Goal: Task Accomplishment & Management: Use online tool/utility

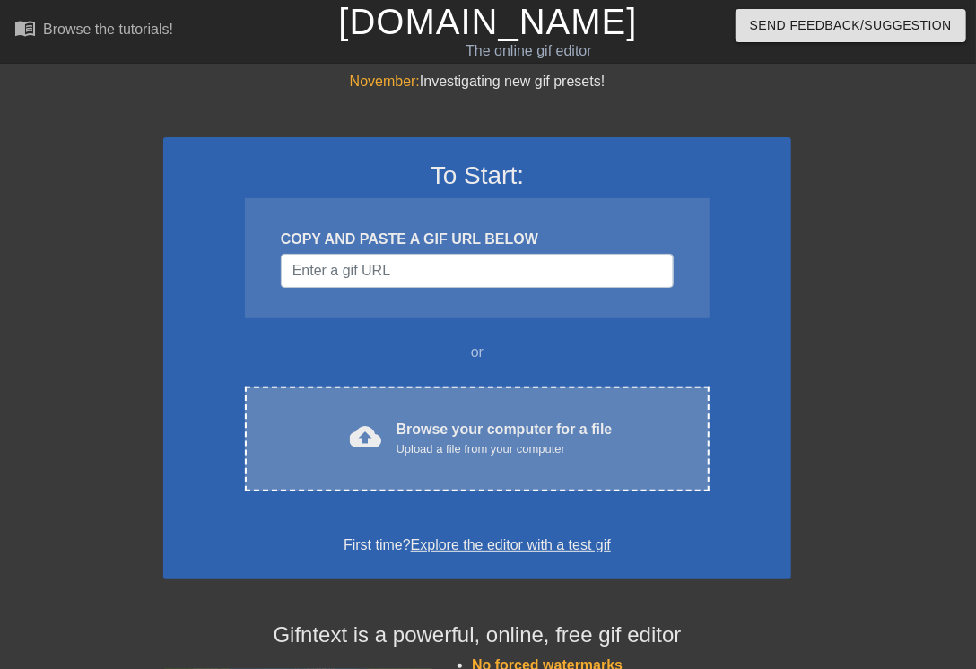
click at [388, 438] on div "cloud_upload Browse your computer for a file Upload a file from your computer" at bounding box center [477, 439] width 389 height 40
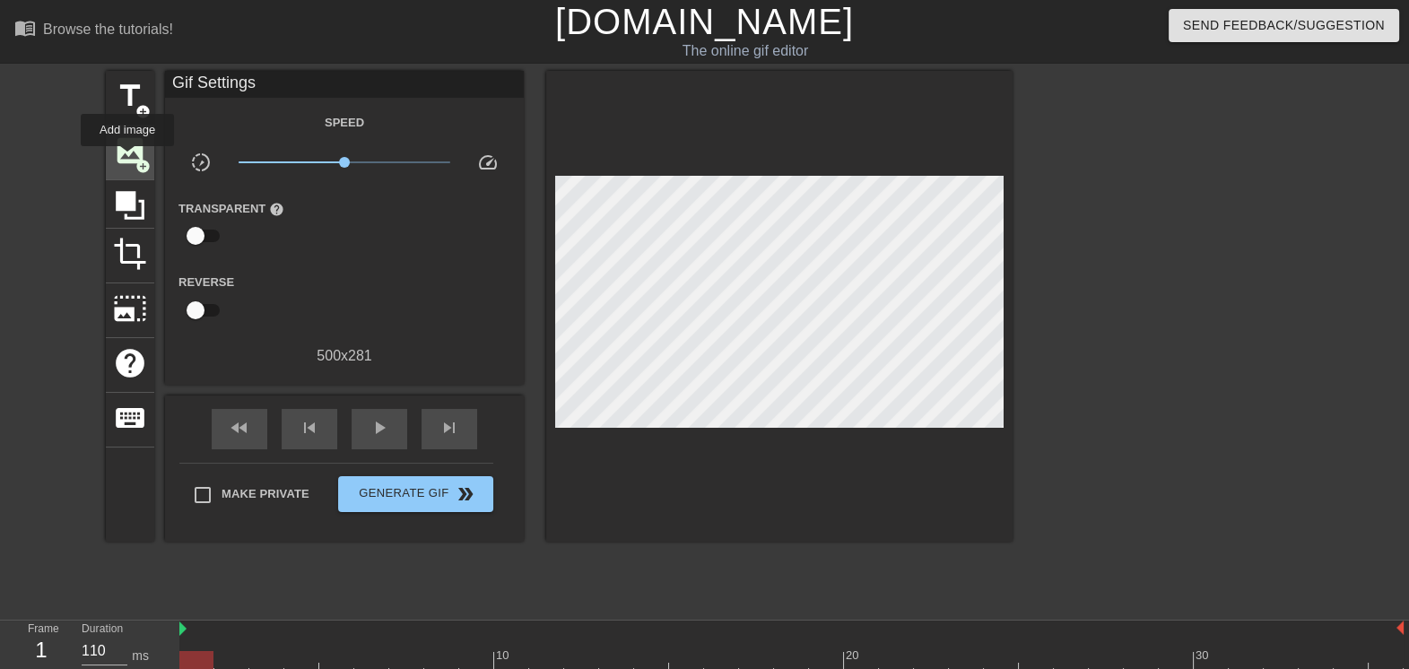
click at [127, 160] on span "image" at bounding box center [130, 151] width 34 height 34
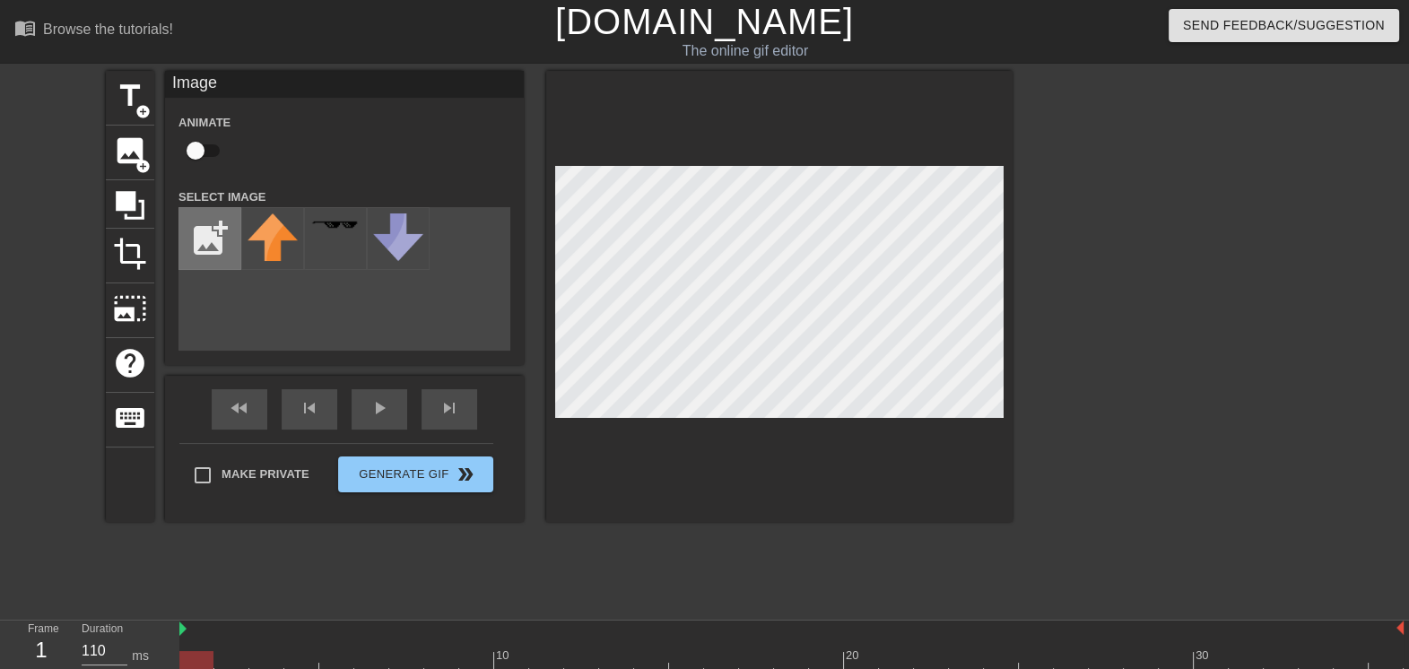
click at [222, 238] on input "file" at bounding box center [209, 238] width 61 height 61
type input "C:\fakepath\Capture m#.png"
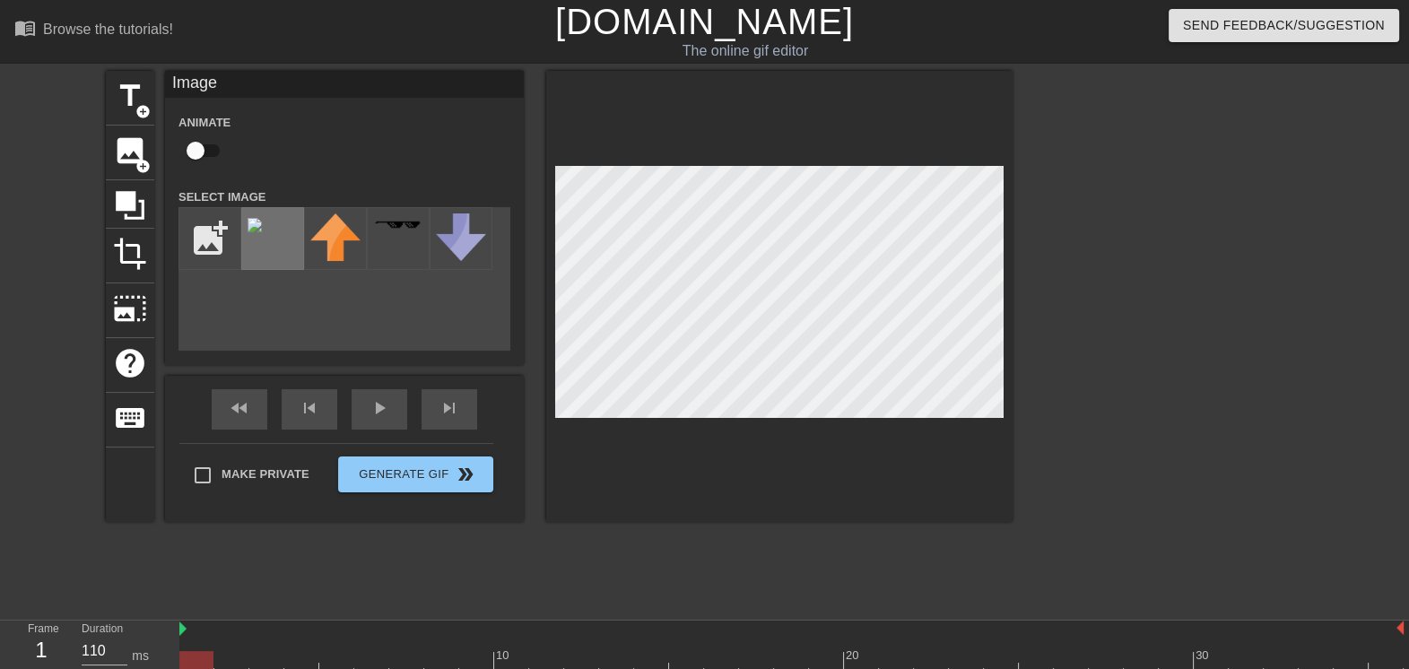
click at [273, 229] on div at bounding box center [272, 238] width 63 height 63
click at [208, 245] on input "file" at bounding box center [209, 238] width 61 height 61
click at [132, 94] on span "title" at bounding box center [130, 96] width 34 height 34
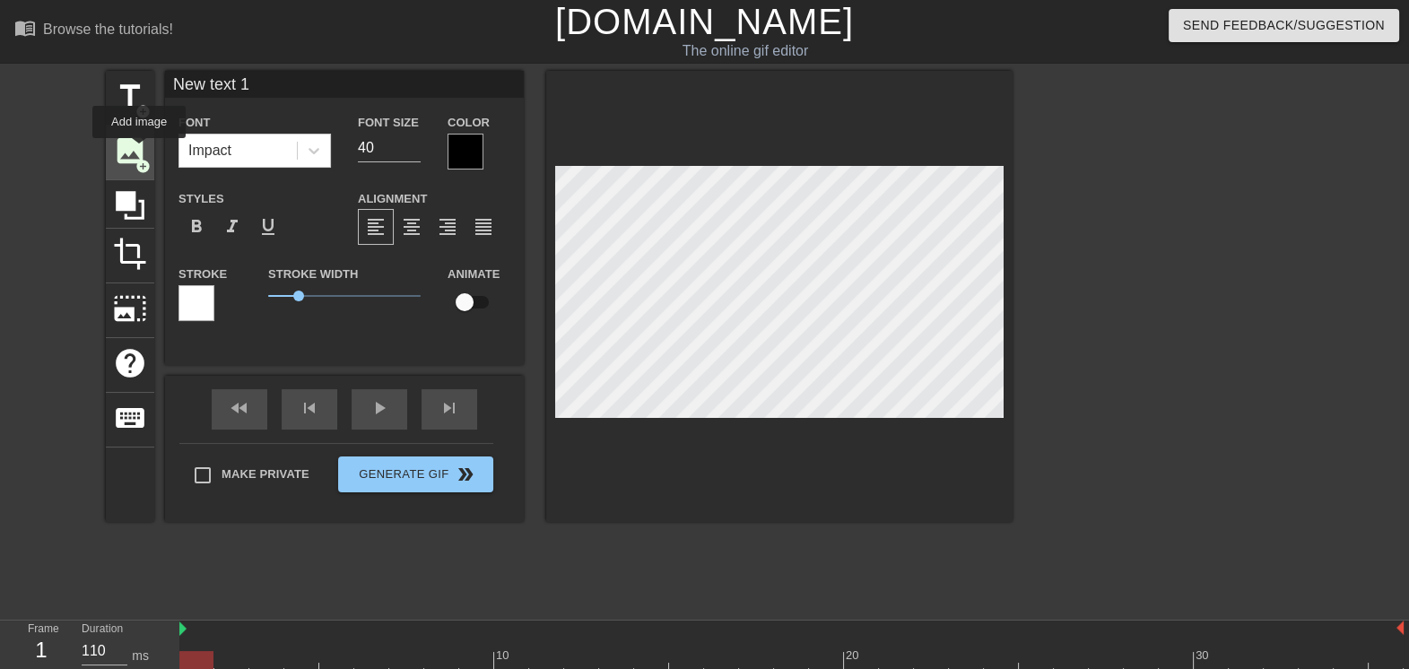
click at [139, 151] on span "image" at bounding box center [130, 151] width 34 height 34
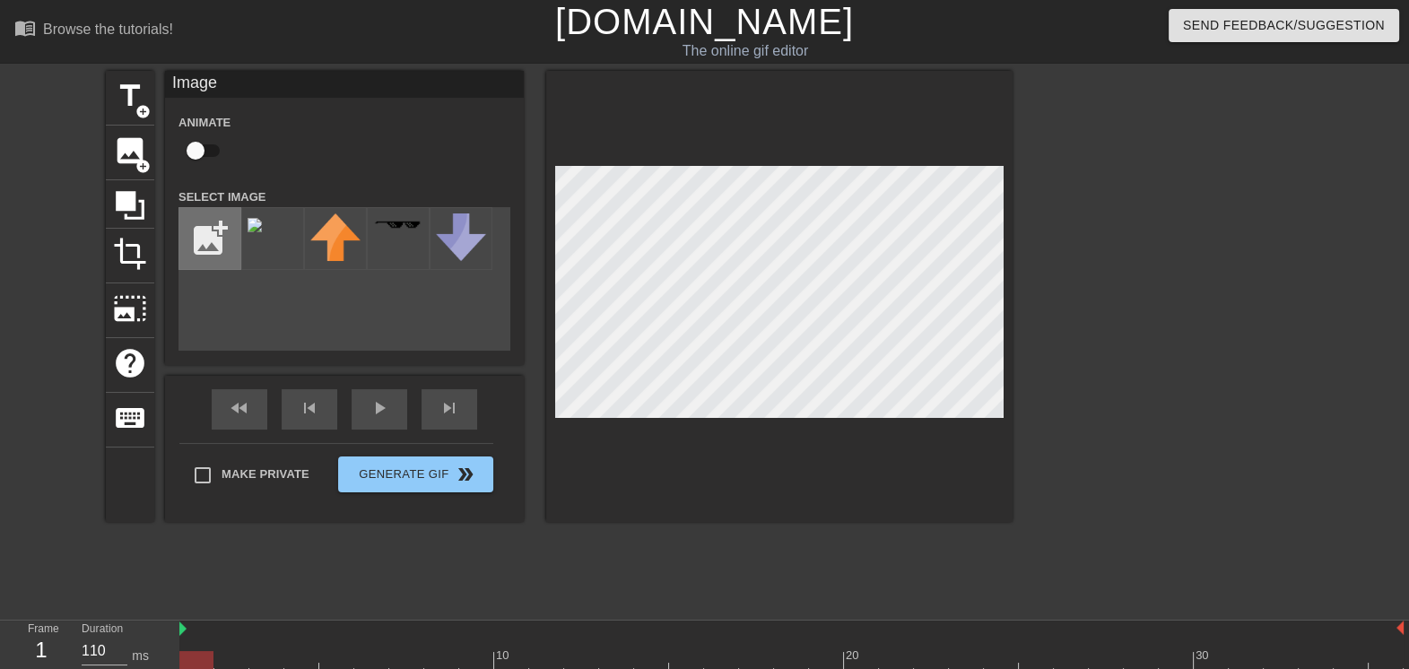
click at [197, 251] on input "file" at bounding box center [209, 238] width 61 height 61
click at [204, 235] on input "file" at bounding box center [209, 238] width 61 height 61
type input "C:\fakepath\469906840_1106928924223868_7753214281685622010_n.jpg"
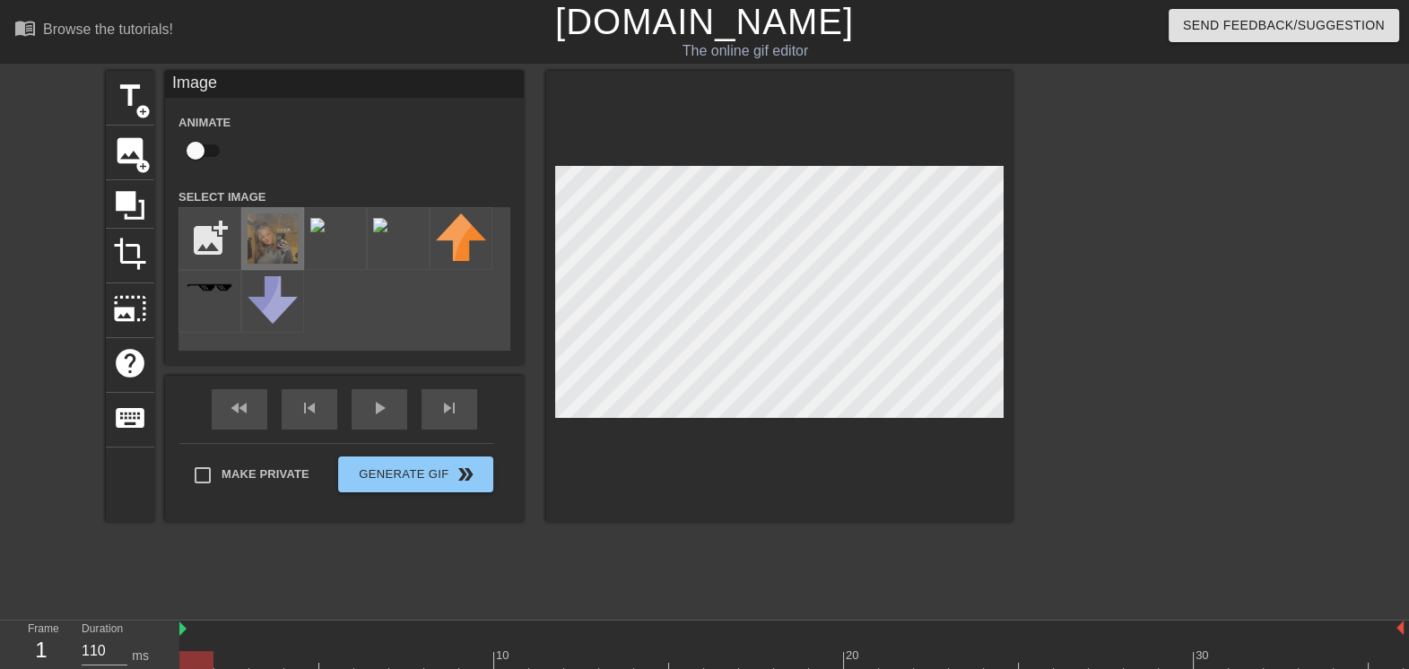
click at [248, 229] on img at bounding box center [273, 238] width 50 height 50
click at [209, 242] on input "file" at bounding box center [209, 238] width 61 height 61
click at [287, 237] on img at bounding box center [273, 238] width 50 height 50
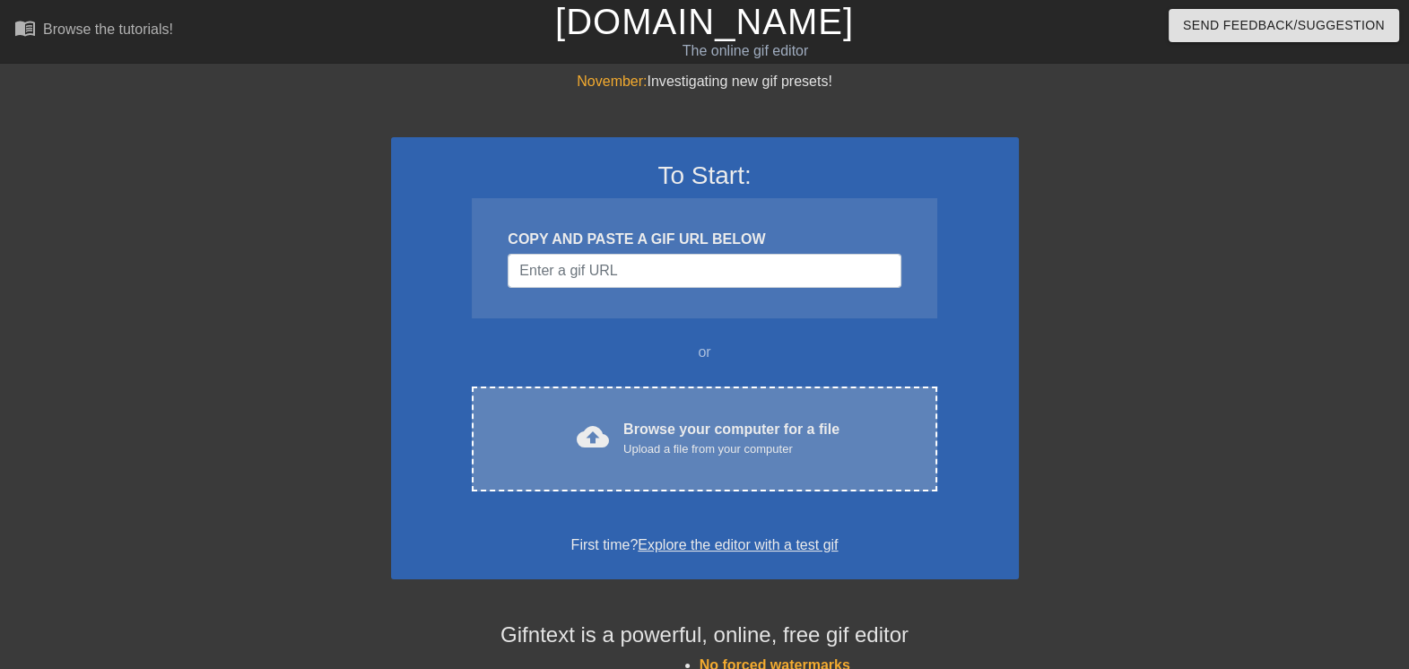
click at [637, 443] on div "Upload a file from your computer" at bounding box center [731, 449] width 216 height 18
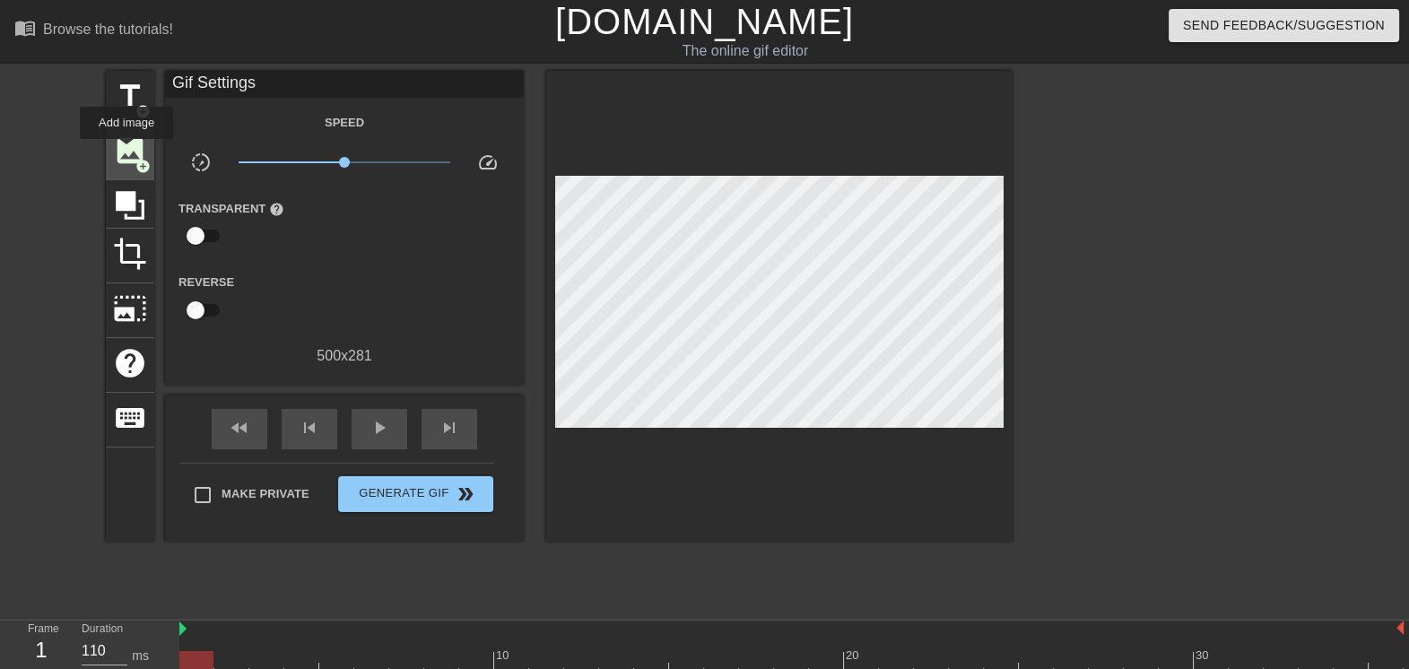
click at [126, 152] on span "image" at bounding box center [130, 151] width 34 height 34
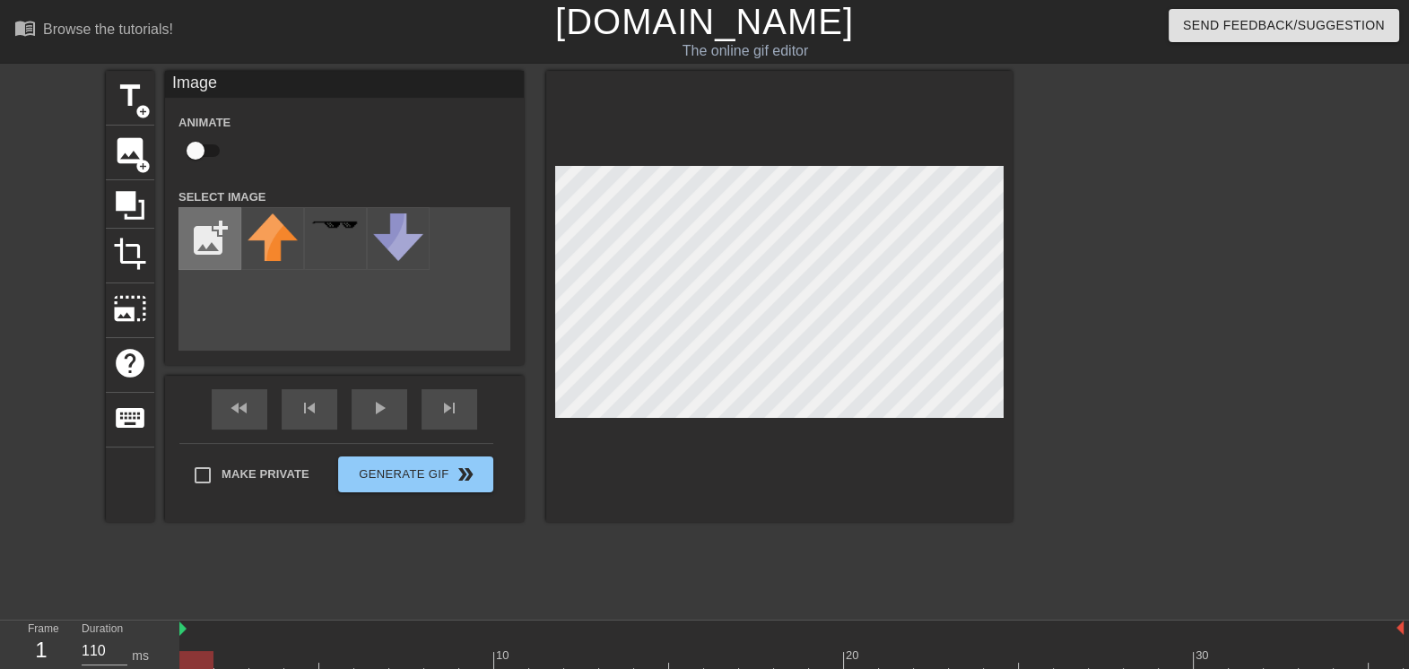
click at [218, 240] on input "file" at bounding box center [209, 238] width 61 height 61
type input "C:\fakepath\469906840_1106928924223868_7753214281685622010_n.jpg"
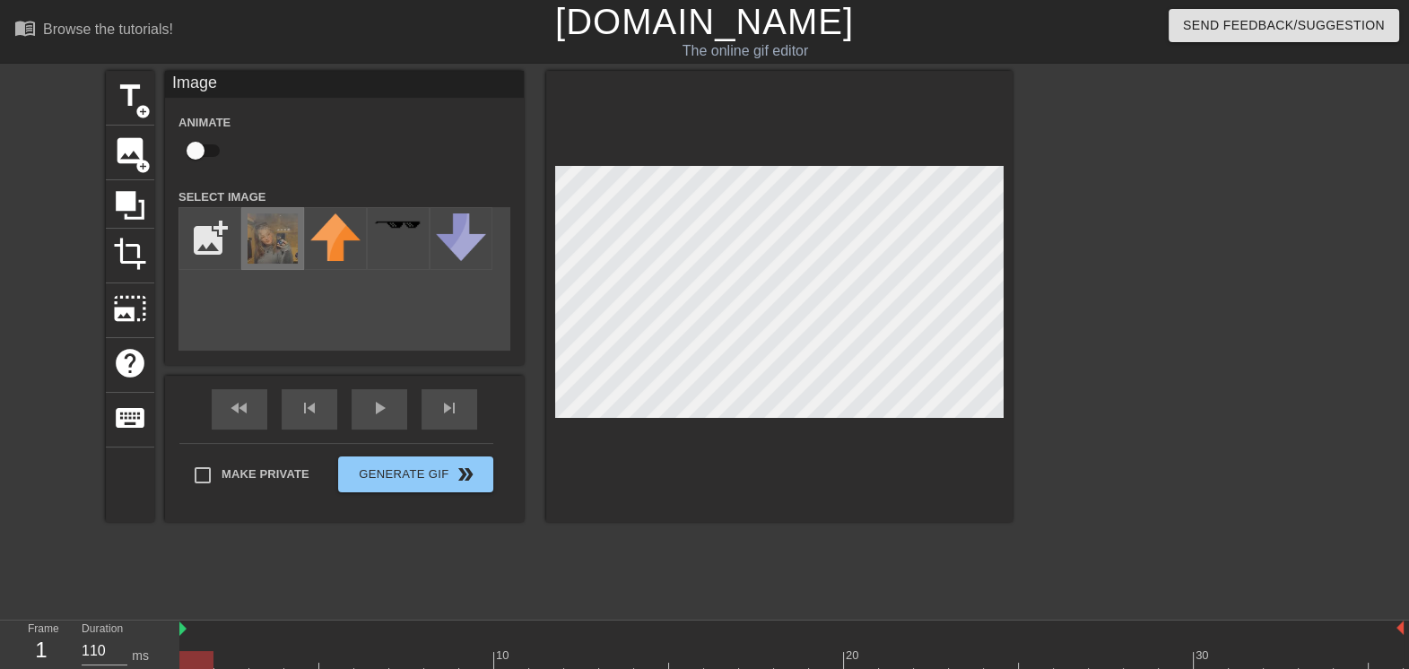
click at [283, 244] on img at bounding box center [273, 238] width 50 height 50
click at [129, 103] on span "title" at bounding box center [130, 96] width 34 height 34
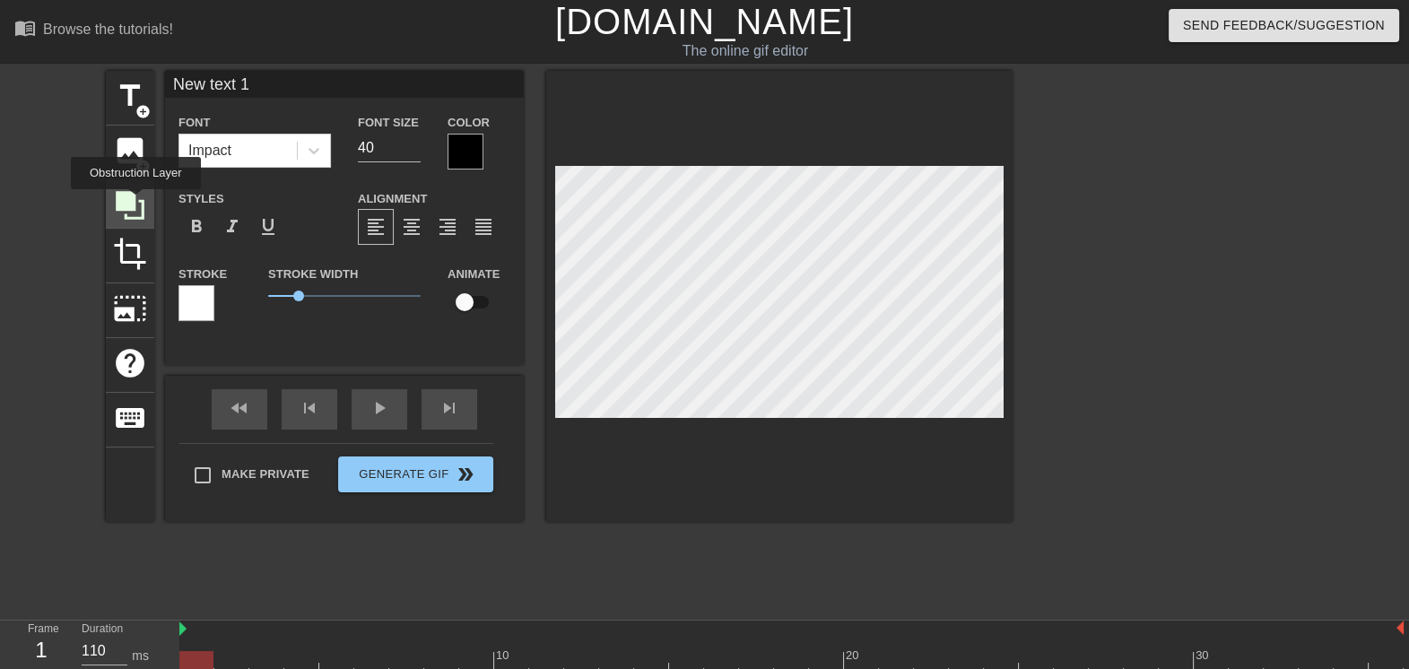
click at [135, 202] on icon at bounding box center [130, 205] width 34 height 34
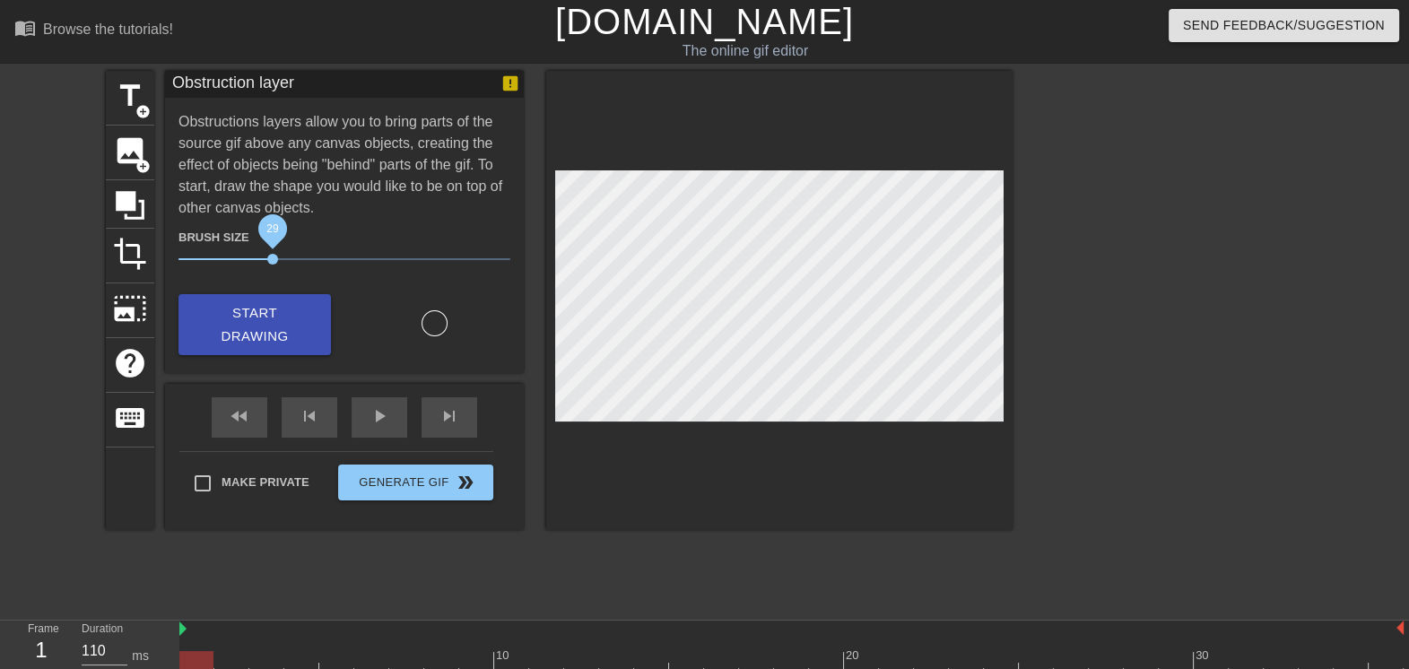
click at [274, 256] on span "29" at bounding box center [272, 259] width 11 height 11
click at [432, 323] on div at bounding box center [435, 323] width 26 height 26
click at [299, 309] on span "Start Drawing" at bounding box center [254, 325] width 109 height 48
click at [138, 114] on span "add_circle" at bounding box center [142, 111] width 15 height 15
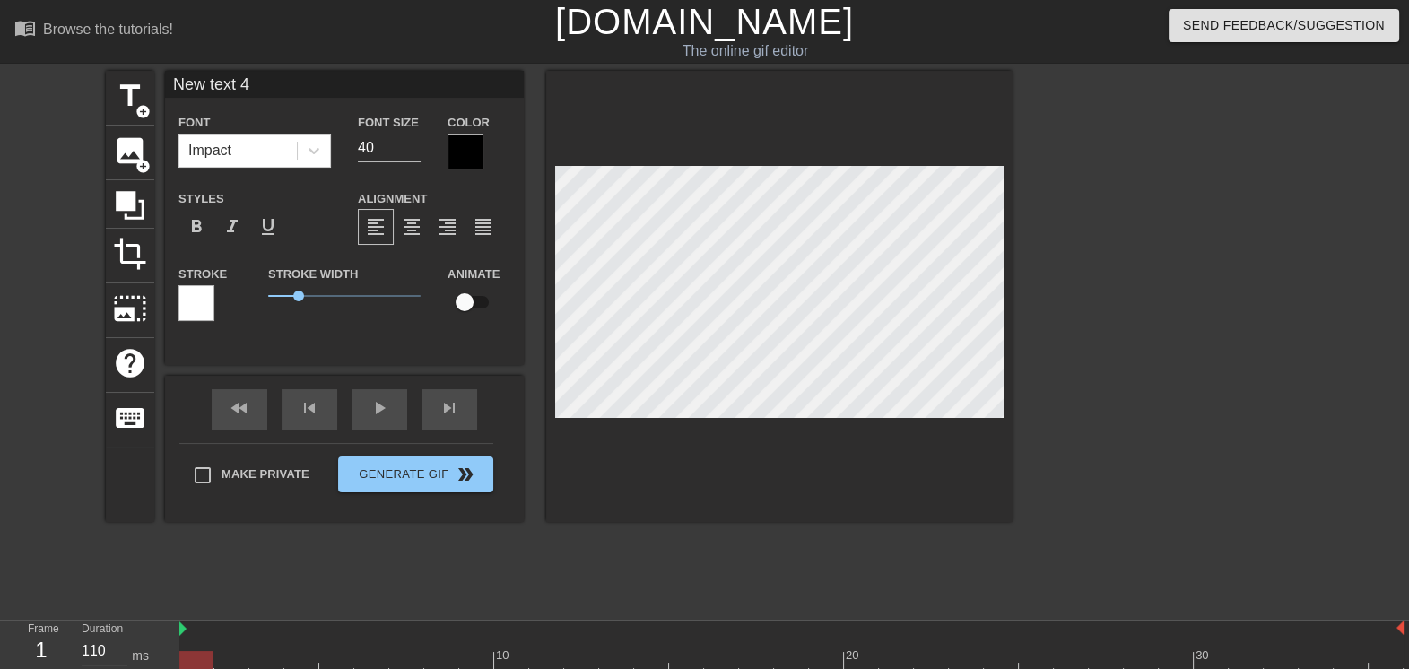
scroll to position [2, 4]
type input "."
type textarea "."
type input ".."
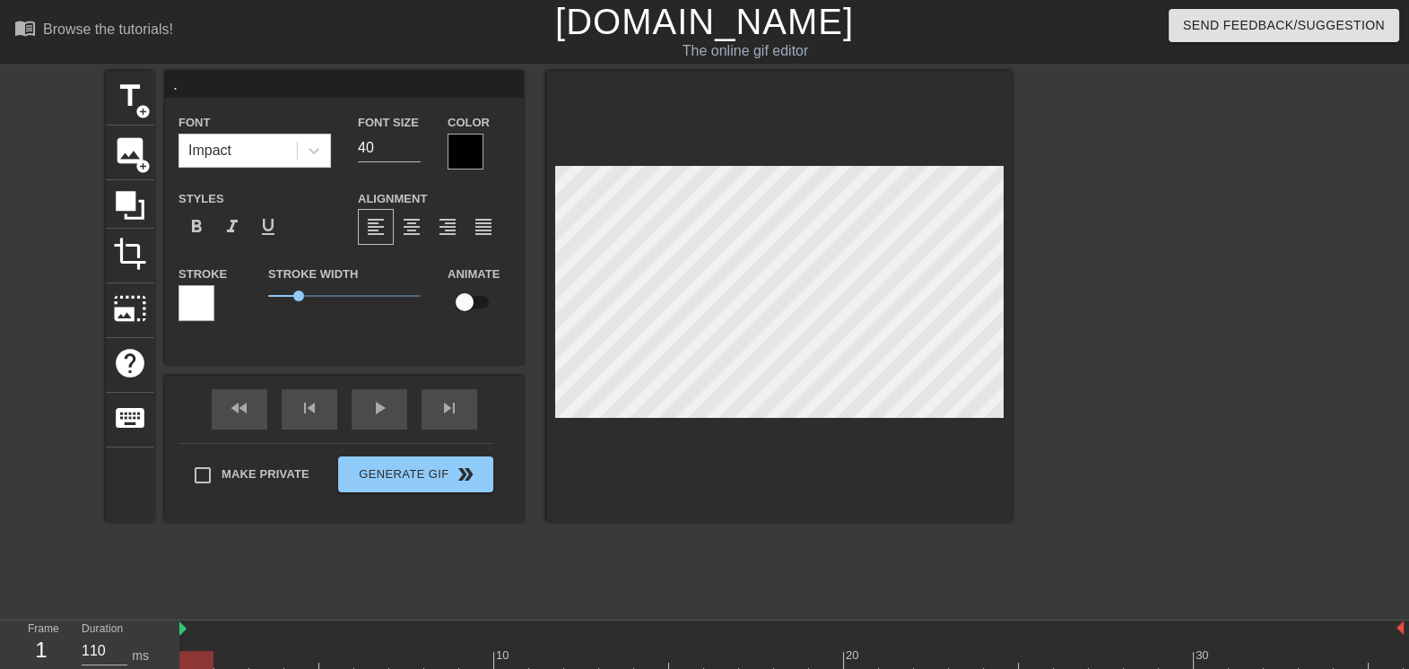
type textarea ".."
type input "..."
type textarea "..."
type input ".."
type textarea ".."
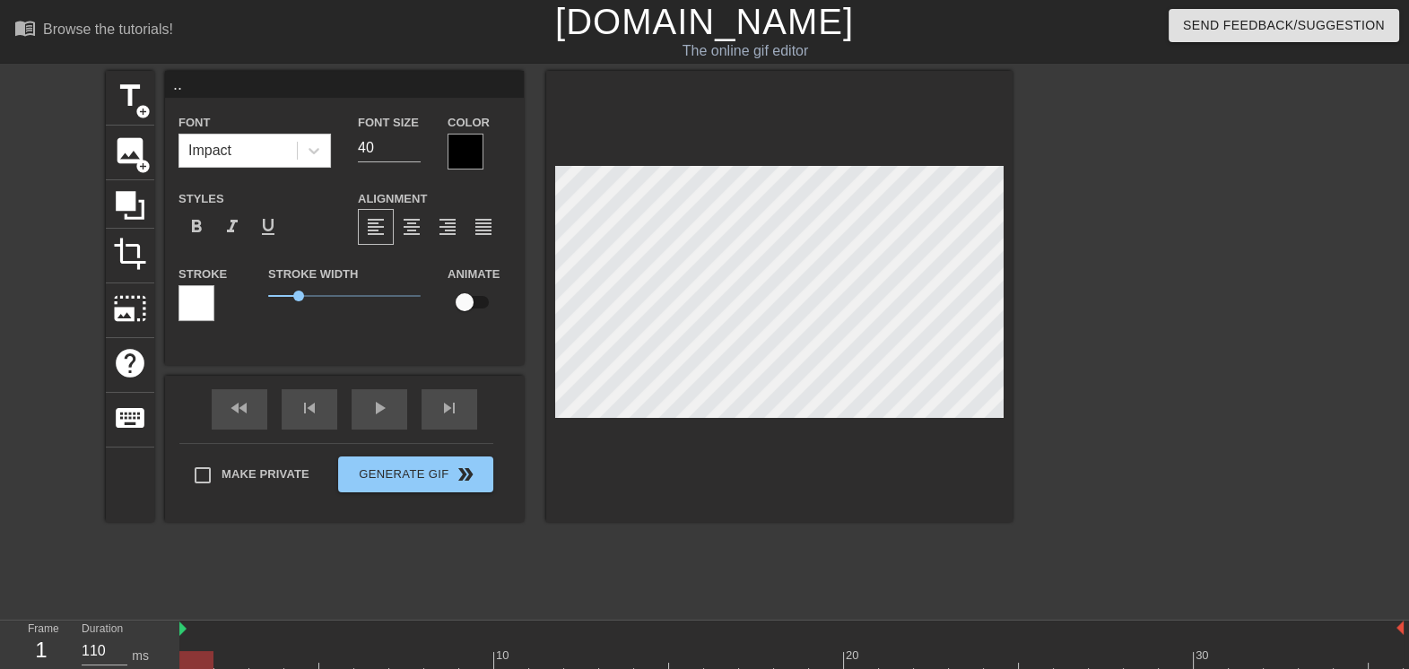
type input "."
type textarea "."
type input "New text 1"
type input "."
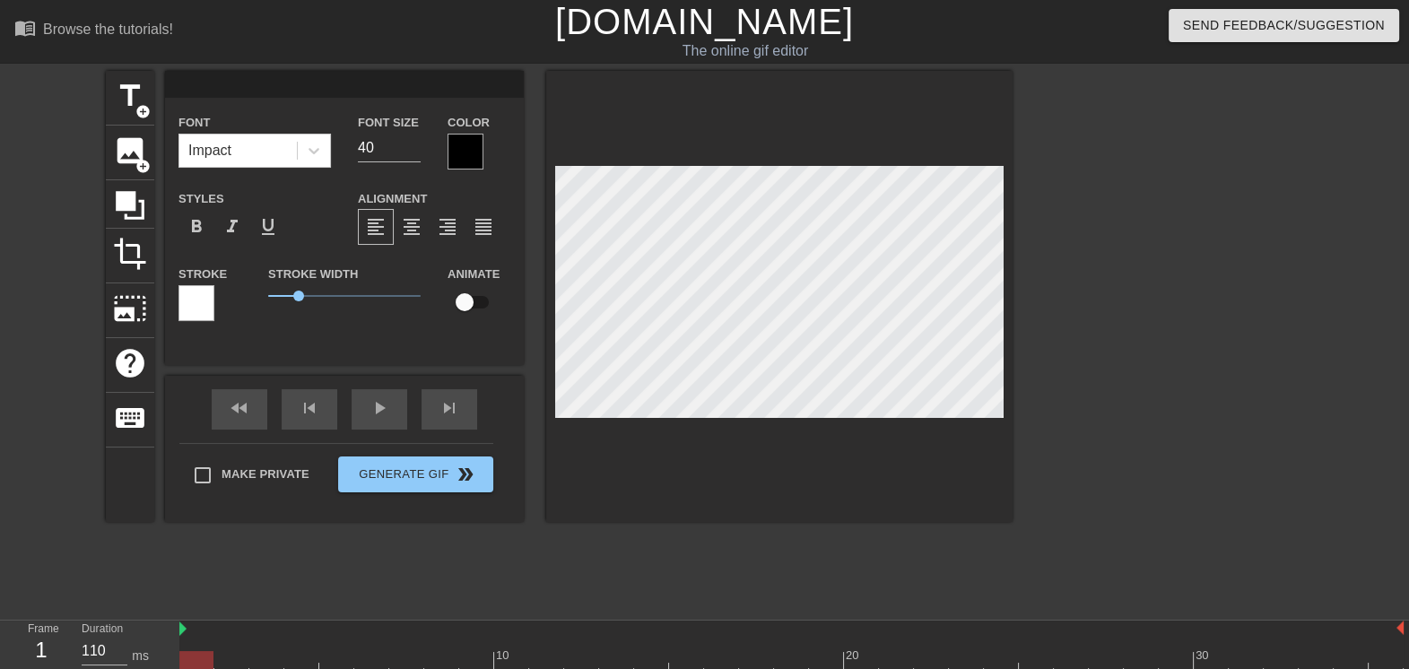
type textarea "."
type input ".."
type textarea ".."
type input "..."
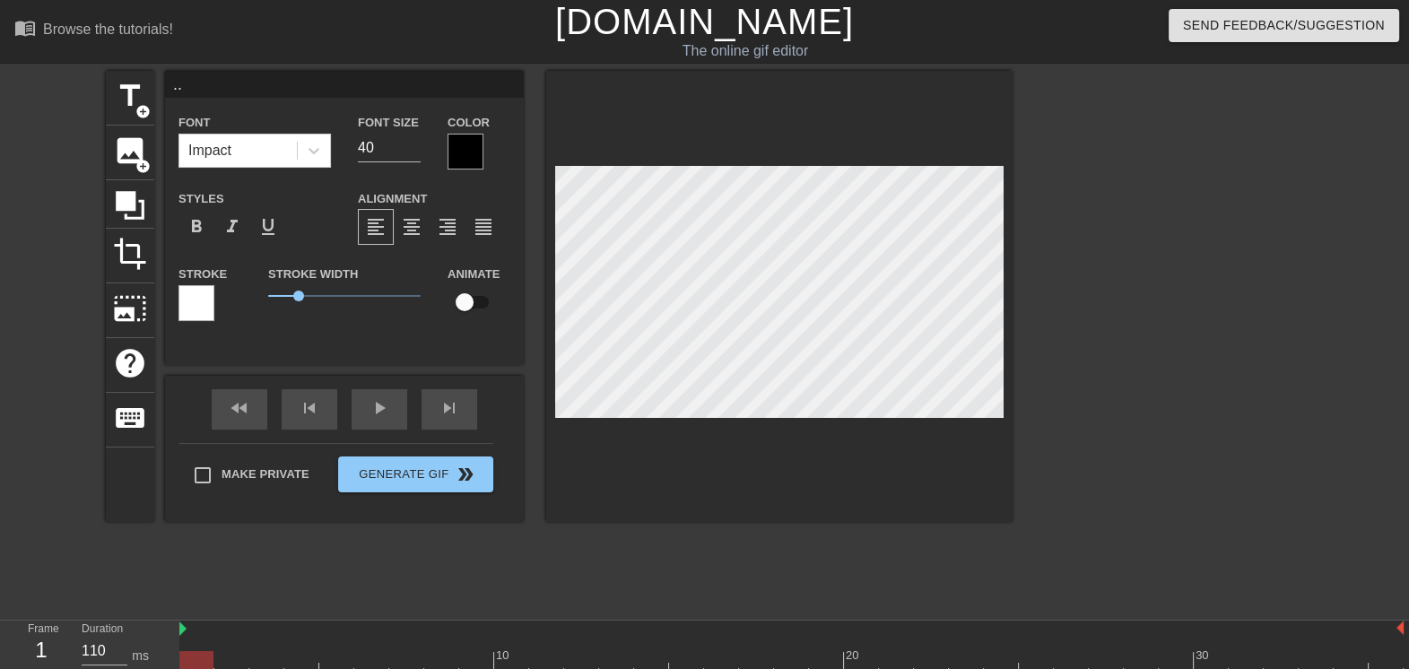
type textarea "..."
type input "...."
type textarea "...."
type input "....."
type textarea "....."
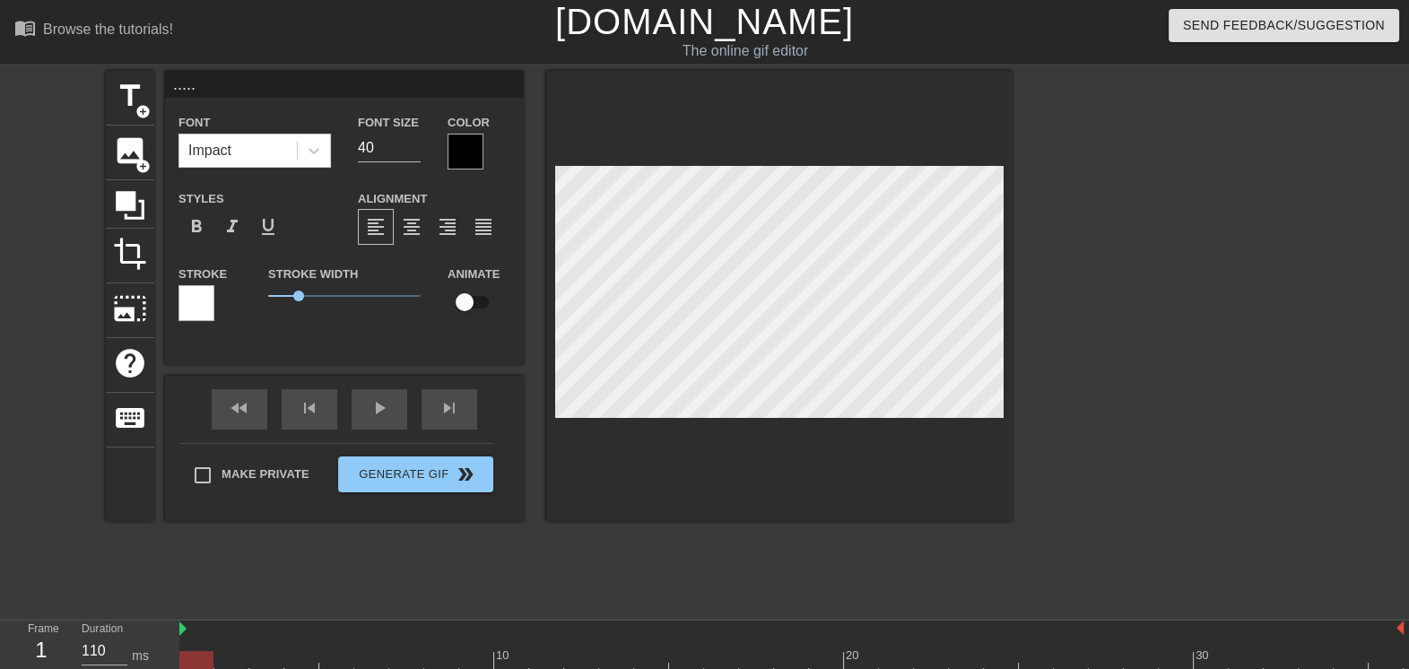
type input "......"
type textarea "......"
type input "......."
type textarea "......."
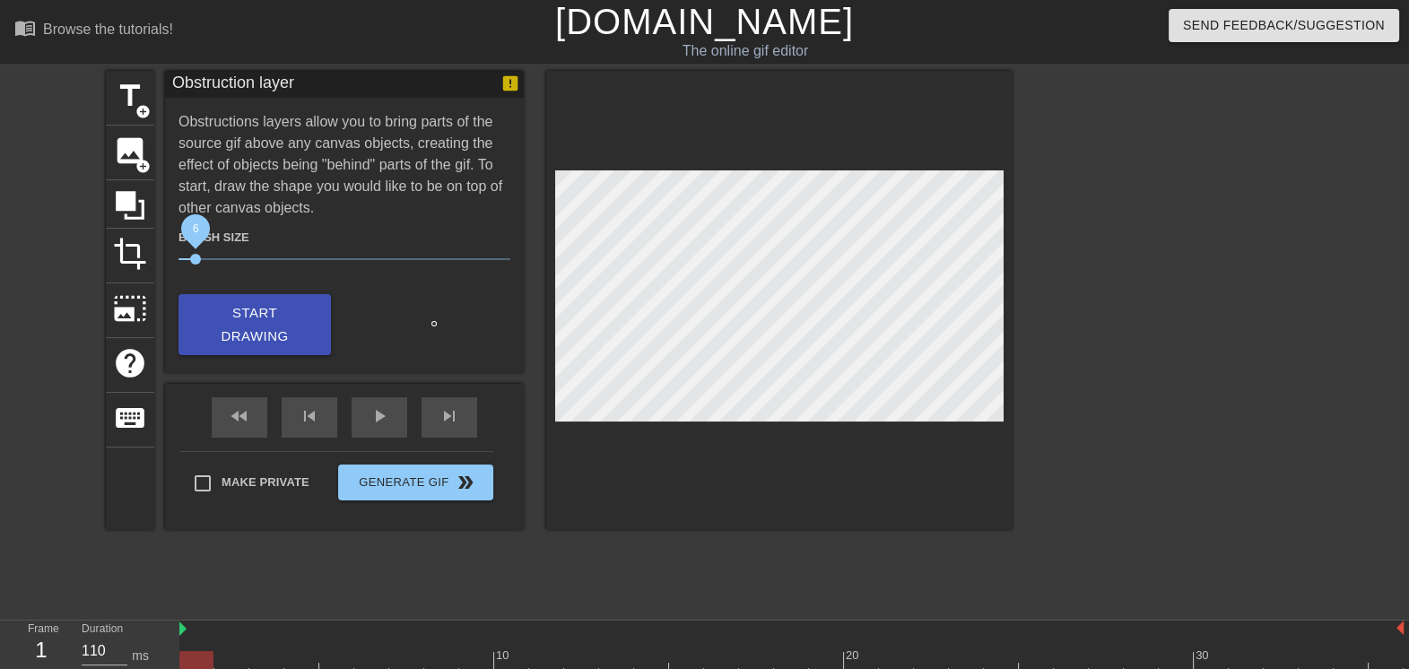
drag, startPoint x: 274, startPoint y: 258, endPoint x: 196, endPoint y: 257, distance: 77.1
click at [196, 257] on span "6" at bounding box center [195, 259] width 11 height 11
click at [128, 255] on span "crop" at bounding box center [130, 254] width 34 height 34
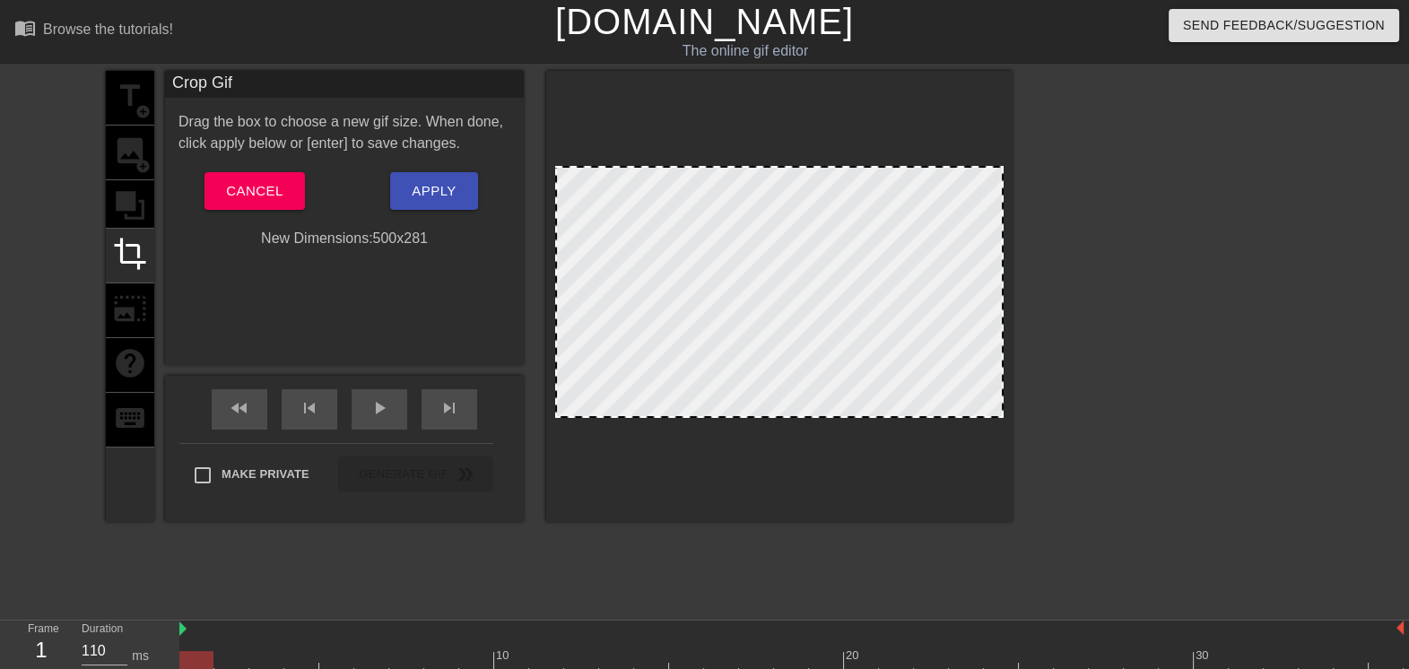
click at [142, 205] on div "title add_circle image add_circle crop photo_size_select_large help keyboard" at bounding box center [130, 296] width 48 height 451
click at [232, 197] on span "Cancel" at bounding box center [254, 190] width 57 height 23
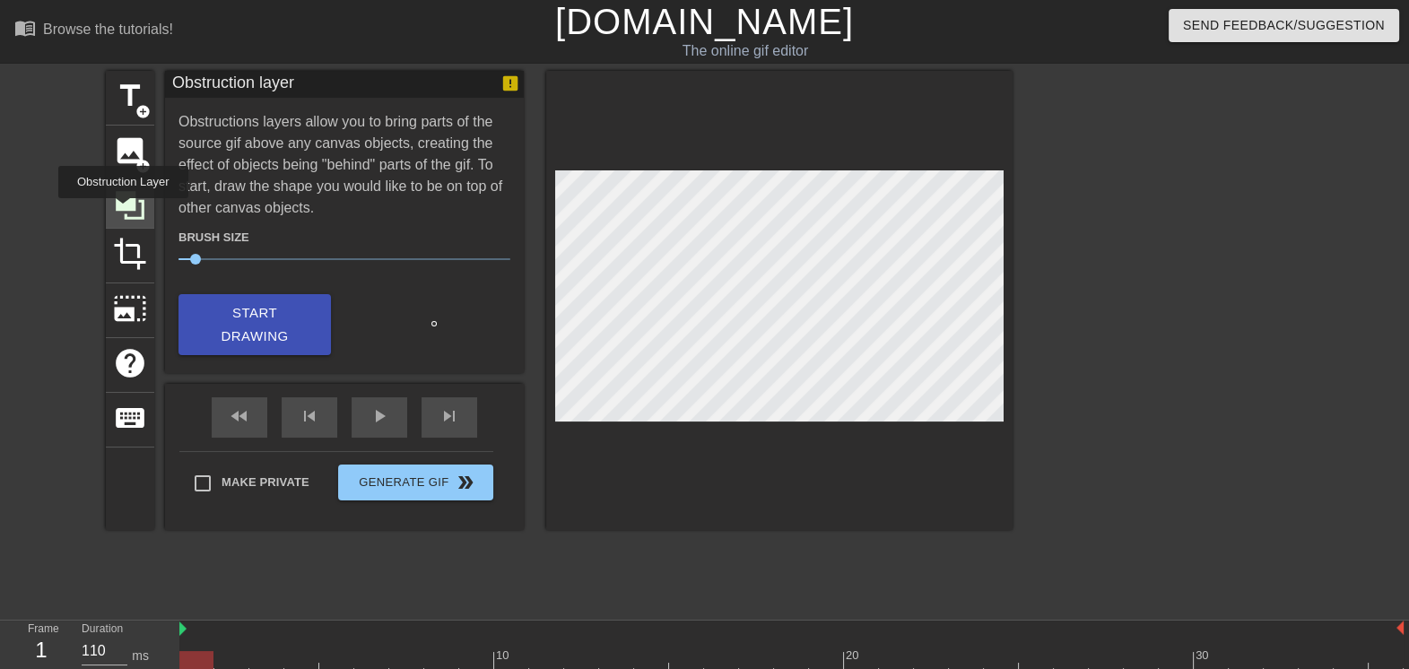
click at [127, 206] on icon at bounding box center [130, 205] width 29 height 29
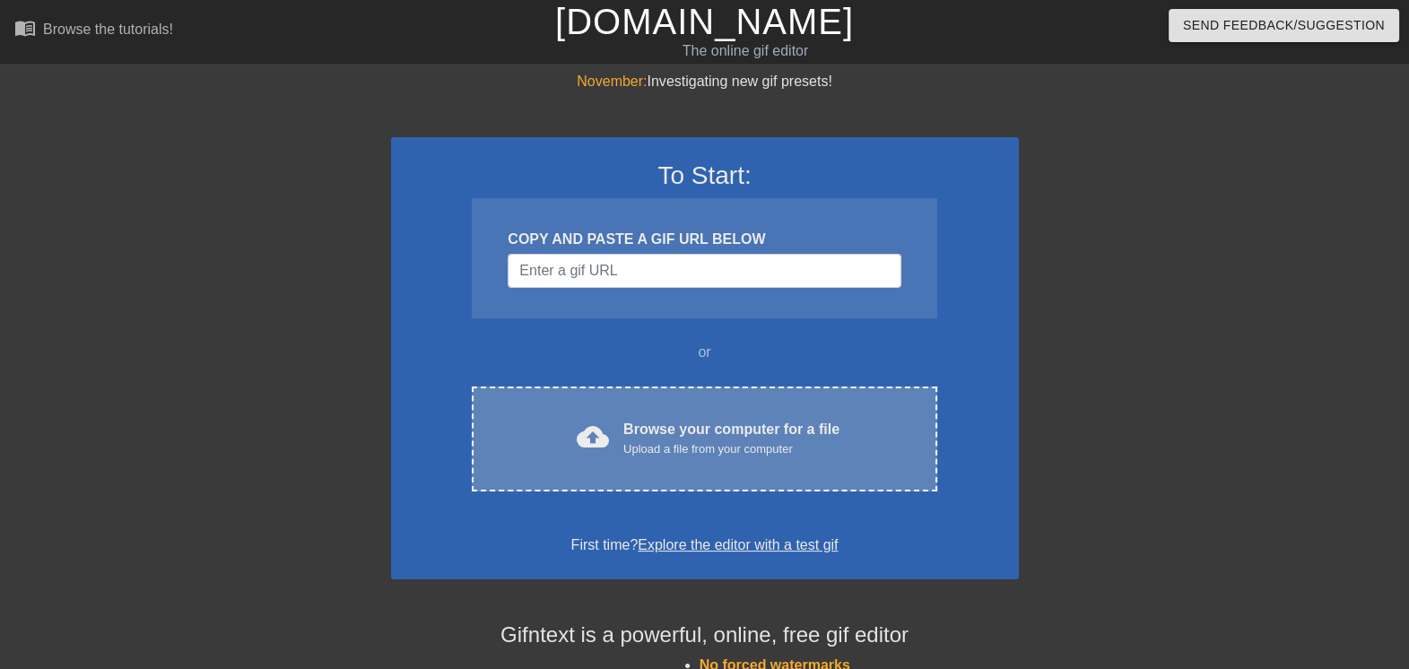
click at [647, 444] on div "Upload a file from your computer" at bounding box center [731, 449] width 216 height 18
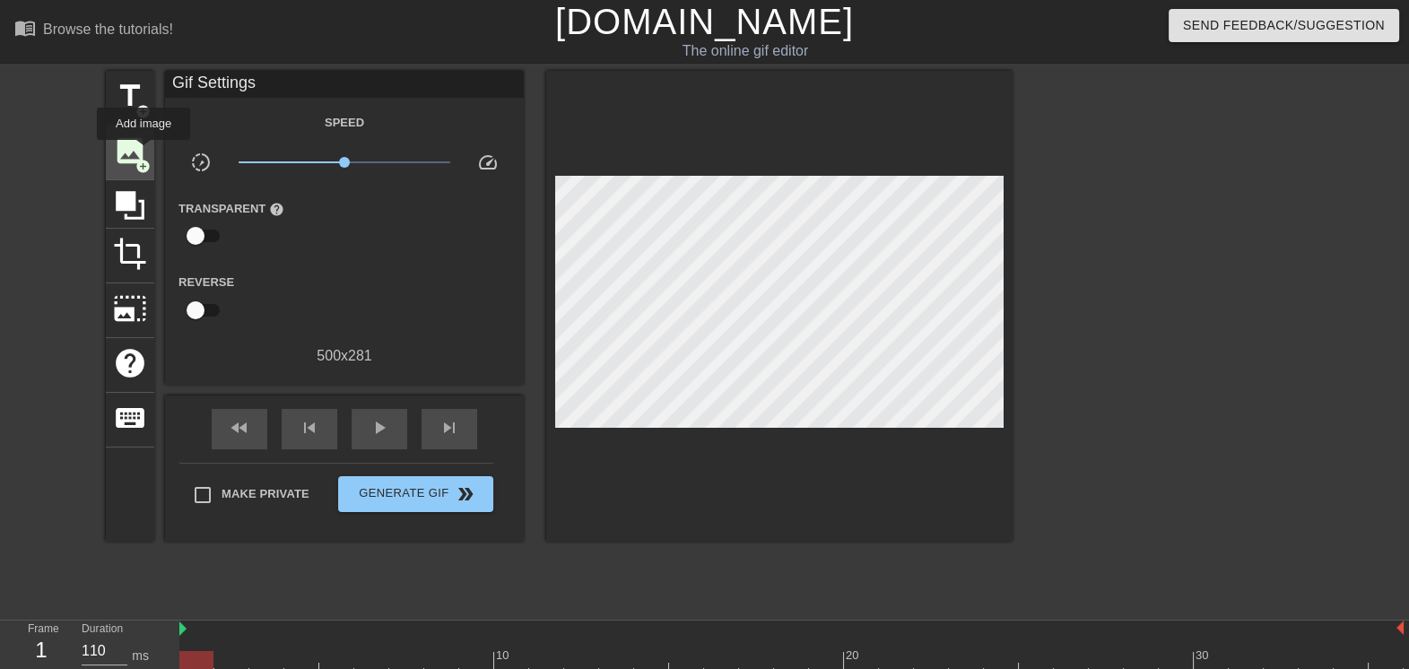
click at [139, 150] on span "image" at bounding box center [130, 151] width 34 height 34
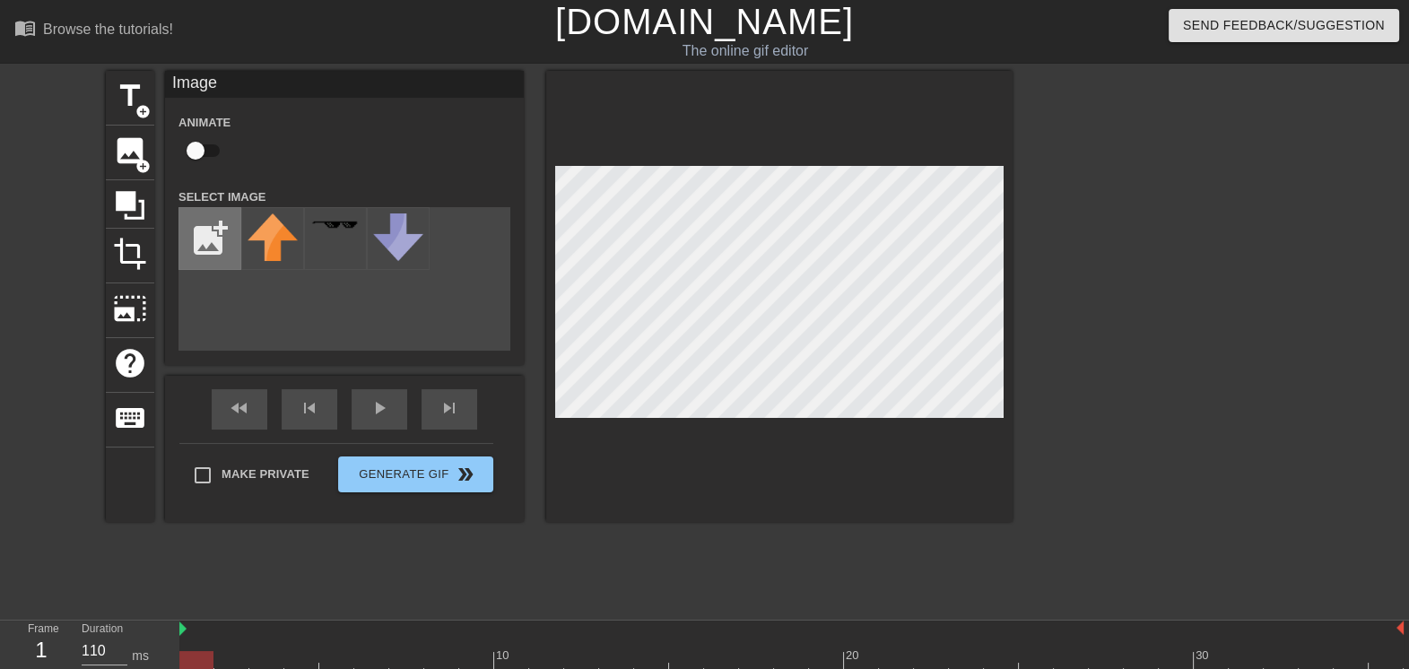
click at [201, 229] on input "file" at bounding box center [209, 238] width 61 height 61
type input "C:\fakepath\469906840_1106928924223868_7753214281685622010_n.jpg"
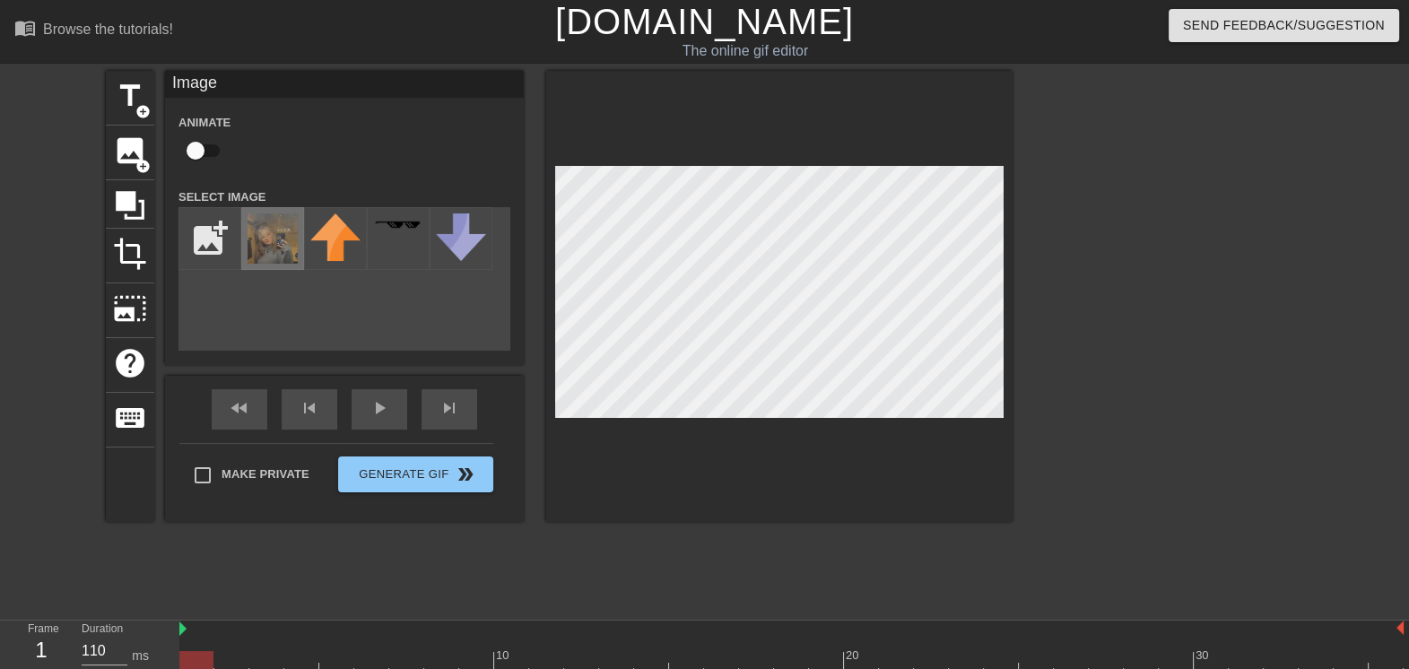
click at [269, 241] on img at bounding box center [273, 238] width 50 height 50
click at [141, 113] on span "add_circle" at bounding box center [142, 111] width 15 height 15
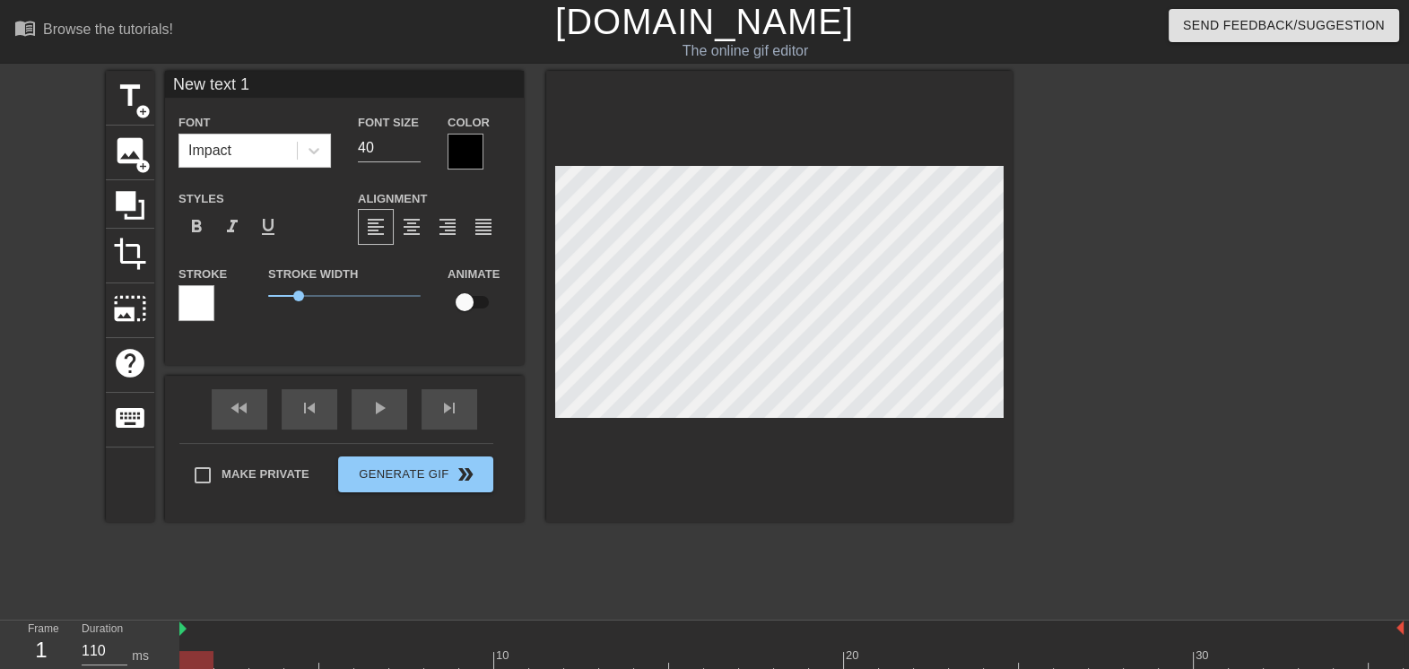
scroll to position [2, 4]
type input "."
type textarea "."
type input ".."
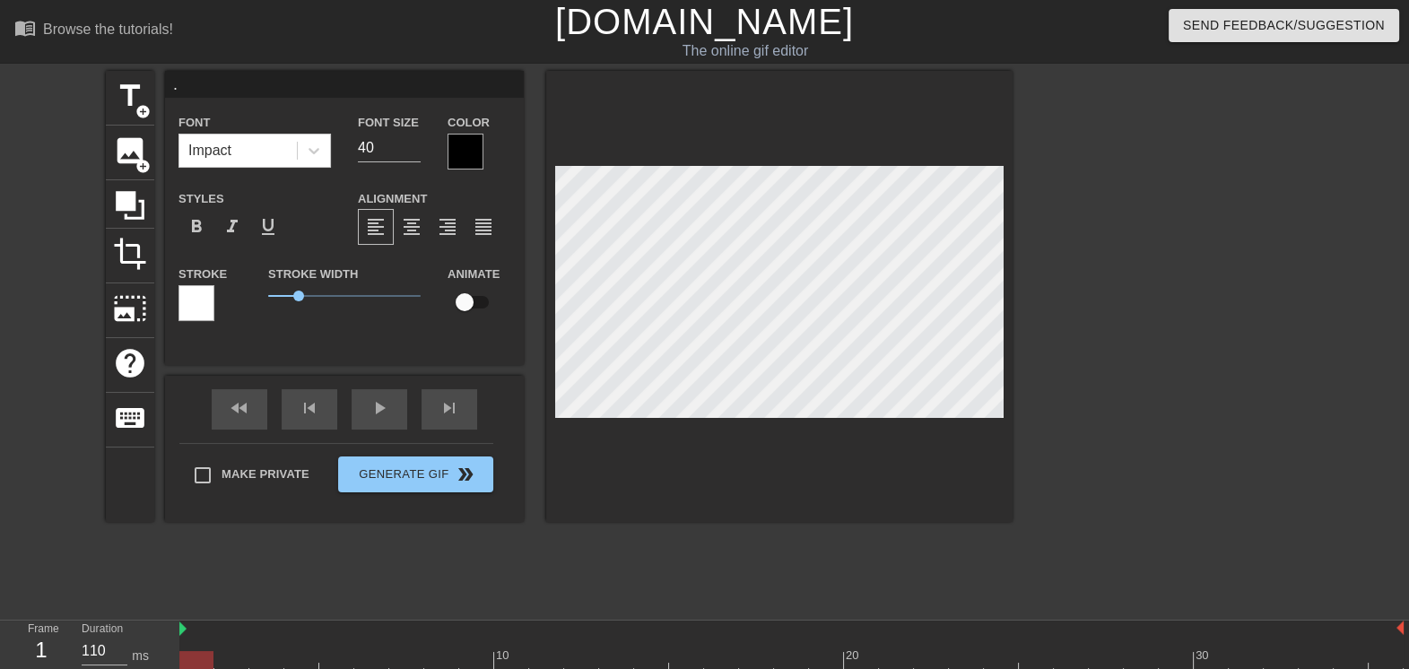
type textarea ".."
type input "..."
type textarea "..."
type input "...."
type textarea "...."
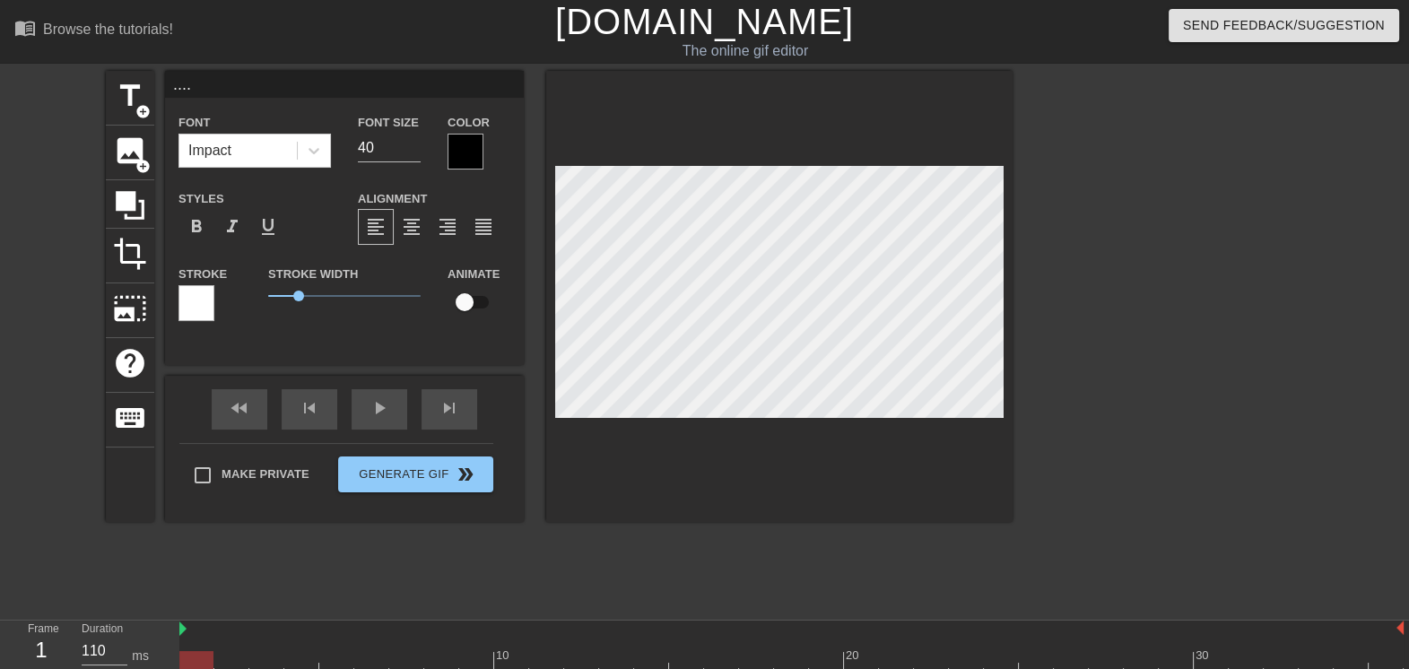
type input "....."
type textarea "....."
type input "......"
type textarea "......"
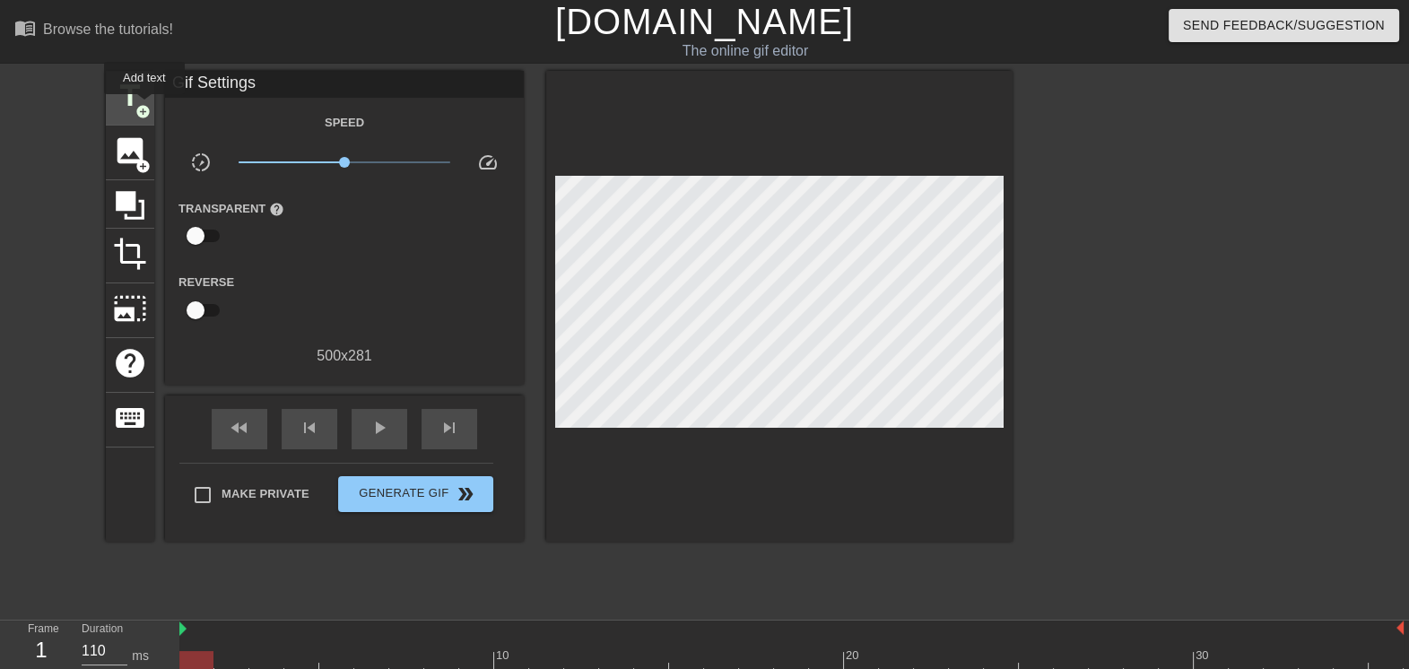
click at [144, 107] on span "add_circle" at bounding box center [142, 111] width 15 height 15
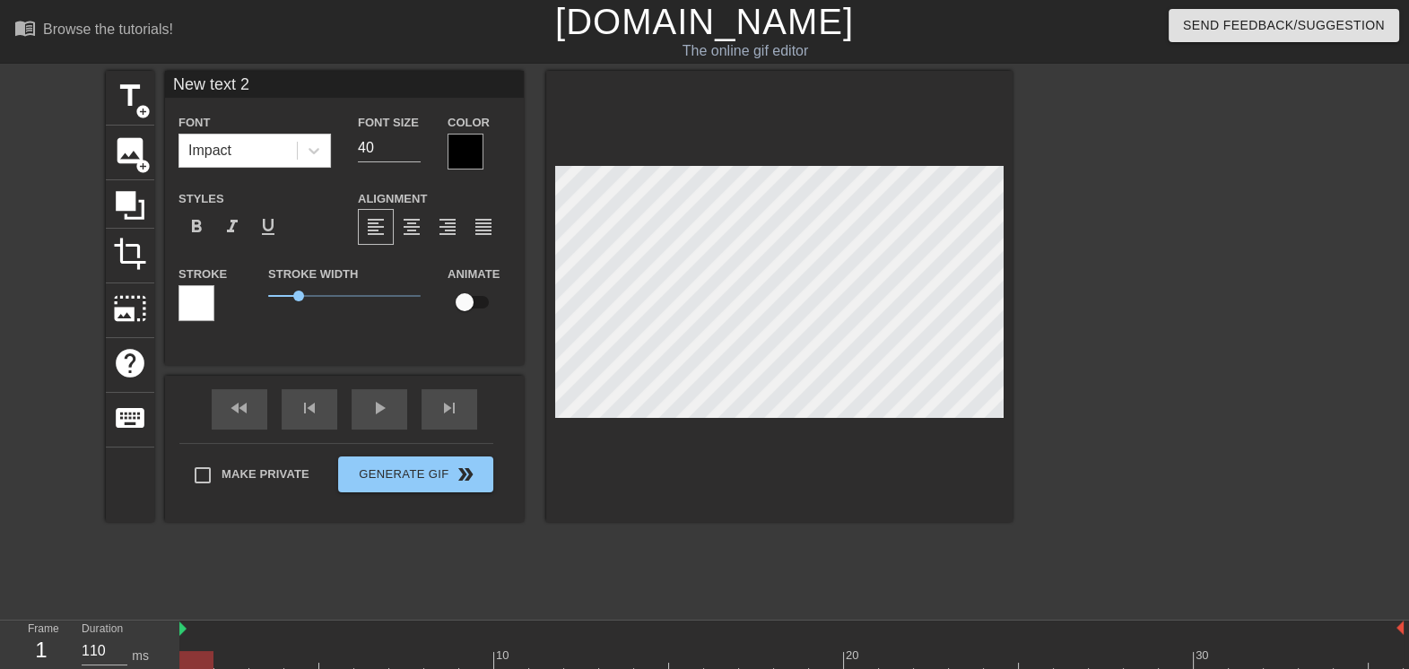
scroll to position [2, 4]
type input "."
type textarea "."
type input ".."
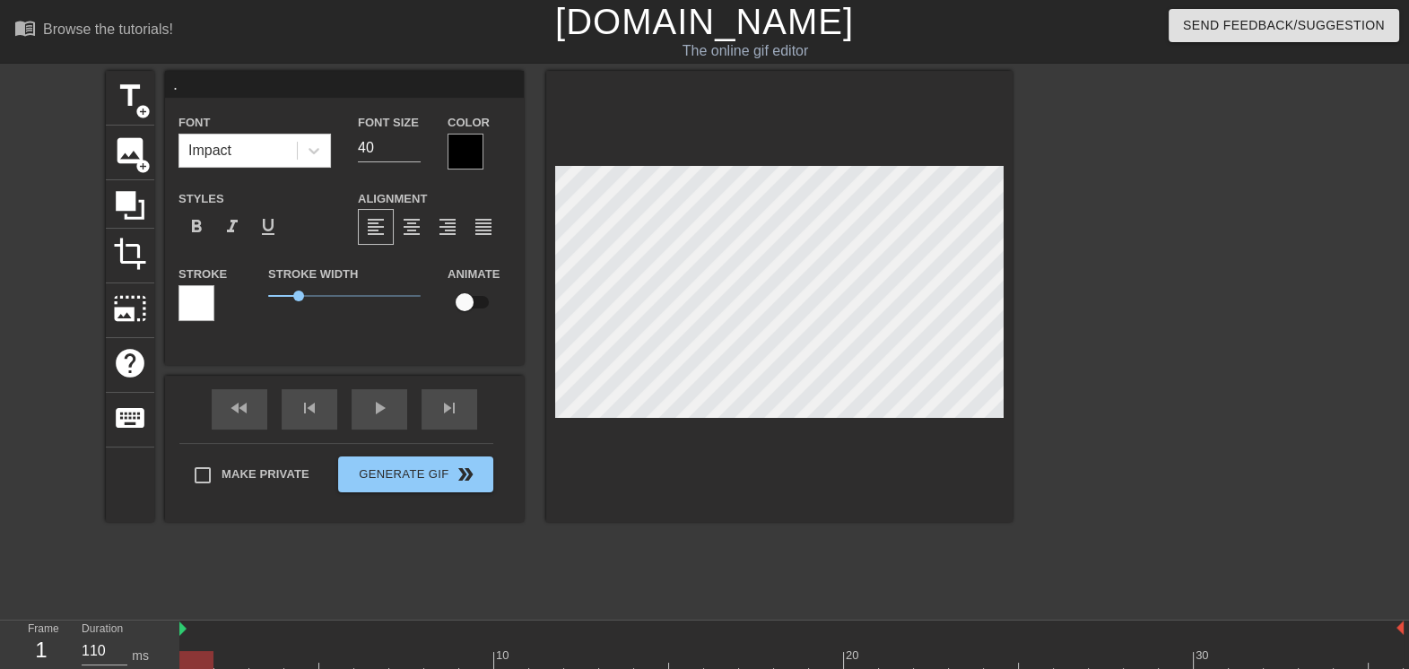
type textarea ".."
type input "..."
type textarea "..."
type input "...."
type textarea "...."
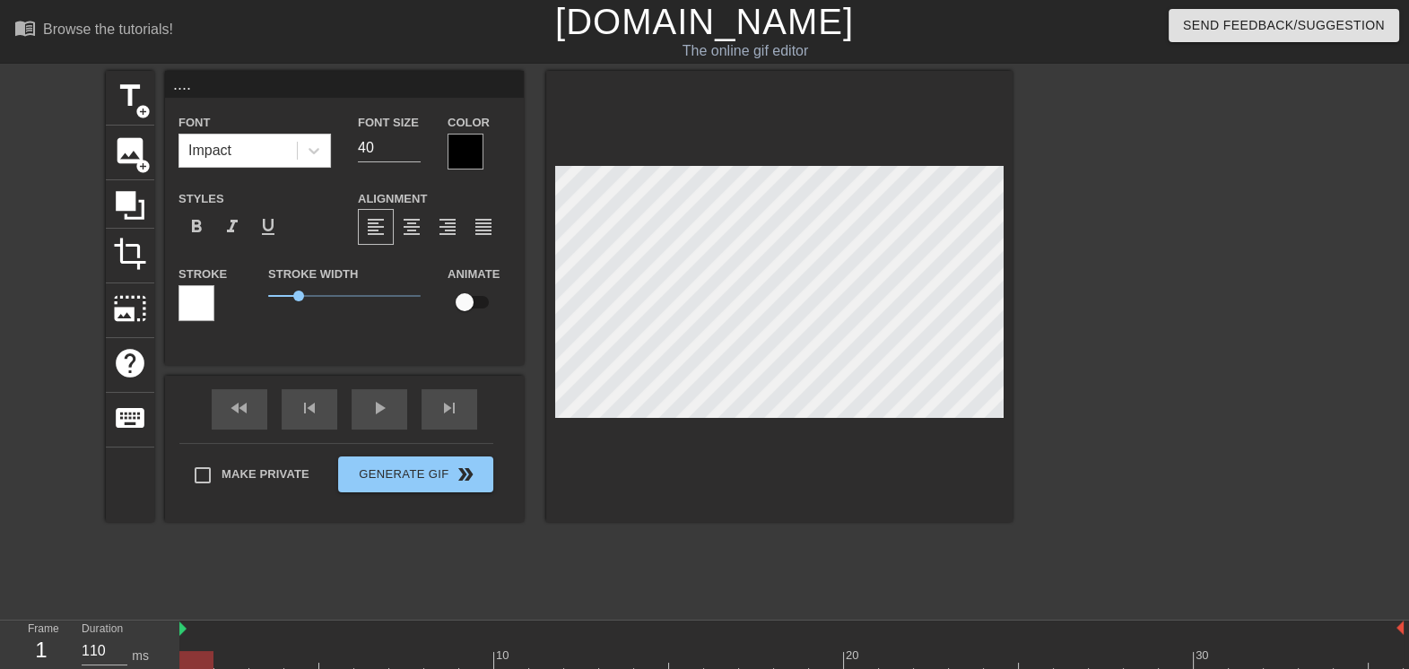
type input "....."
type textarea "....."
type input "......"
type textarea "......"
click at [465, 154] on div at bounding box center [466, 152] width 36 height 36
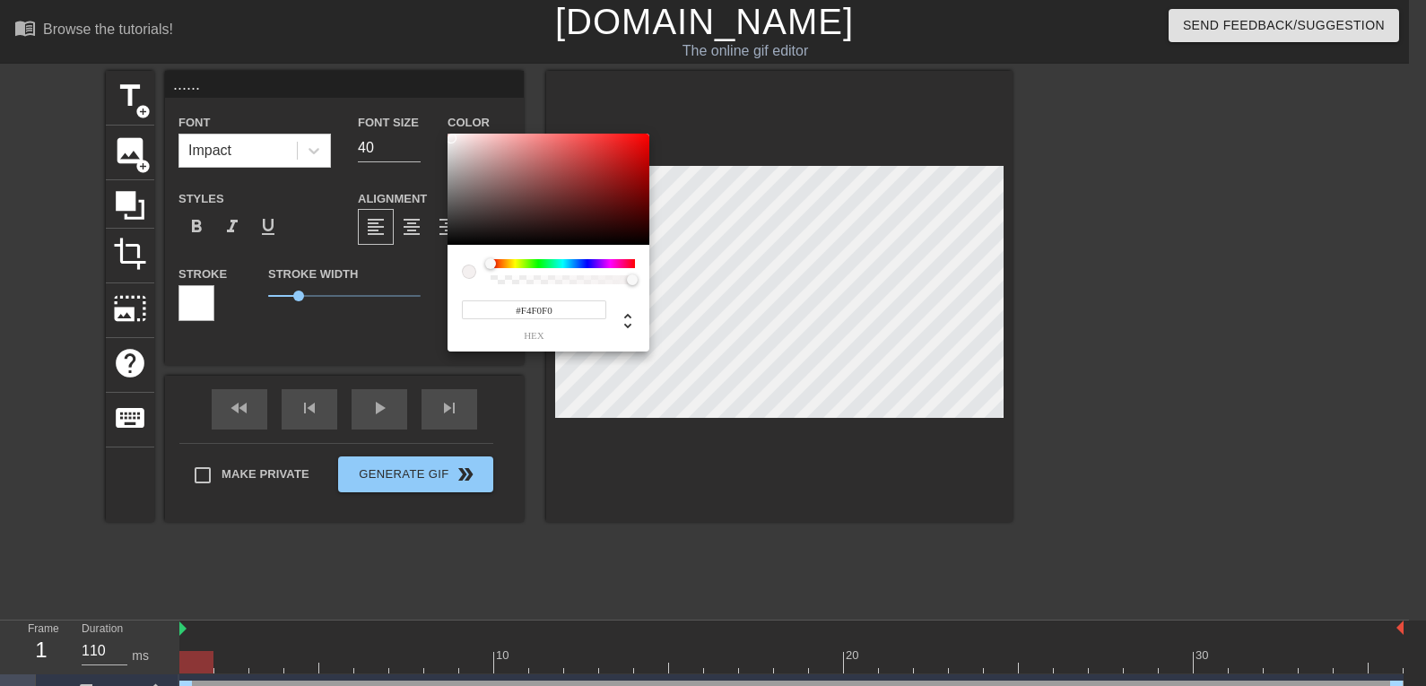
type input "#FFFFFF"
drag, startPoint x: 488, startPoint y: 202, endPoint x: 441, endPoint y: 126, distance: 89.4
click at [441, 126] on div "#FFFFFF hex" at bounding box center [713, 343] width 1426 height 686
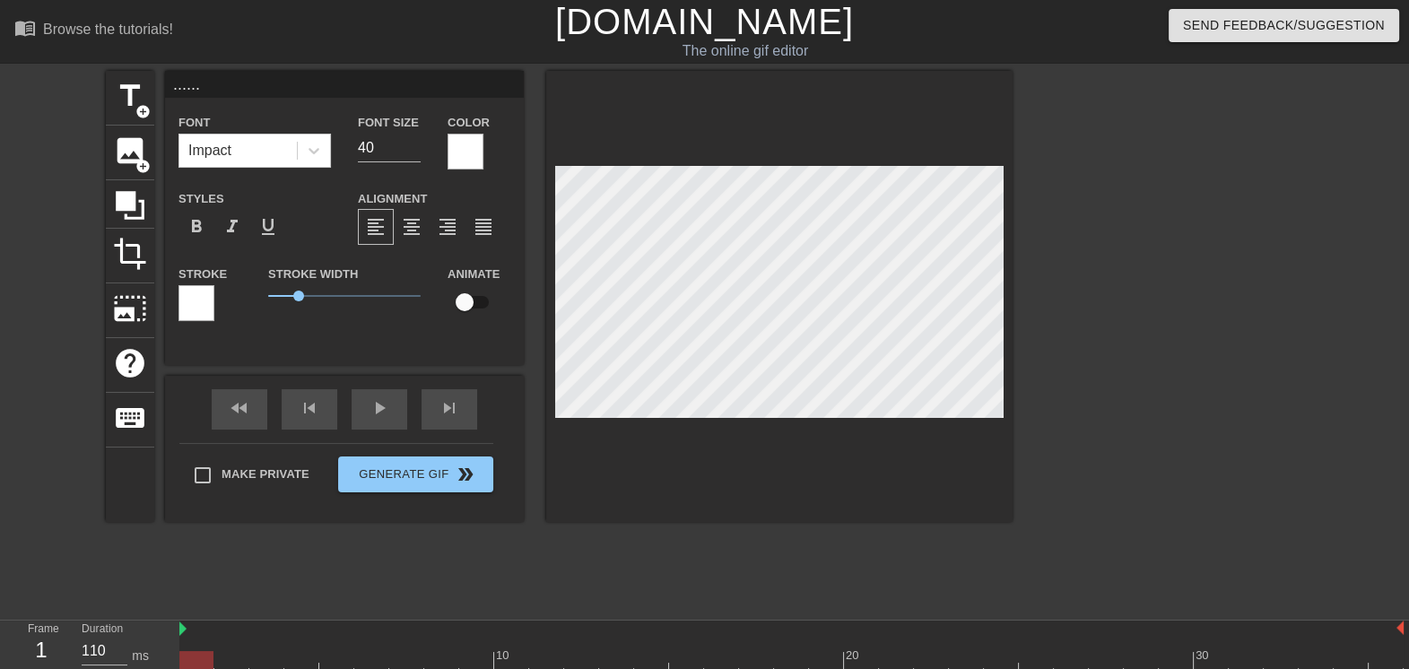
scroll to position [2, 2]
click at [413, 142] on input "41" at bounding box center [389, 148] width 63 height 29
click at [413, 142] on input "42" at bounding box center [389, 148] width 63 height 29
click at [413, 142] on input "43" at bounding box center [389, 148] width 63 height 29
click at [413, 142] on input "44" at bounding box center [389, 148] width 63 height 29
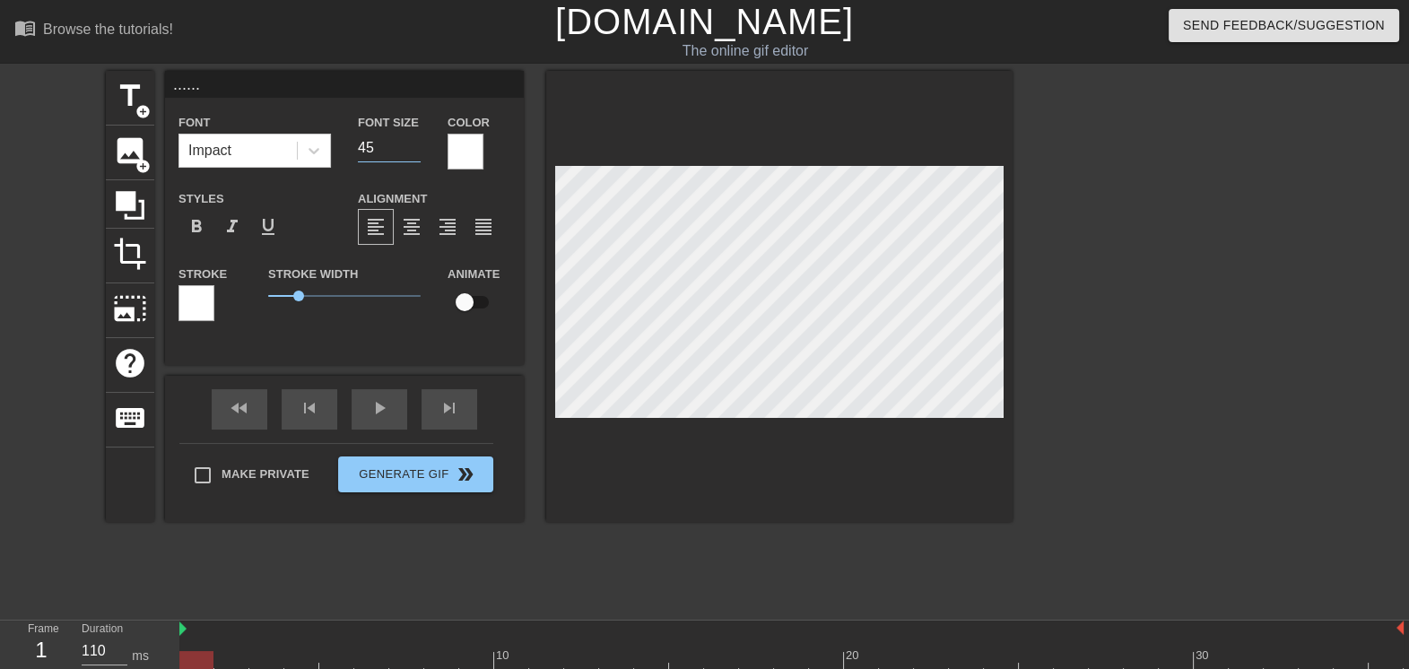
click at [413, 142] on input "45" at bounding box center [389, 148] width 63 height 29
click at [413, 142] on input "46" at bounding box center [389, 148] width 63 height 29
click at [413, 142] on input "47" at bounding box center [389, 148] width 63 height 29
click at [413, 142] on input "48" at bounding box center [389, 148] width 63 height 29
click at [413, 142] on input "49" at bounding box center [389, 148] width 63 height 29
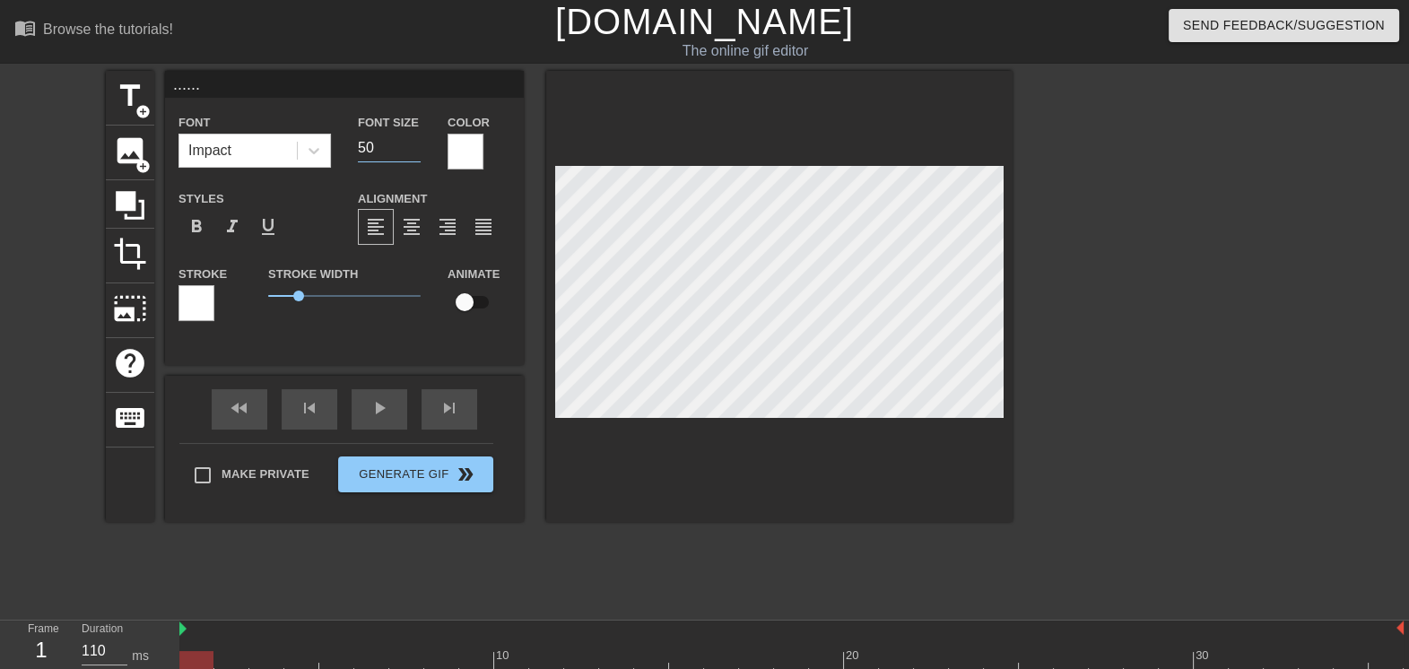
click at [414, 142] on input "50" at bounding box center [389, 148] width 63 height 29
click at [414, 142] on input "51" at bounding box center [389, 148] width 63 height 29
click at [414, 142] on input "52" at bounding box center [389, 148] width 63 height 29
click at [417, 142] on input "53" at bounding box center [389, 148] width 63 height 29
click at [417, 142] on input "54" at bounding box center [389, 148] width 63 height 29
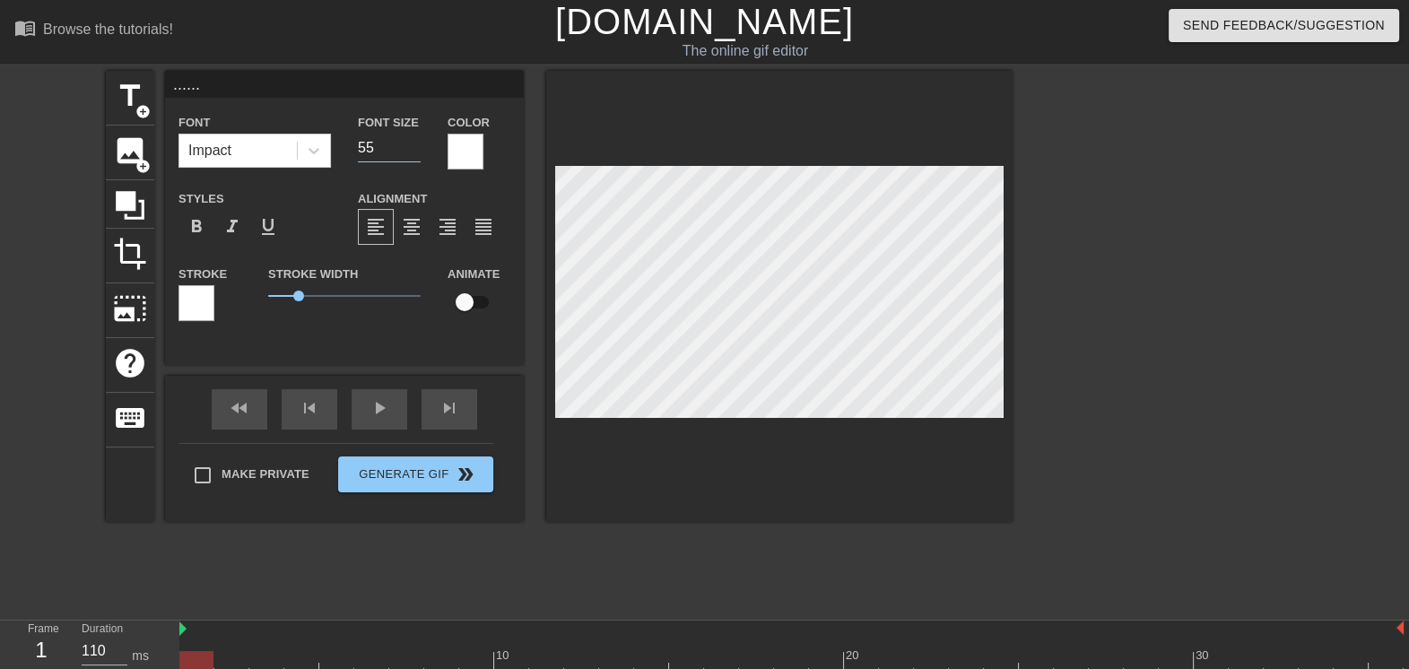
click at [417, 142] on input "55" at bounding box center [389, 148] width 63 height 29
click at [417, 142] on input "56" at bounding box center [389, 148] width 63 height 29
click at [417, 142] on input "57" at bounding box center [389, 148] width 63 height 29
type input "58"
click at [417, 142] on input "58" at bounding box center [389, 148] width 63 height 29
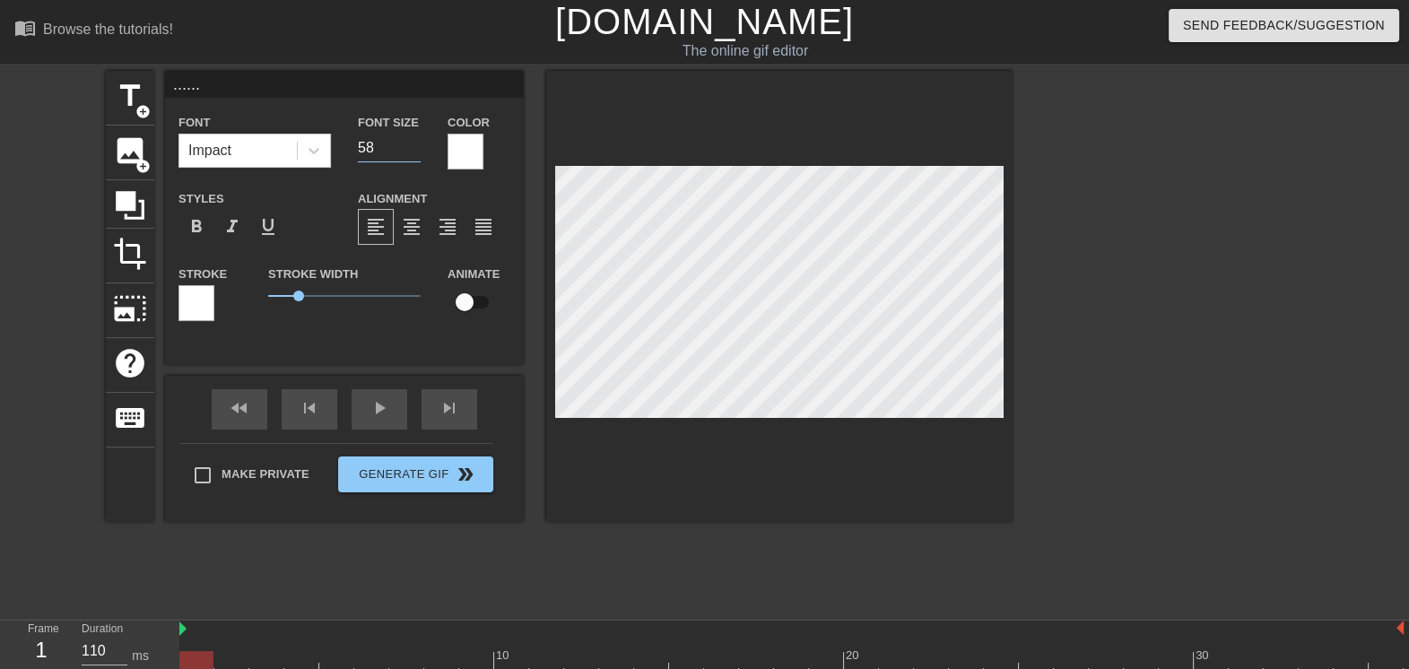
click at [422, 144] on div "Font Size 58" at bounding box center [389, 140] width 90 height 58
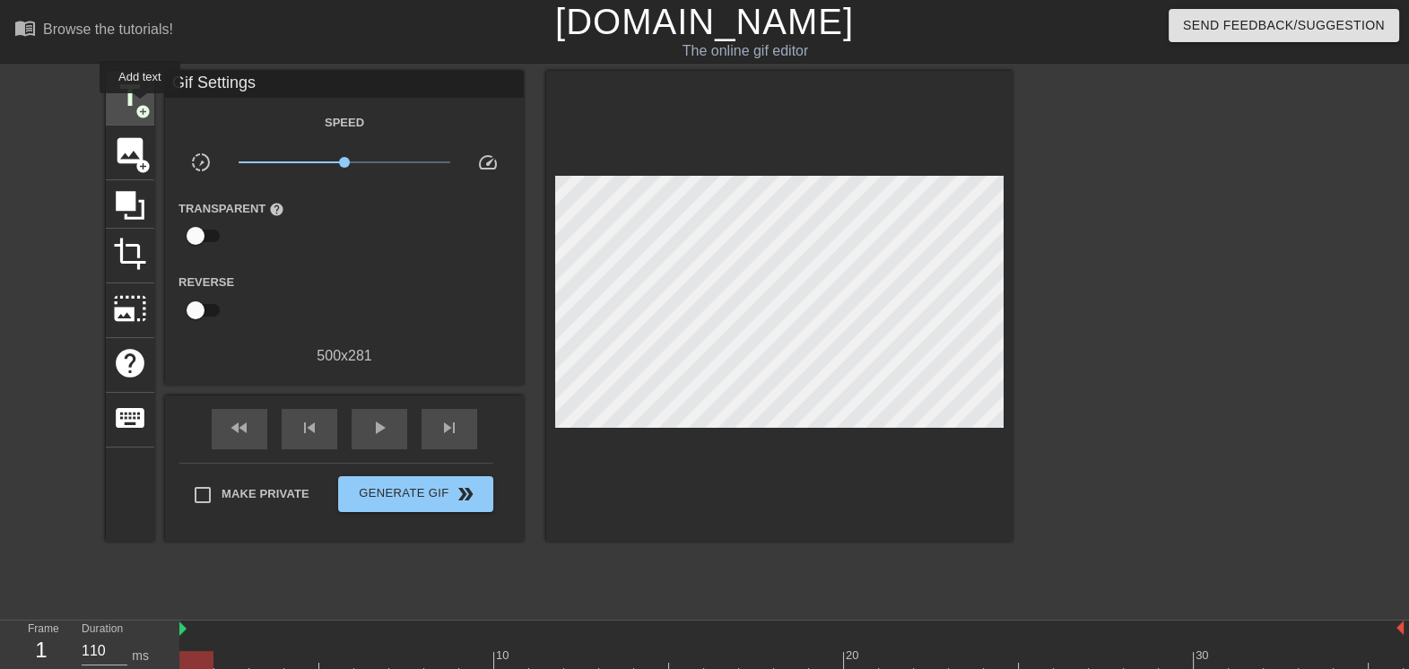
click at [140, 105] on span "add_circle" at bounding box center [142, 111] width 15 height 15
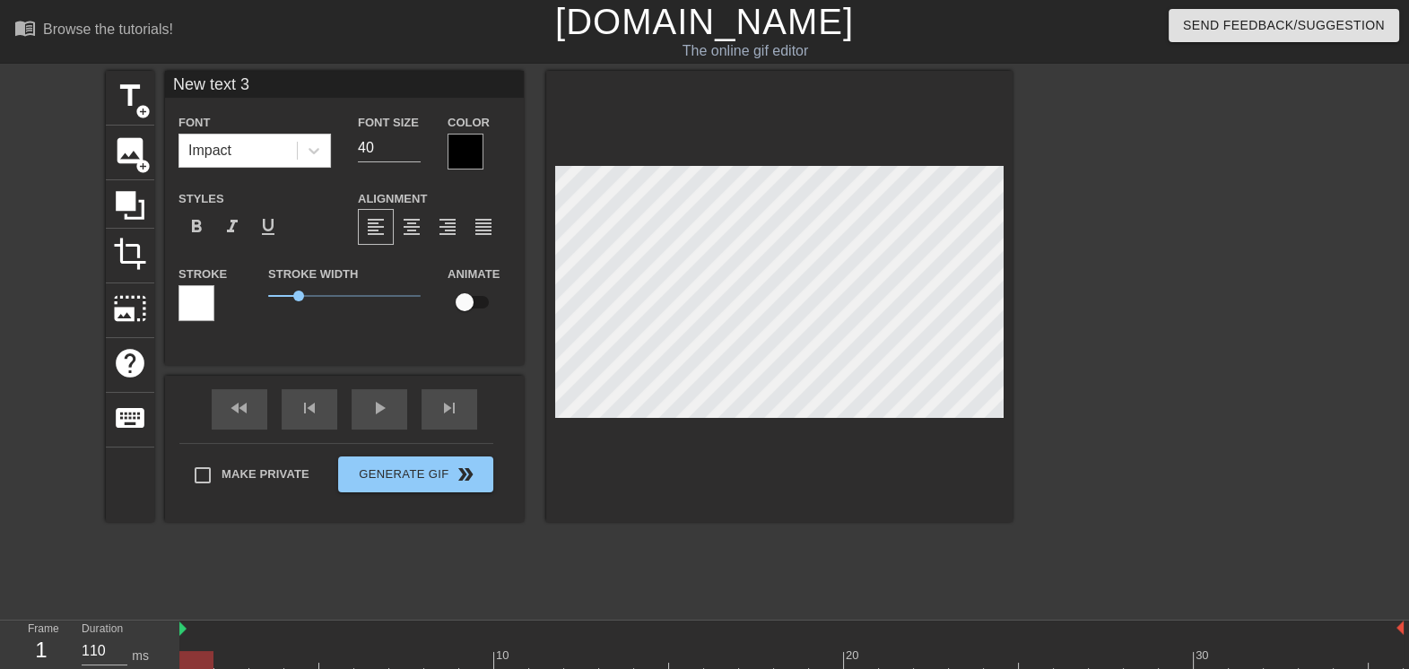
scroll to position [2, 4]
type input "o"
type textarea "o"
type input "oe"
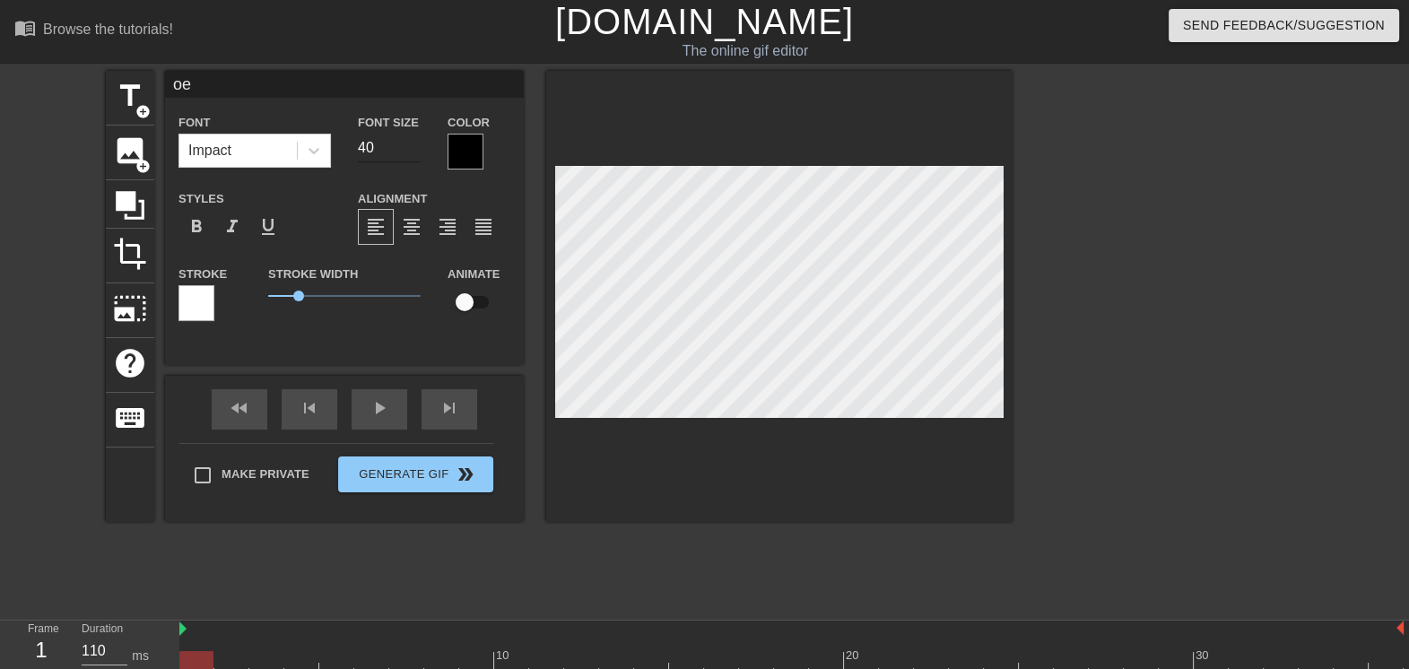
type textarea "oe"
click at [415, 148] on input "39" at bounding box center [389, 148] width 63 height 29
click at [415, 148] on input "38" at bounding box center [389, 148] width 63 height 29
click at [415, 148] on input "37" at bounding box center [389, 148] width 63 height 29
click at [415, 148] on input "36" at bounding box center [389, 148] width 63 height 29
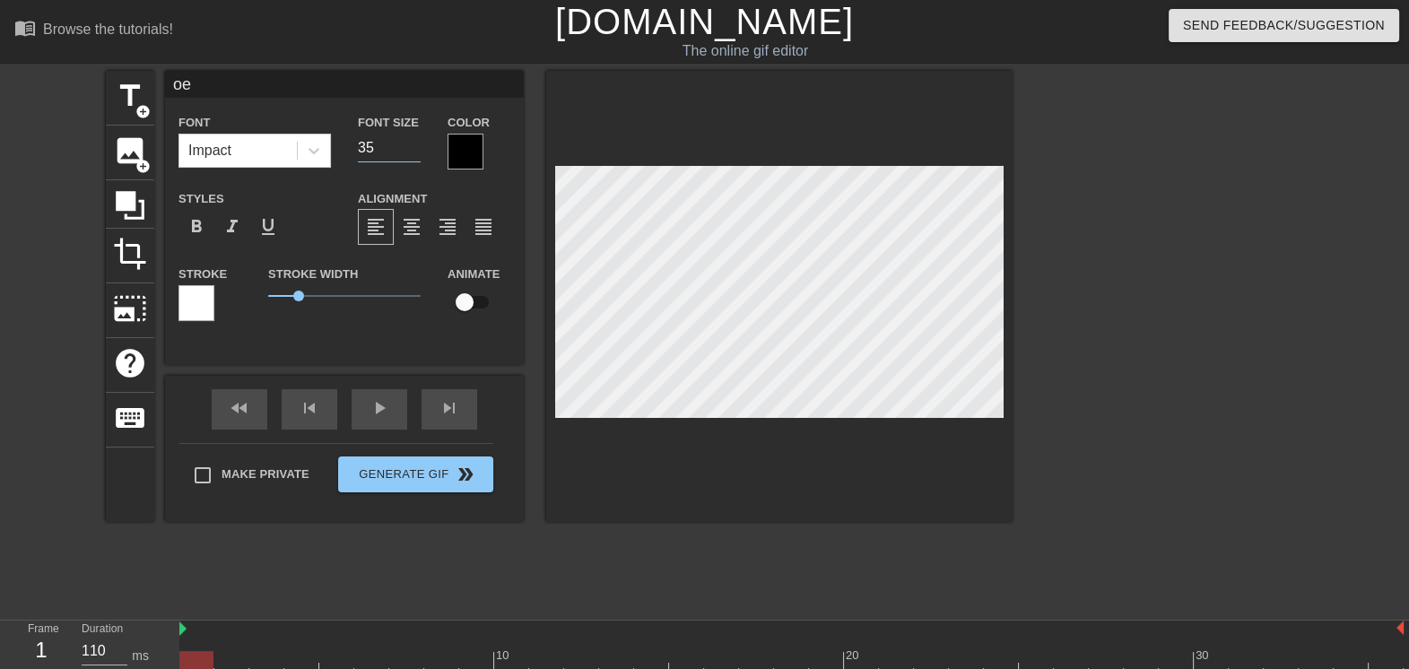
click at [415, 149] on input "35" at bounding box center [389, 148] width 63 height 29
click at [415, 149] on input "34" at bounding box center [389, 148] width 63 height 29
click at [415, 149] on input "33" at bounding box center [389, 148] width 63 height 29
click at [415, 149] on input "32" at bounding box center [389, 148] width 63 height 29
click at [415, 149] on input "31" at bounding box center [389, 148] width 63 height 29
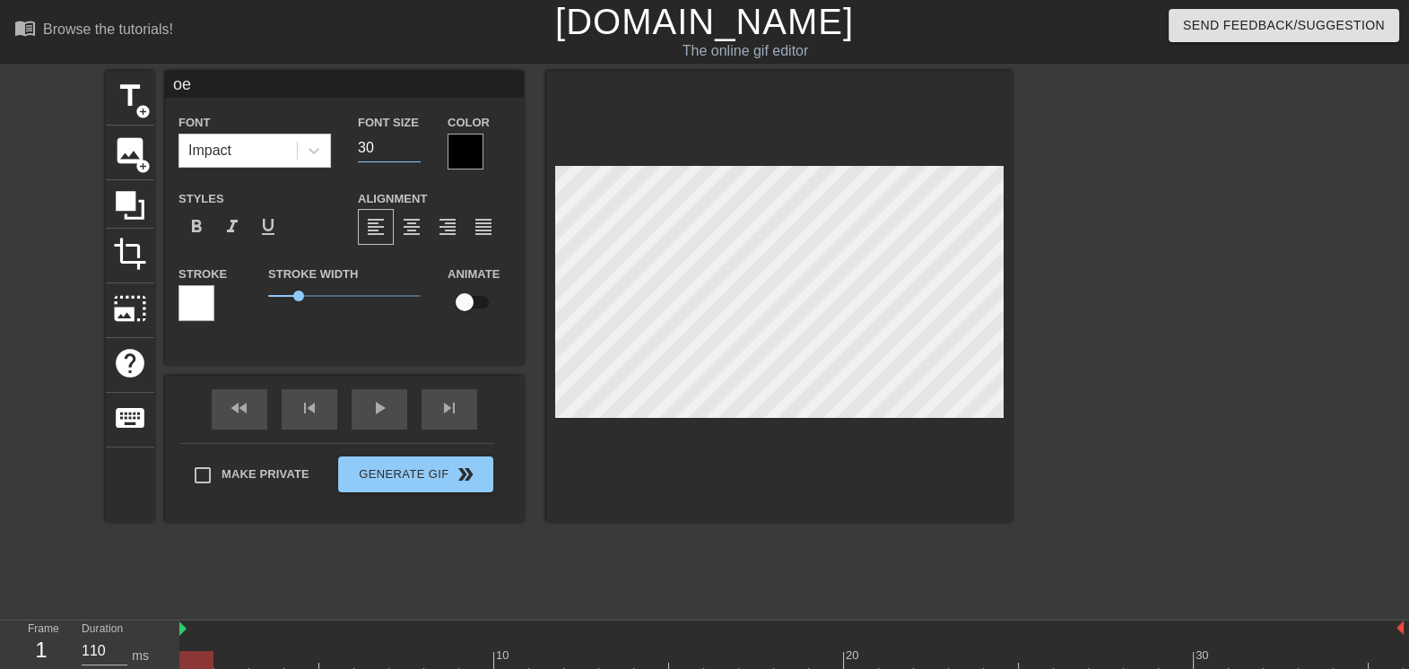
click at [415, 149] on input "30" at bounding box center [389, 148] width 63 height 29
click at [415, 149] on input "29" at bounding box center [389, 148] width 63 height 29
click at [415, 149] on input "28" at bounding box center [389, 148] width 63 height 29
click at [415, 149] on input "27" at bounding box center [389, 148] width 63 height 29
click at [415, 149] on input "26" at bounding box center [389, 148] width 63 height 29
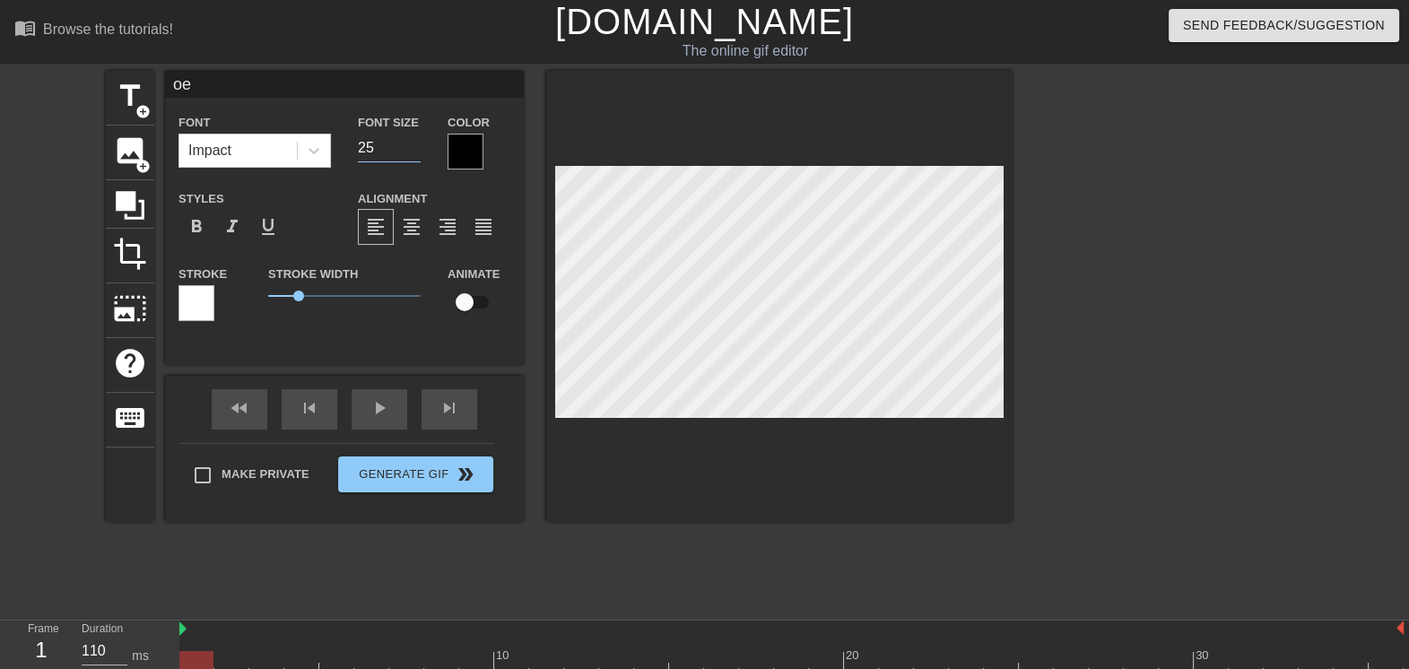
click at [415, 149] on input "25" at bounding box center [389, 148] width 63 height 29
click at [415, 149] on input "24" at bounding box center [389, 148] width 63 height 29
click at [415, 149] on input "23" at bounding box center [389, 148] width 63 height 29
type input "22"
click at [415, 149] on input "22" at bounding box center [389, 148] width 63 height 29
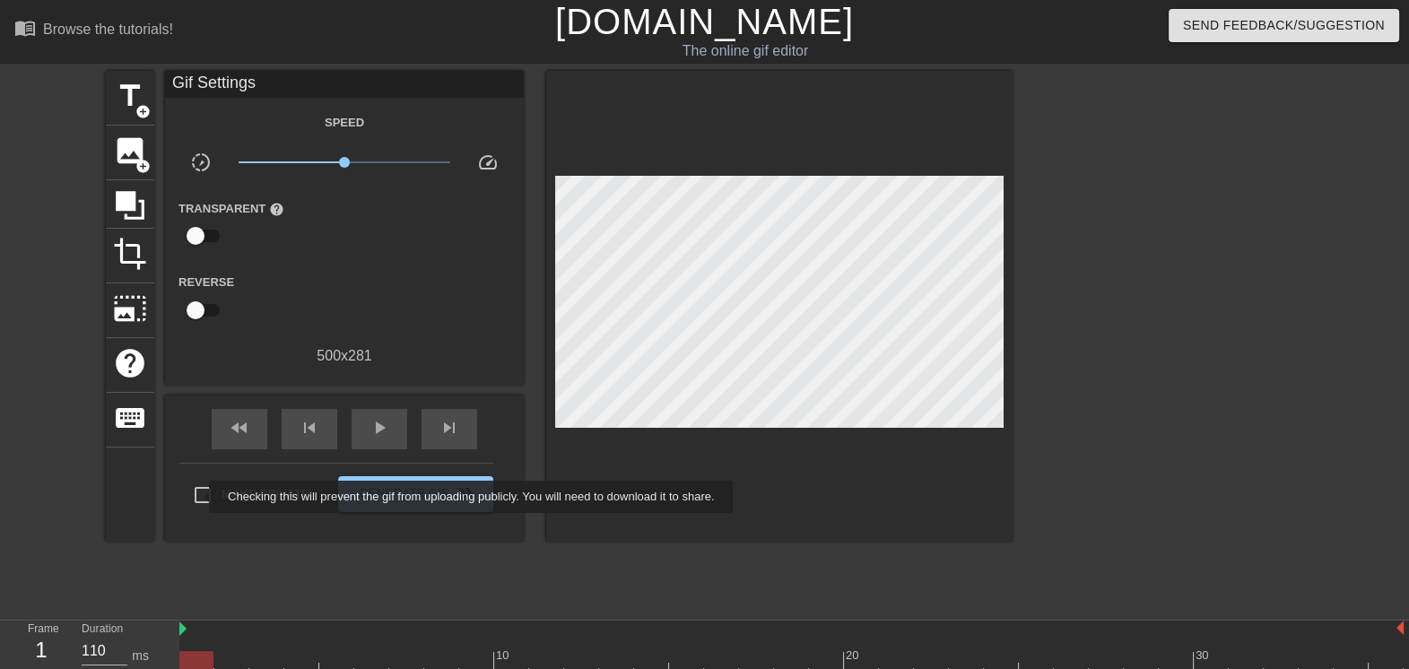
click at [200, 499] on input "Make Private" at bounding box center [203, 495] width 38 height 38
checkbox input "true"
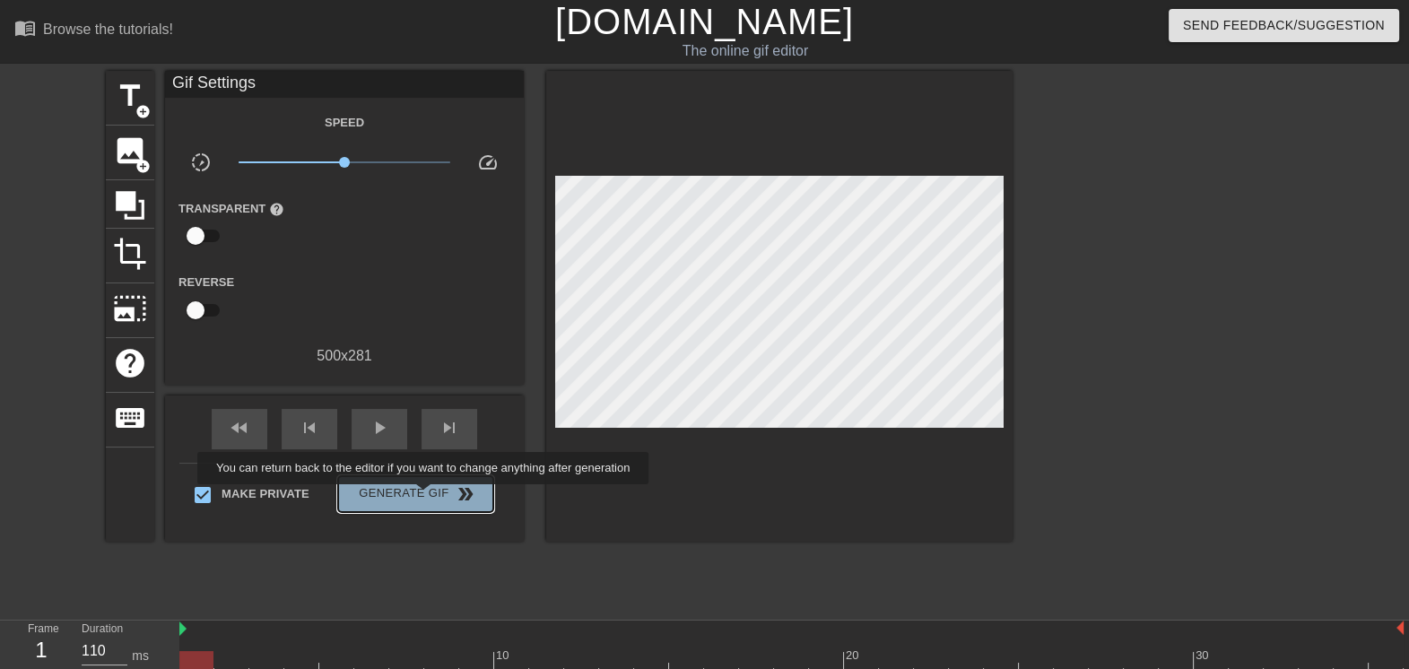
click at [425, 497] on span "Generate Gif double_arrow" at bounding box center [415, 494] width 141 height 22
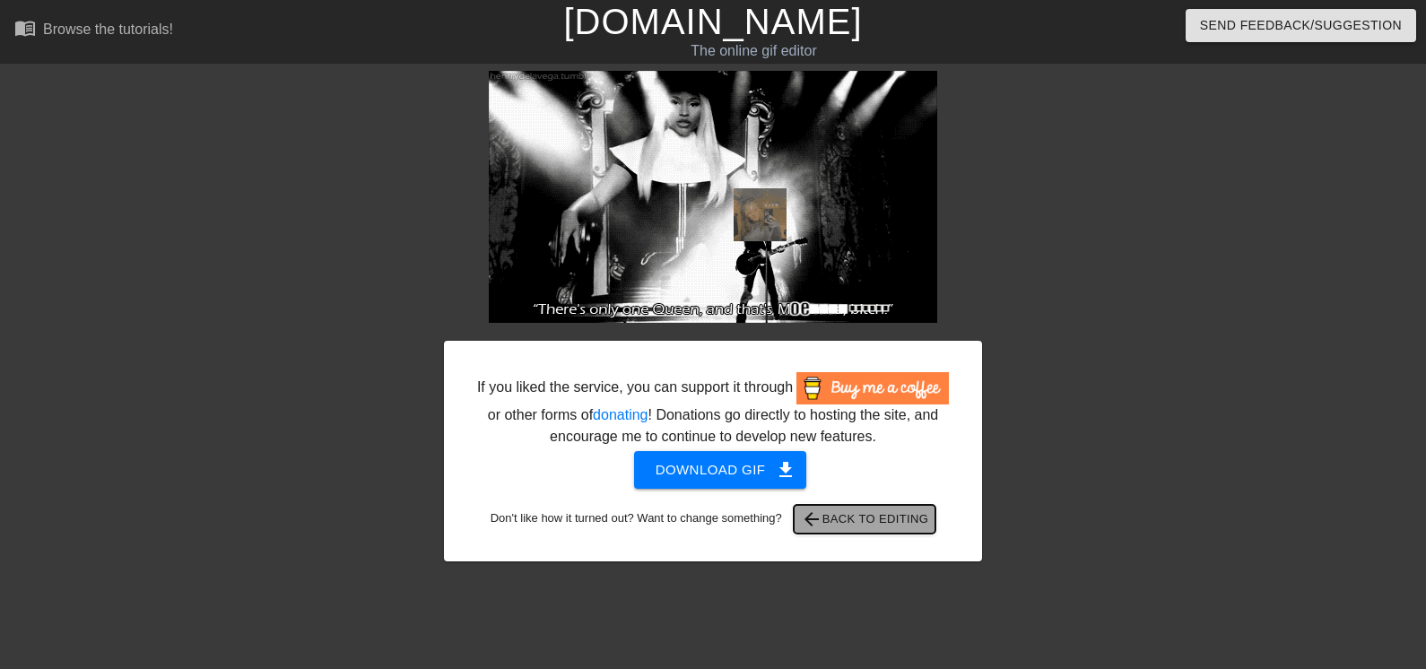
click at [891, 511] on span "arrow_back Back to Editing" at bounding box center [865, 520] width 128 height 22
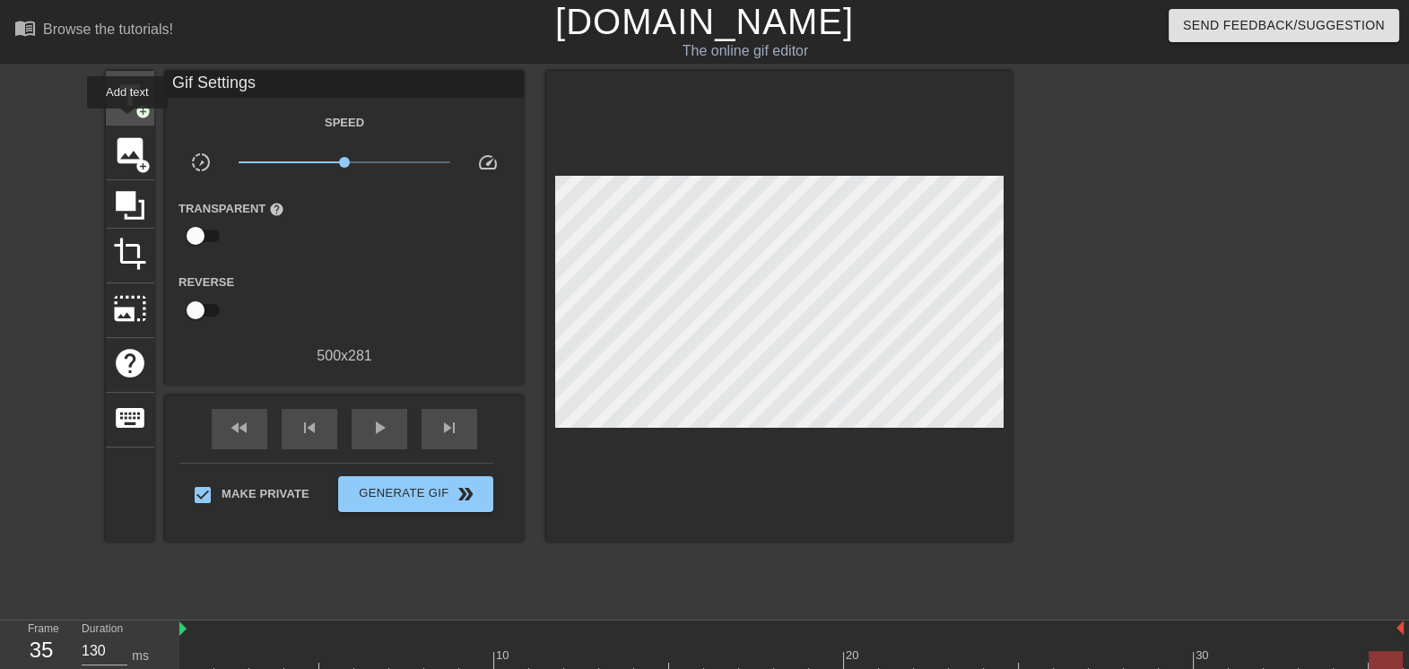
click at [128, 121] on div "title add_circle" at bounding box center [130, 98] width 48 height 55
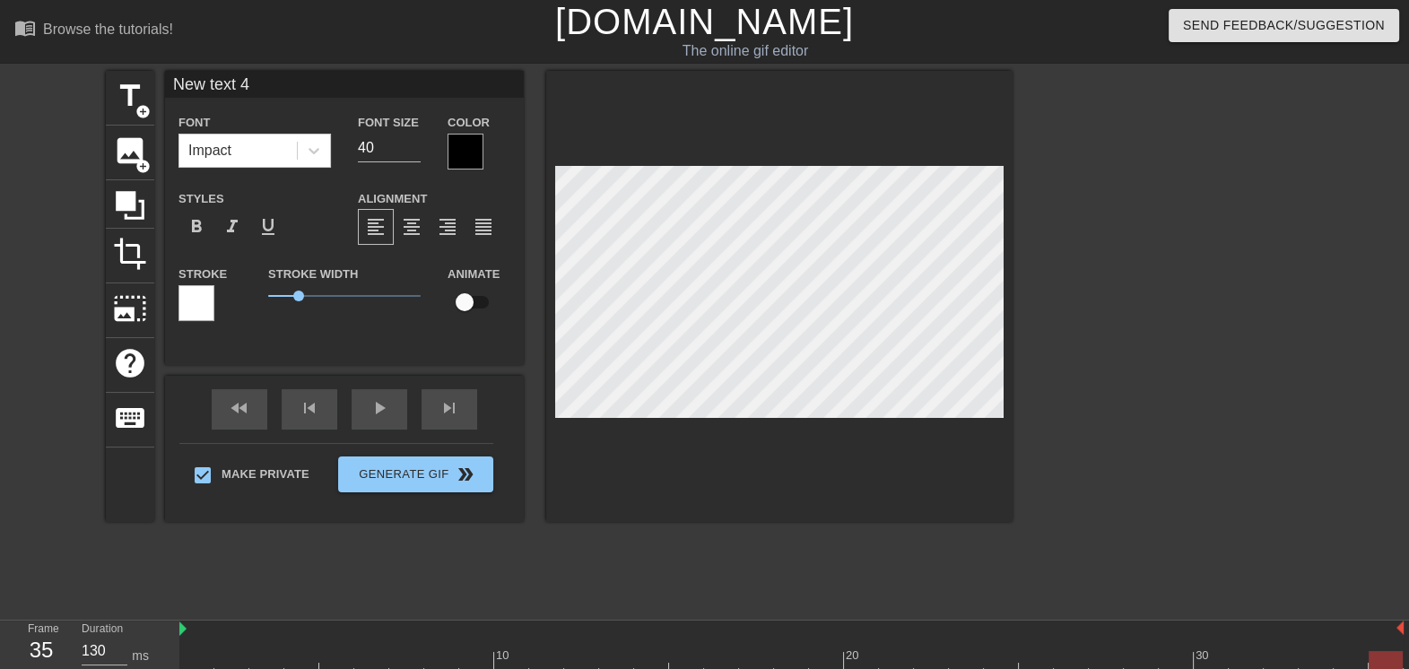
type input "s"
type textarea "su"
type input "sub"
type textarea "sub"
type input "subf"
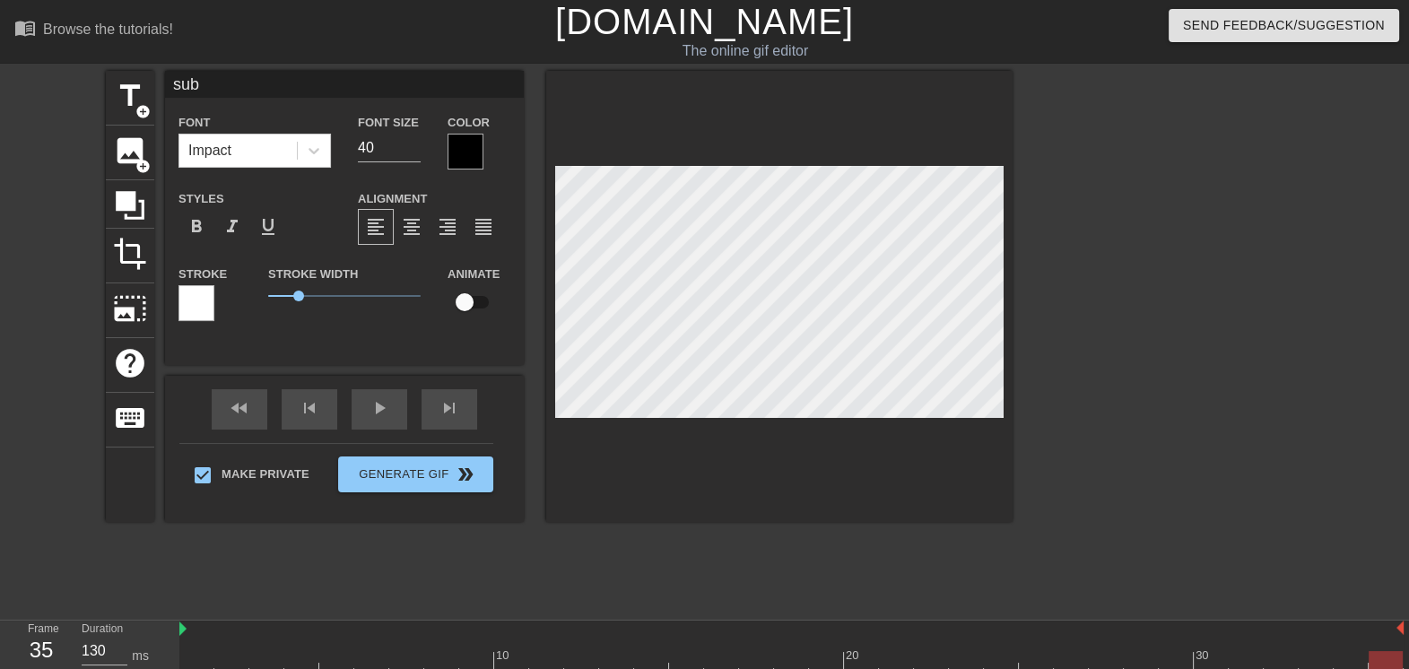
type textarea "subf"
type input "subfa"
type textarea "subfa"
type input "subfab"
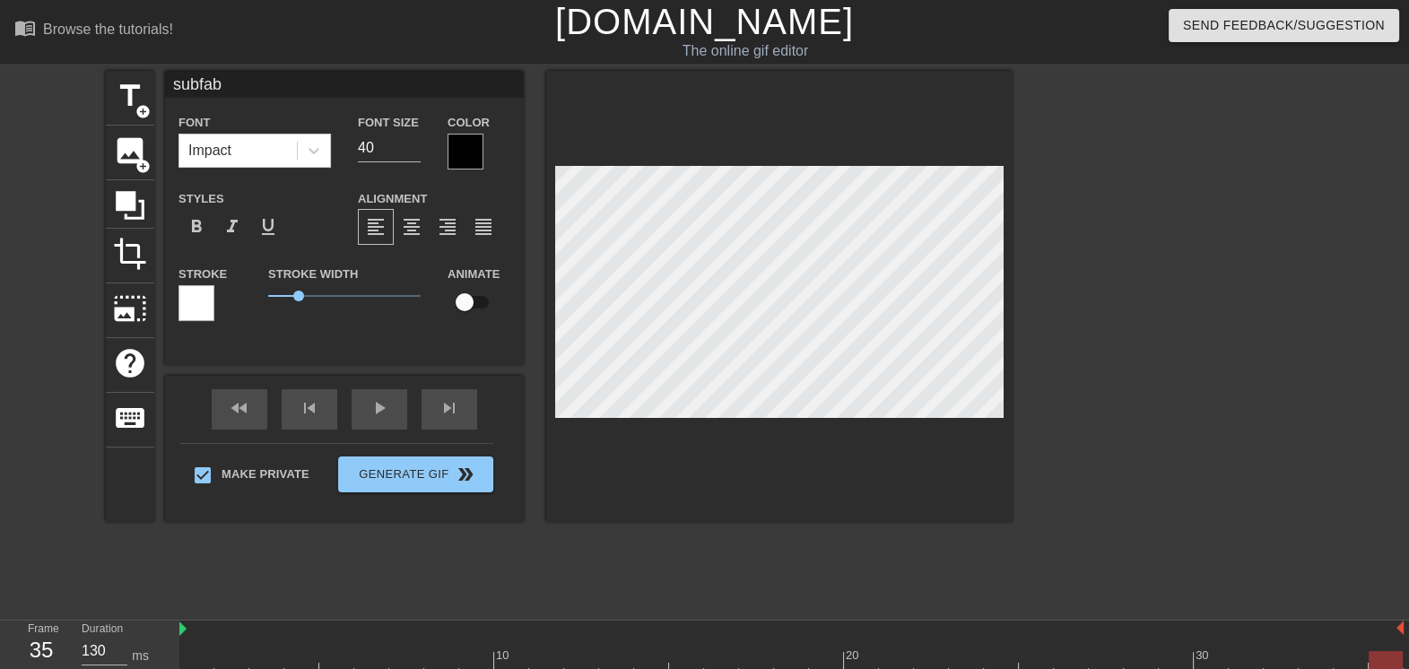
type textarea "subfab"
click at [465, 144] on div at bounding box center [466, 152] width 36 height 36
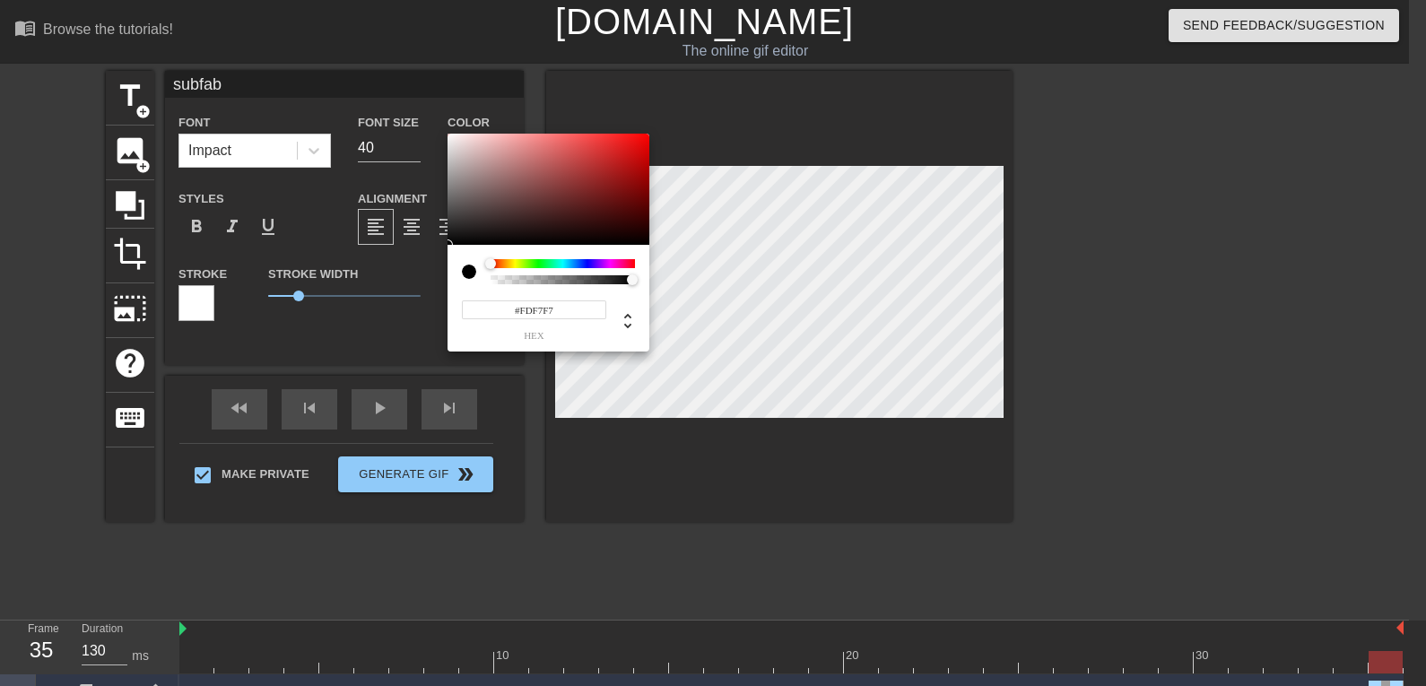
click at [453, 135] on div at bounding box center [549, 189] width 202 height 111
type input "#FDF6F6"
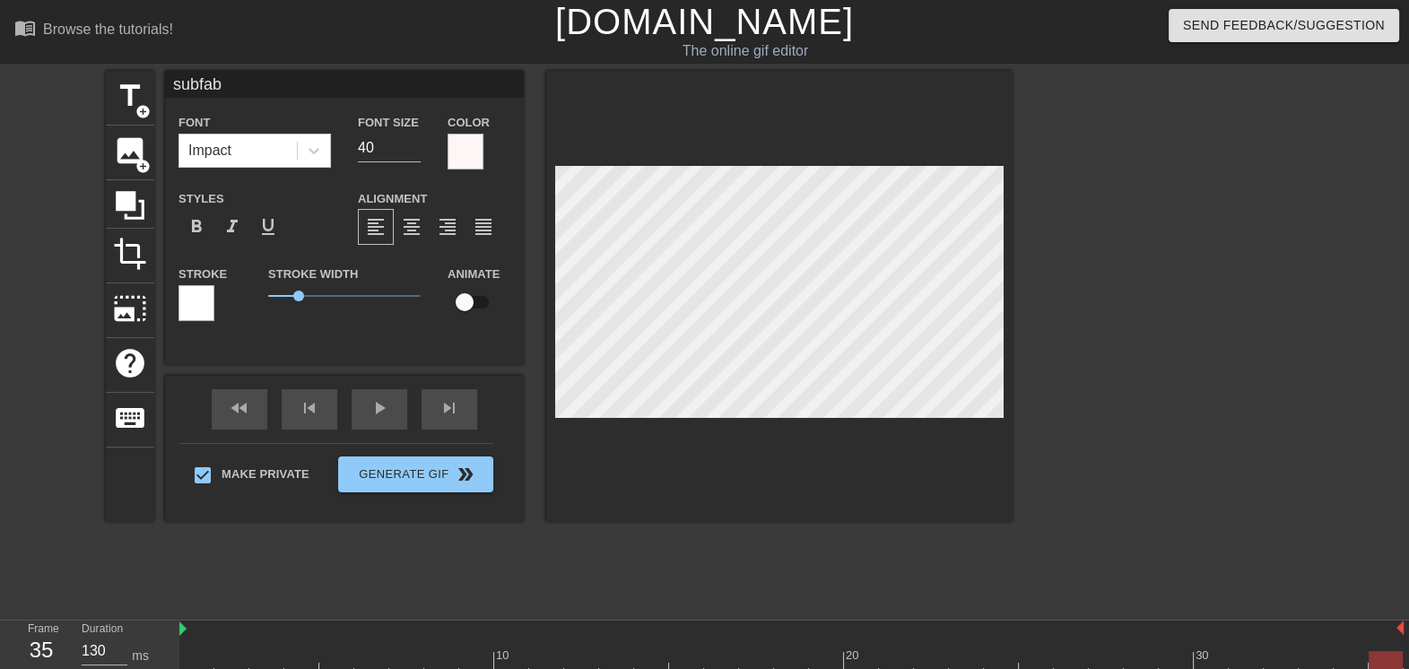
scroll to position [2, 2]
click at [413, 152] on input "39" at bounding box center [389, 148] width 63 height 29
click at [413, 152] on input "38" at bounding box center [389, 148] width 63 height 29
click at [413, 152] on input "37" at bounding box center [389, 148] width 63 height 29
click at [413, 152] on input "36" at bounding box center [389, 148] width 63 height 29
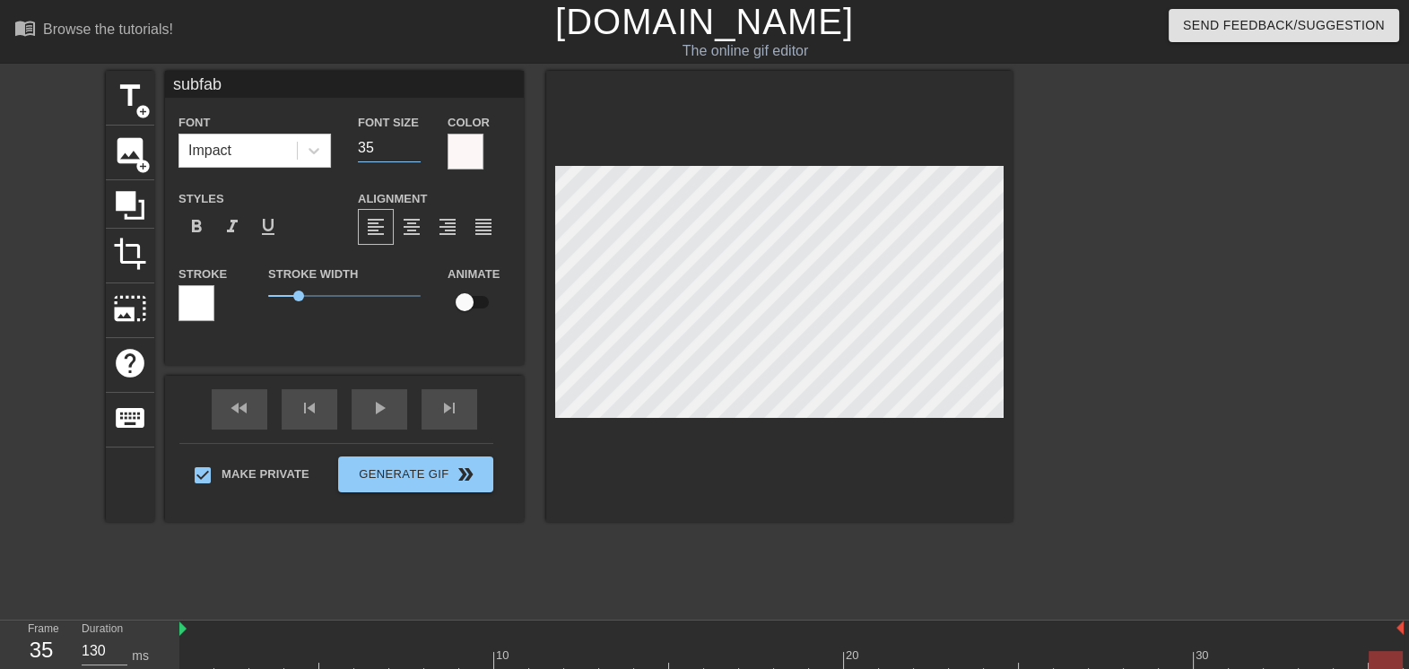
click at [413, 152] on input "35" at bounding box center [389, 148] width 63 height 29
click at [413, 152] on input "34" at bounding box center [389, 148] width 63 height 29
click at [413, 152] on input "17" at bounding box center [389, 148] width 63 height 29
click at [412, 139] on input "18" at bounding box center [389, 148] width 63 height 29
click at [413, 139] on input "19" at bounding box center [389, 148] width 63 height 29
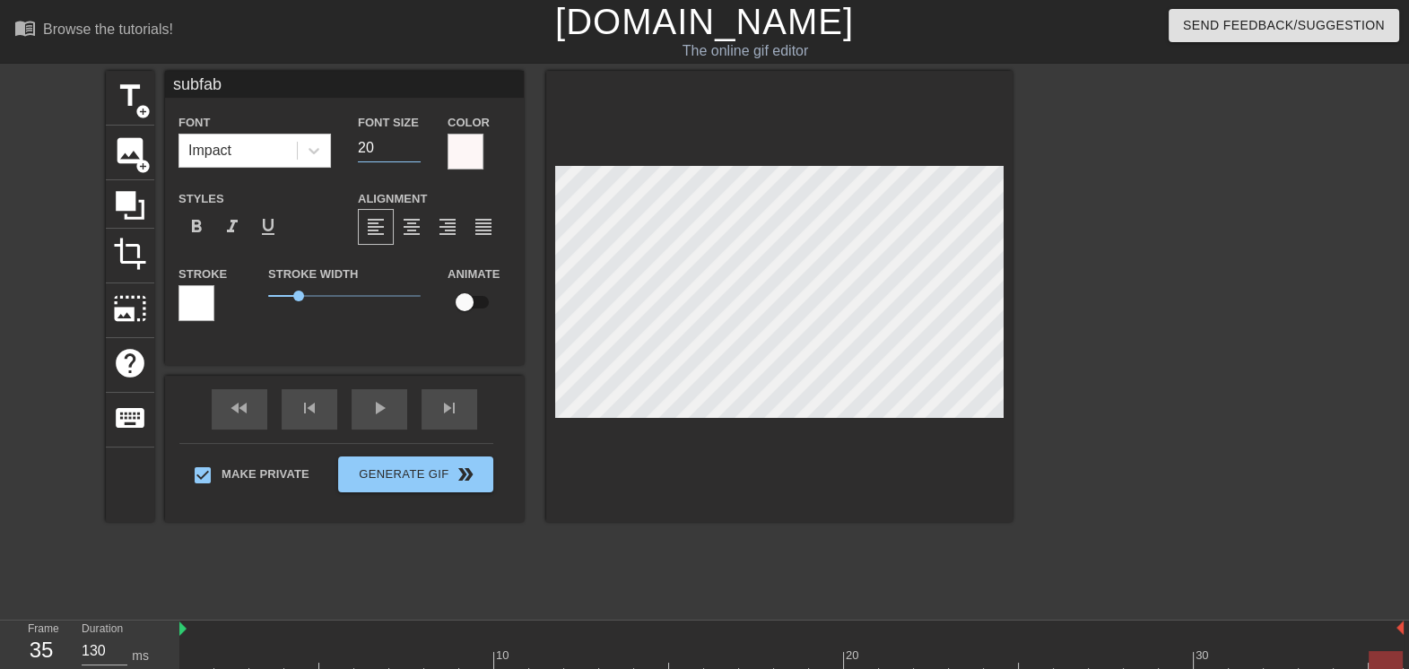
click at [413, 139] on input "20" at bounding box center [389, 148] width 63 height 29
click at [413, 139] on input "21" at bounding box center [389, 148] width 63 height 29
click at [413, 139] on input "22" at bounding box center [389, 148] width 63 height 29
type input "23"
click at [413, 139] on input "23" at bounding box center [389, 148] width 63 height 29
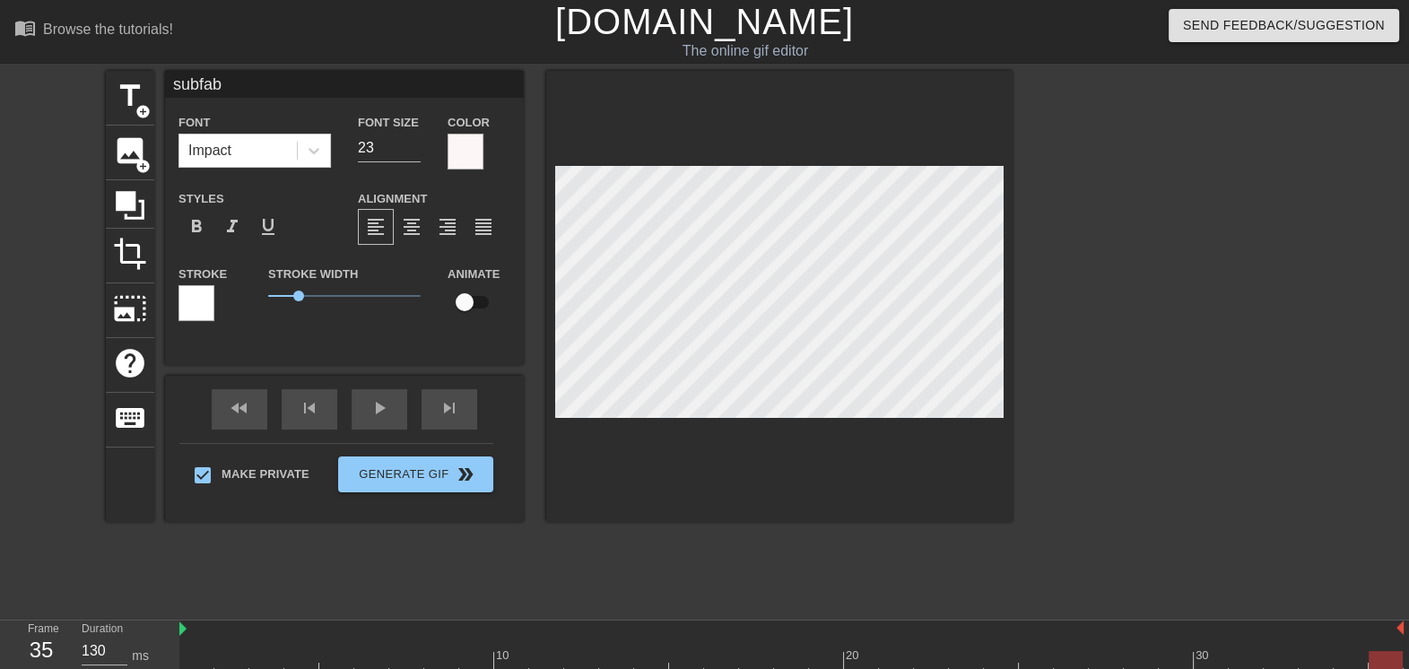
click at [467, 149] on div at bounding box center [466, 152] width 36 height 36
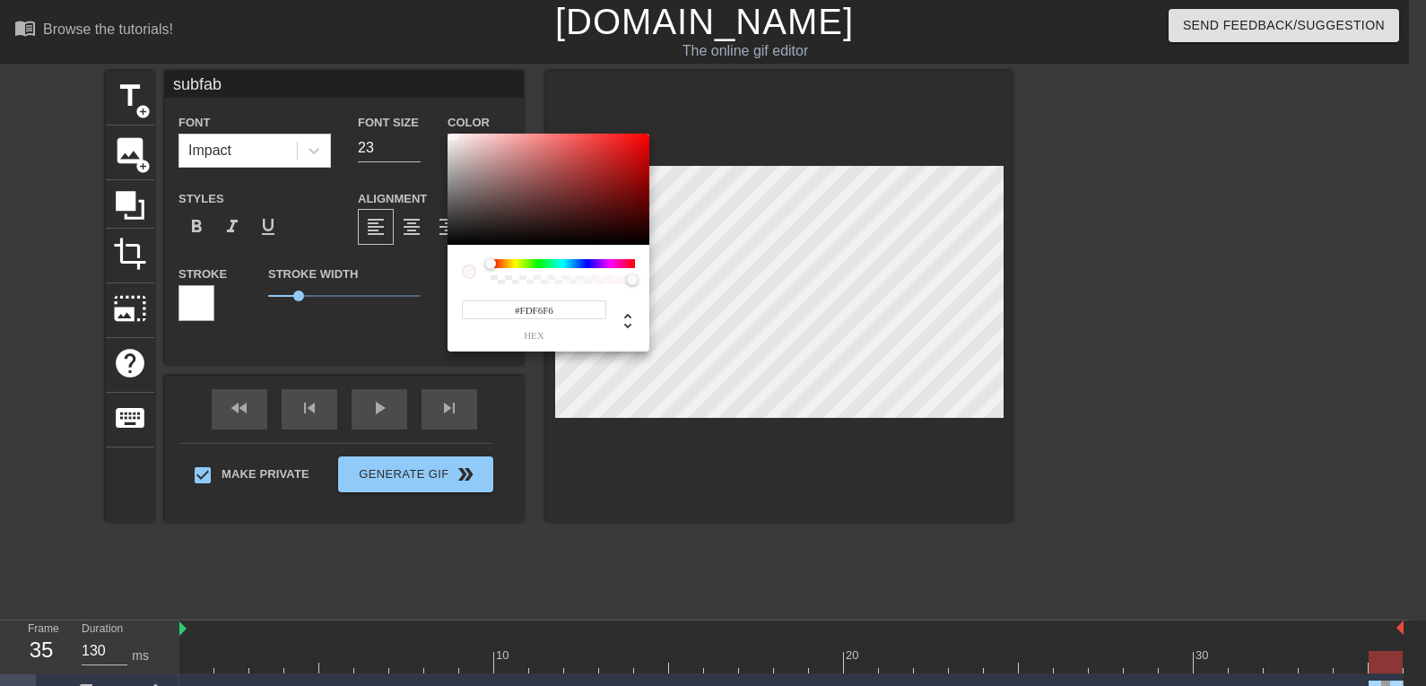
type input "#262424"
click at [462, 228] on div at bounding box center [549, 189] width 202 height 111
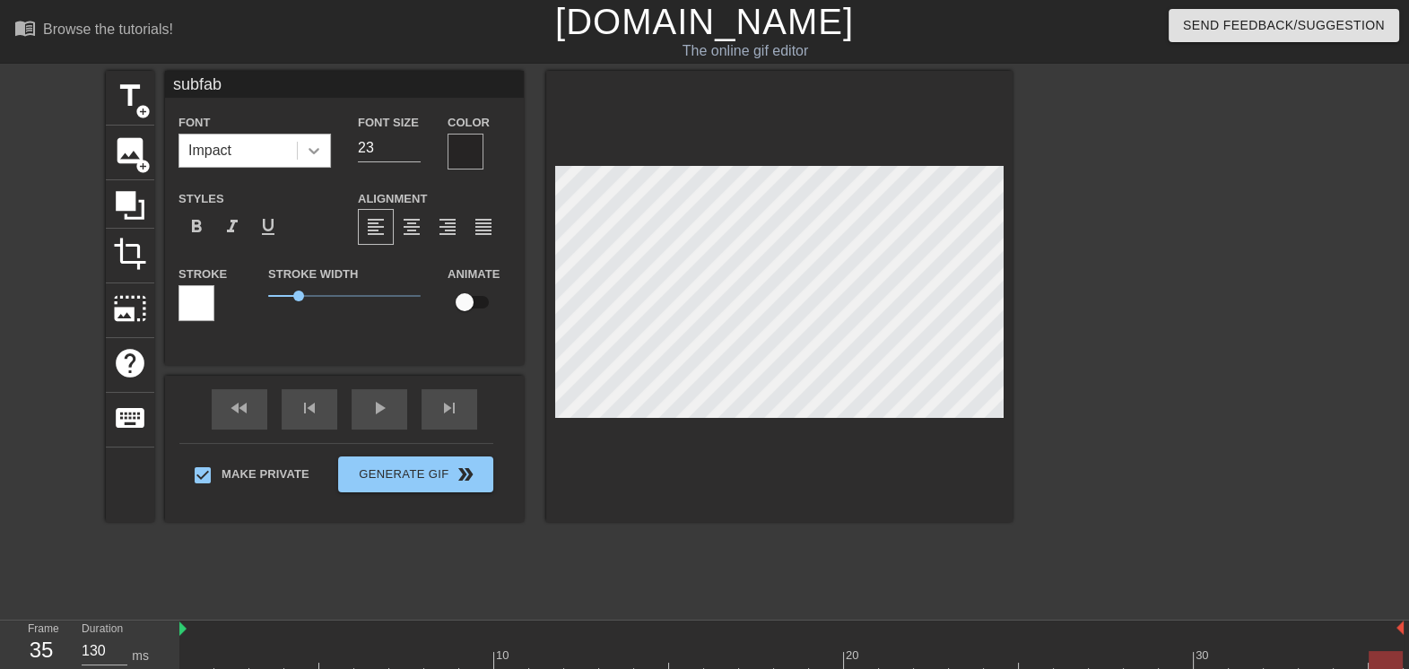
click at [318, 148] on icon at bounding box center [314, 151] width 11 height 6
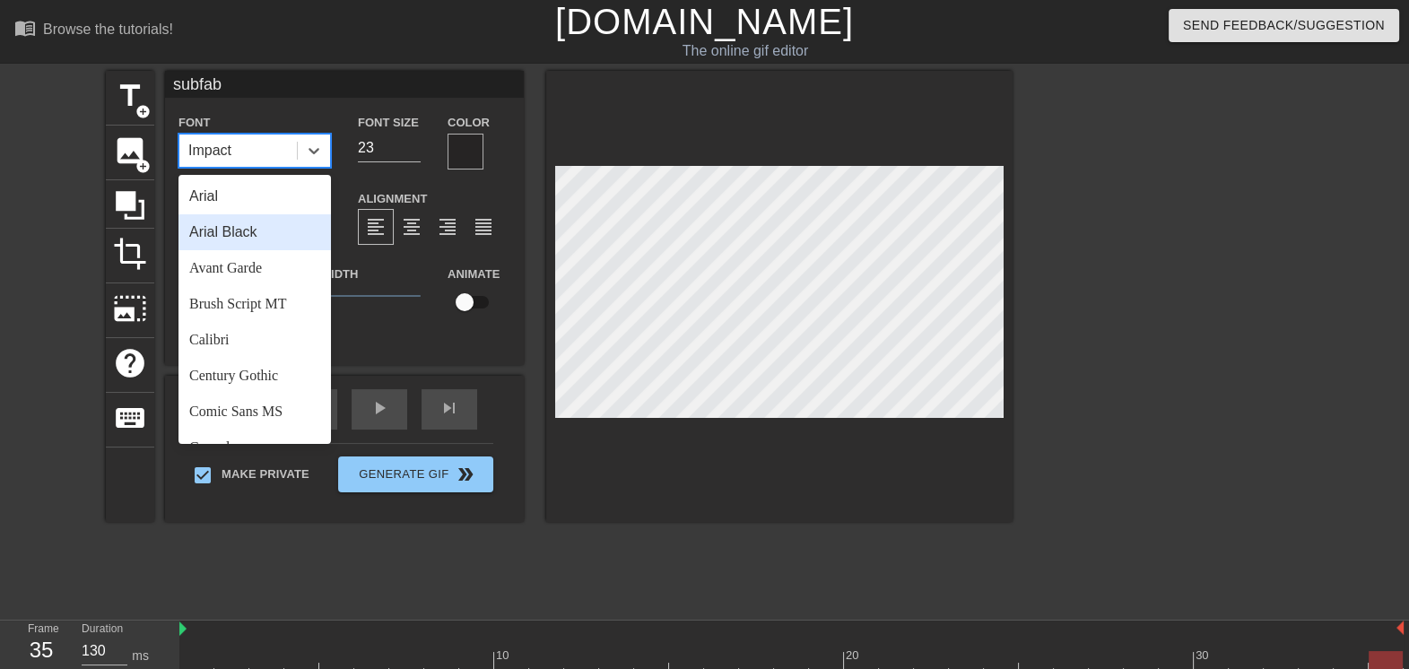
click at [245, 237] on div "Arial Black" at bounding box center [254, 232] width 152 height 36
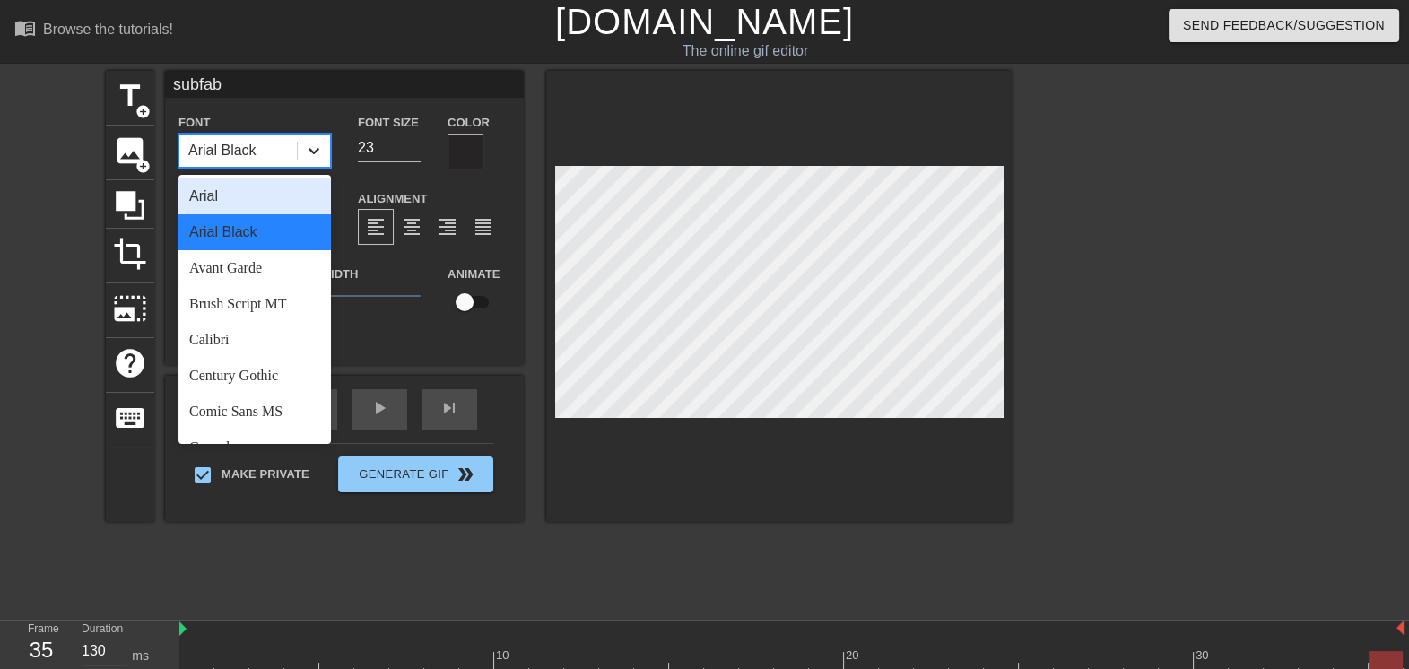
click at [315, 145] on icon at bounding box center [314, 151] width 18 height 18
click at [243, 341] on div "Calibri" at bounding box center [254, 340] width 152 height 36
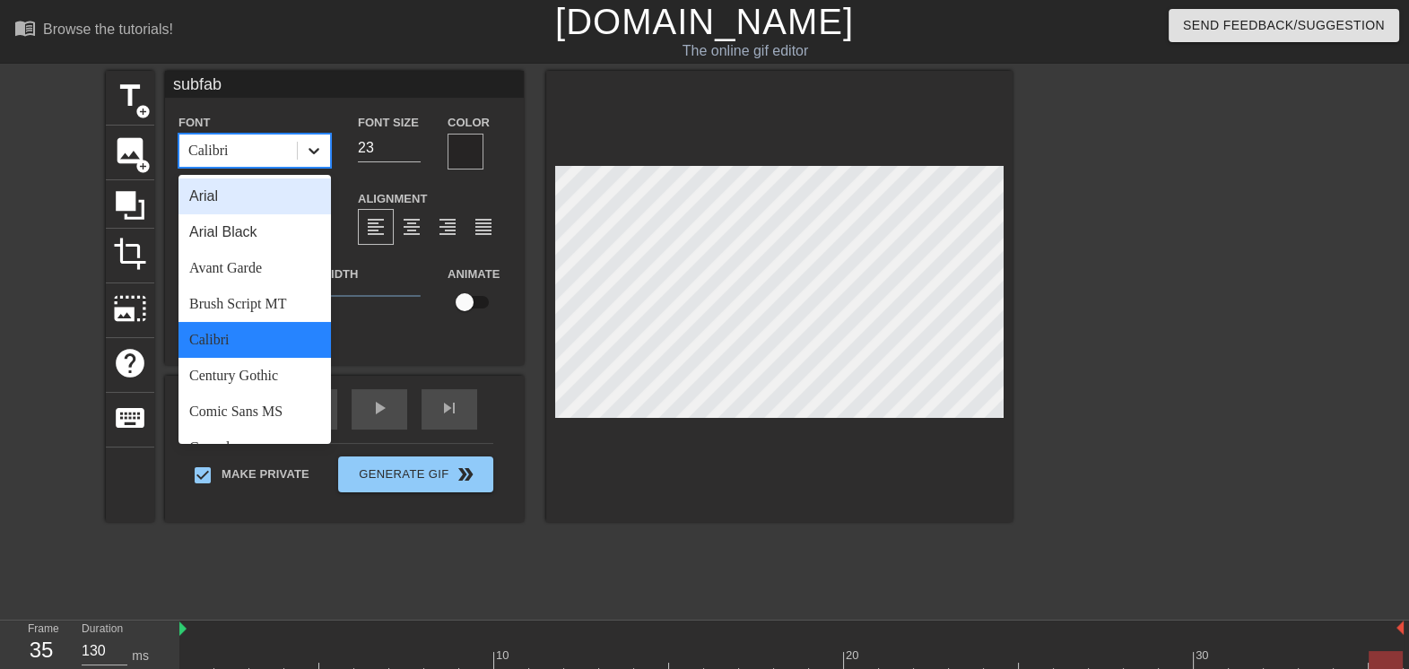
click at [329, 152] on div at bounding box center [314, 151] width 32 height 32
click at [252, 232] on div "Arial Black" at bounding box center [254, 232] width 152 height 36
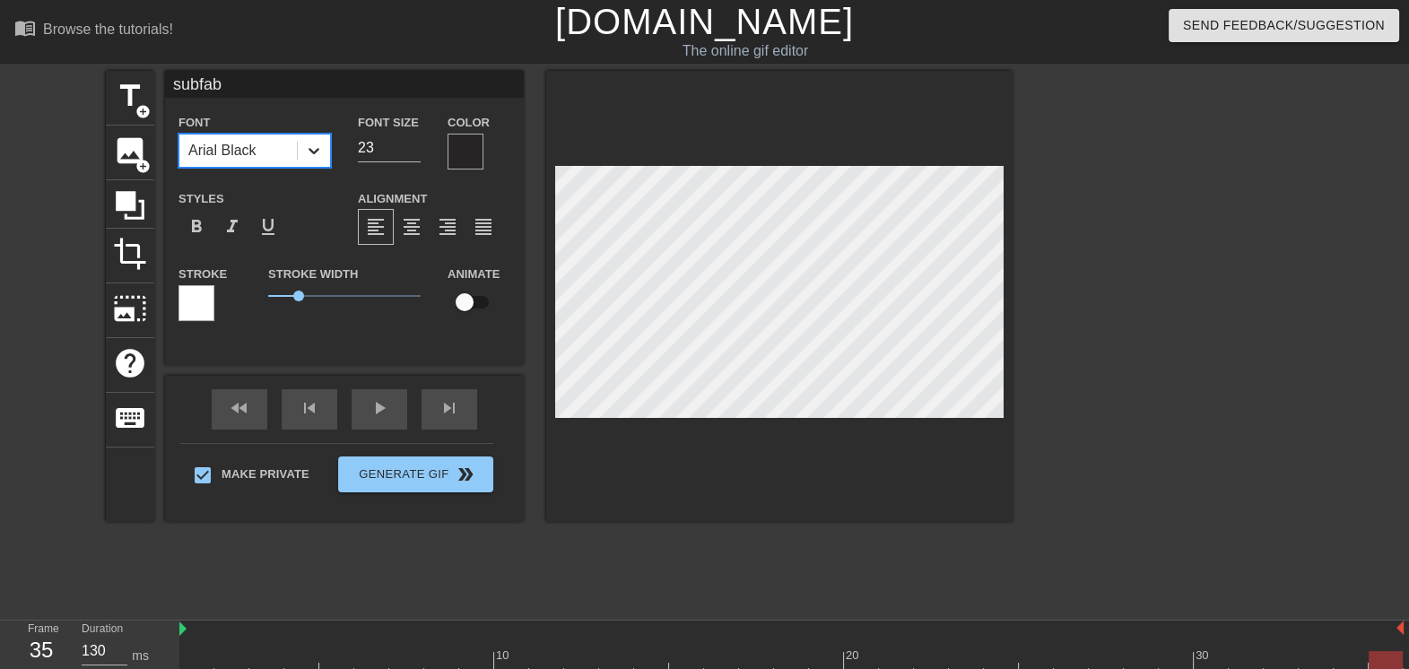
click at [319, 154] on icon at bounding box center [314, 151] width 18 height 18
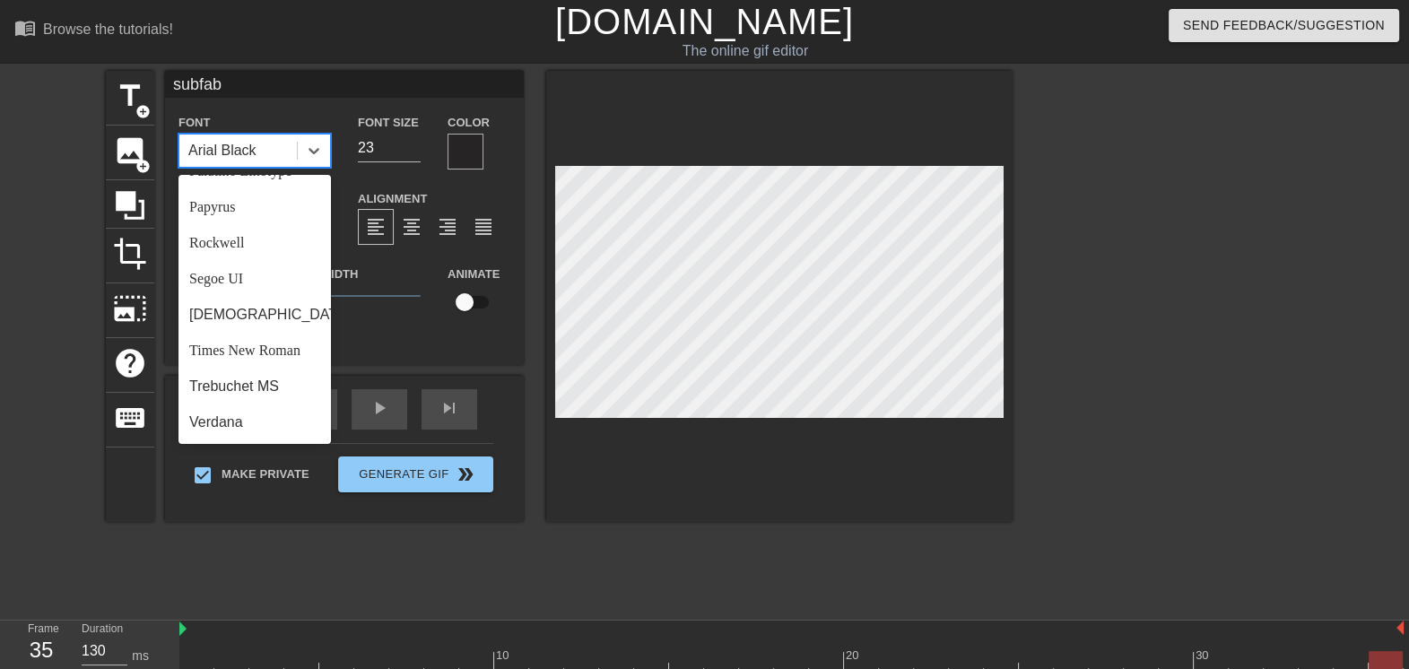
scroll to position [641, 0]
click at [258, 353] on div "Times New Roman" at bounding box center [254, 351] width 152 height 36
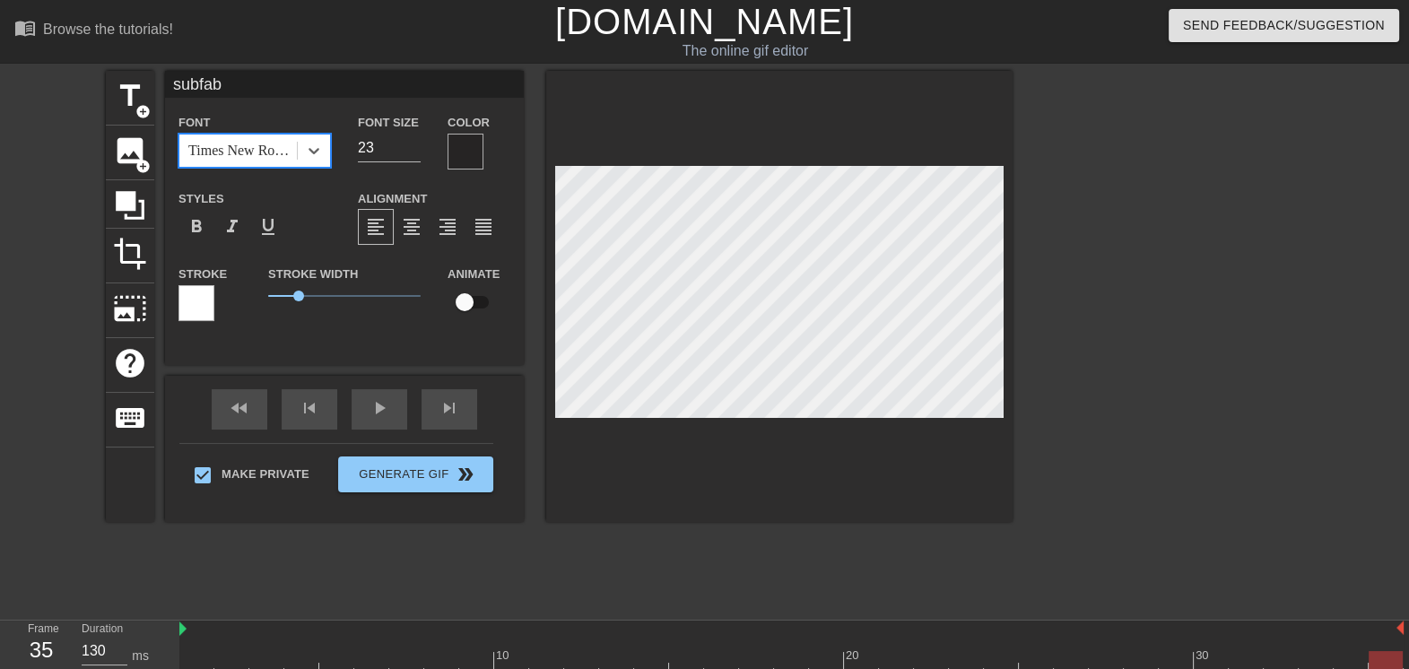
click at [469, 144] on div at bounding box center [466, 152] width 36 height 36
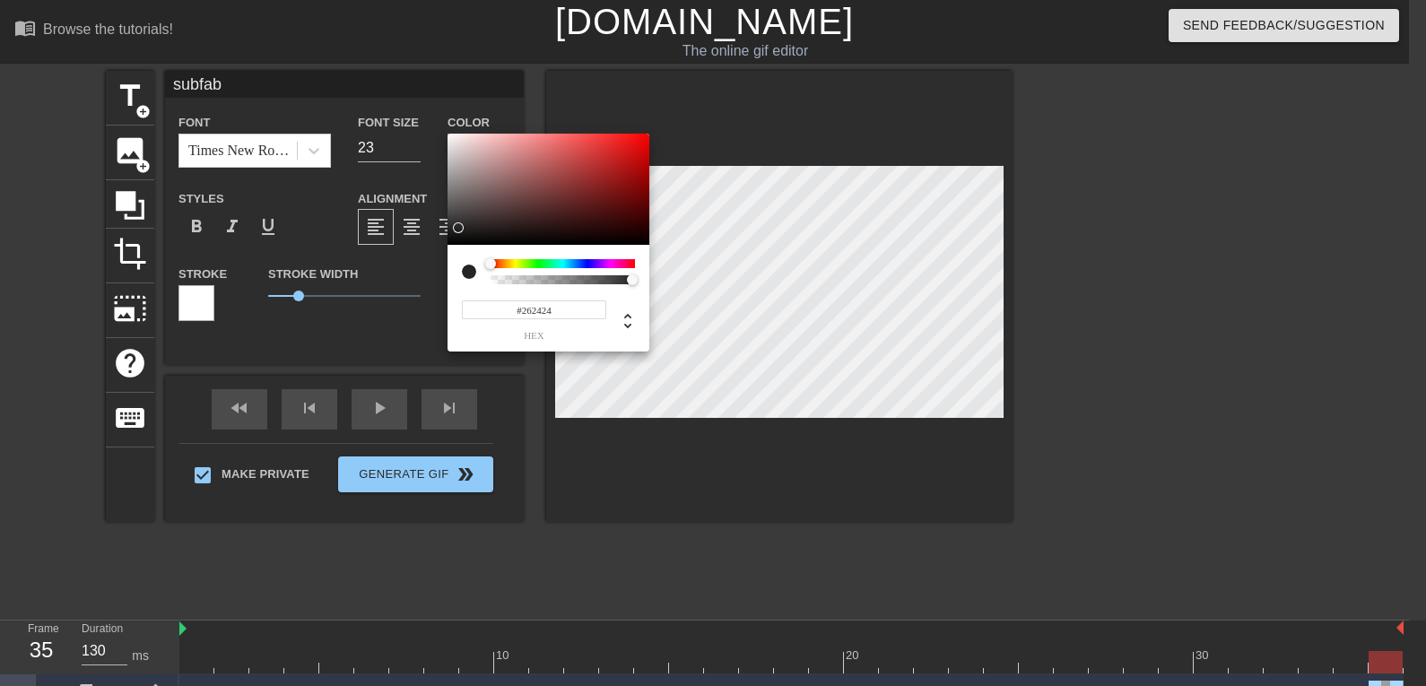
click at [470, 274] on div at bounding box center [469, 272] width 14 height 14
click at [480, 191] on div at bounding box center [549, 189] width 202 height 111
type input "#FDECEC"
drag, startPoint x: 471, startPoint y: 187, endPoint x: 461, endPoint y: 135, distance: 52.9
click at [461, 135] on div at bounding box center [549, 189] width 202 height 111
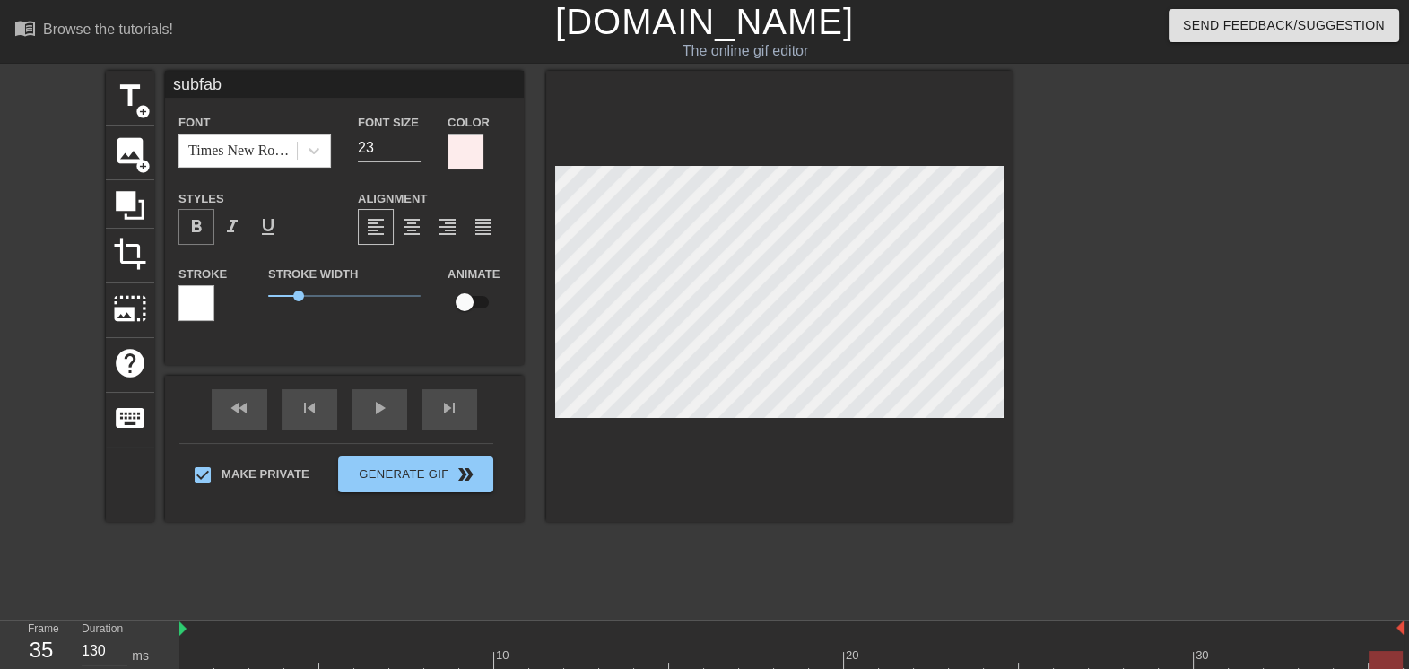
click at [202, 222] on span "format_bold" at bounding box center [197, 227] width 22 height 22
click at [461, 148] on div at bounding box center [466, 152] width 36 height 36
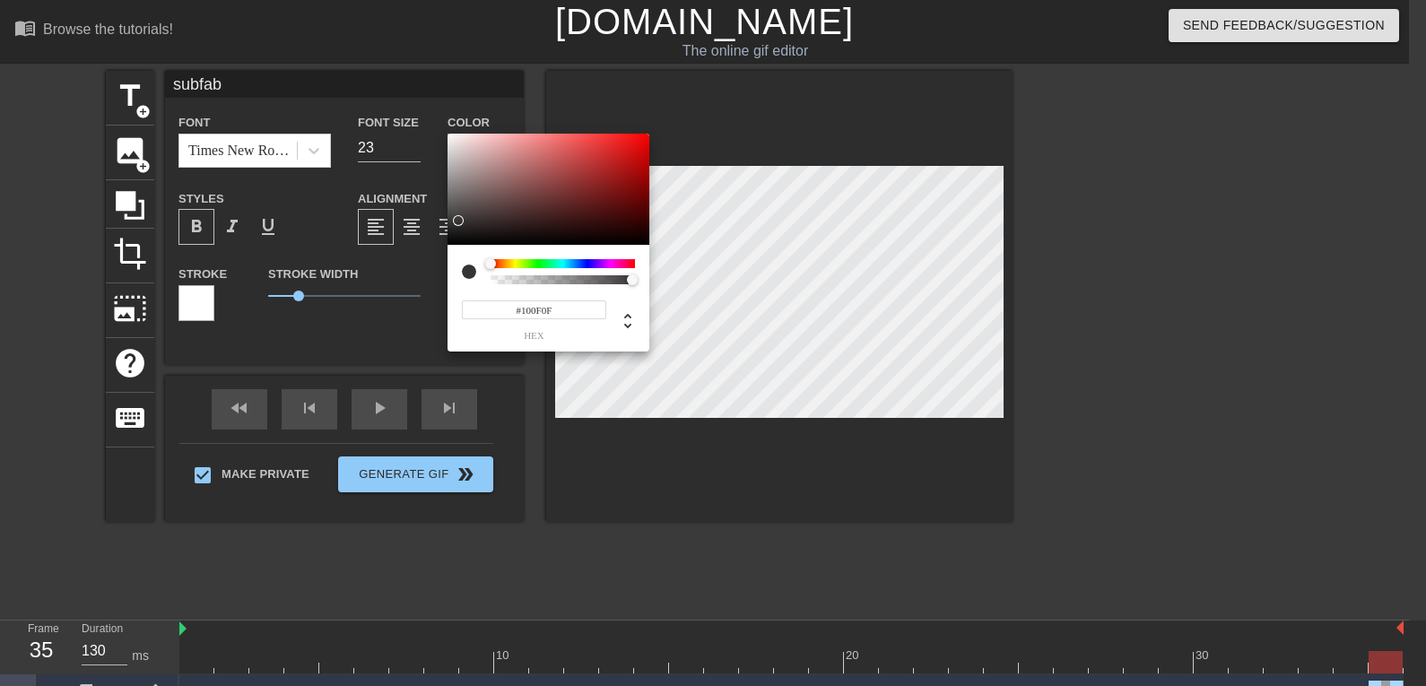
type input "#0B0B0B"
drag, startPoint x: 464, startPoint y: 186, endPoint x: 444, endPoint y: 239, distance: 57.3
click at [444, 239] on div "#0B0B0B hex" at bounding box center [713, 343] width 1426 height 686
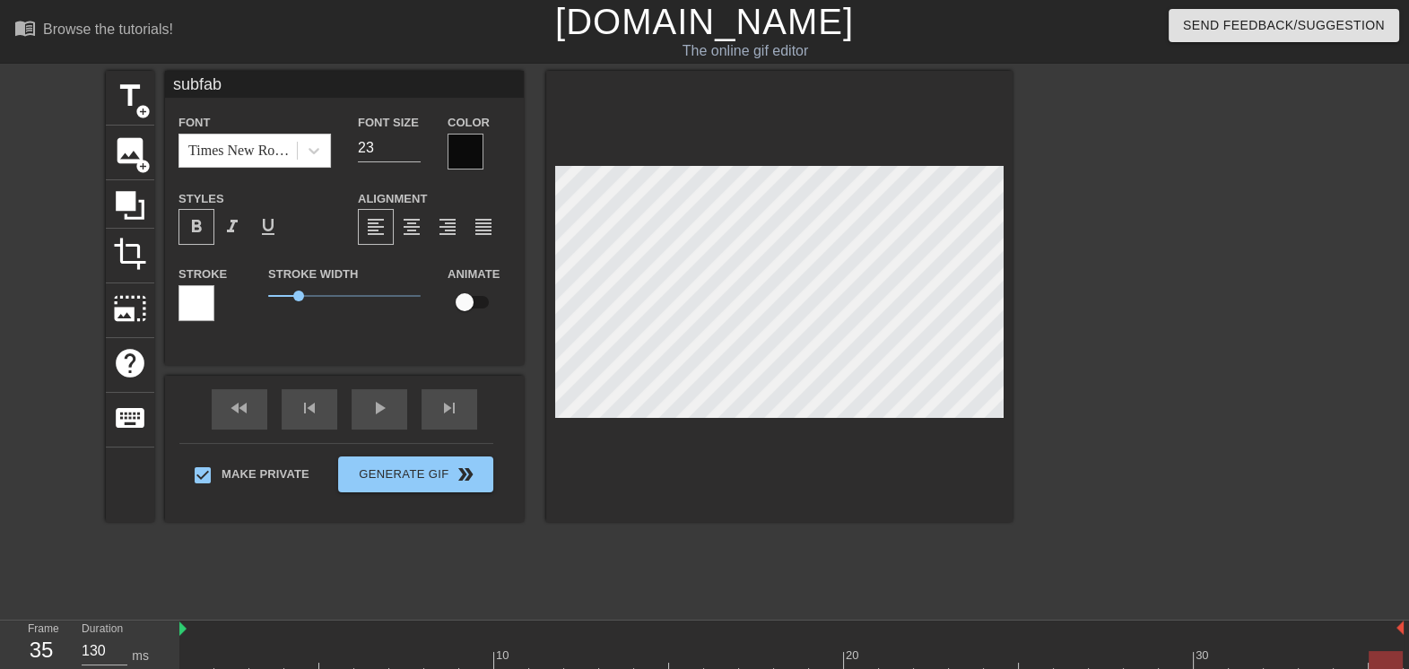
scroll to position [2, 2]
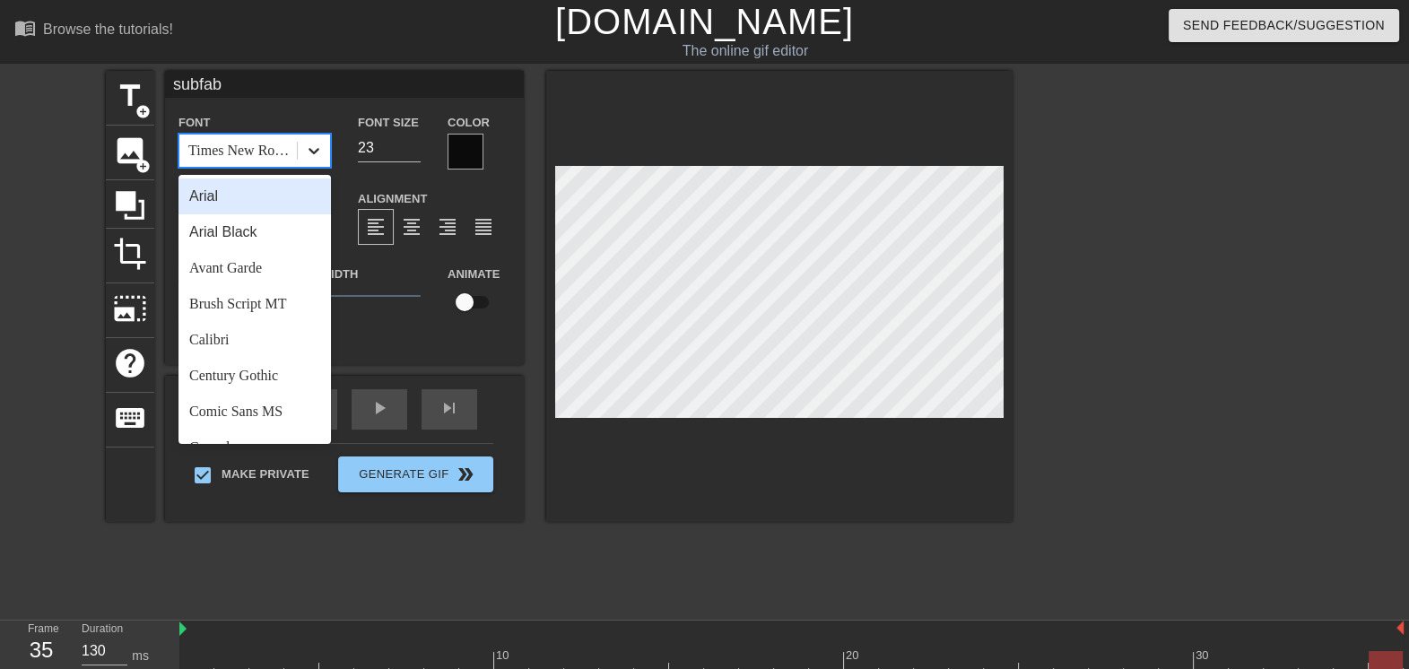
click at [316, 145] on icon at bounding box center [314, 151] width 18 height 18
click at [265, 238] on div "Arial Black" at bounding box center [254, 232] width 152 height 36
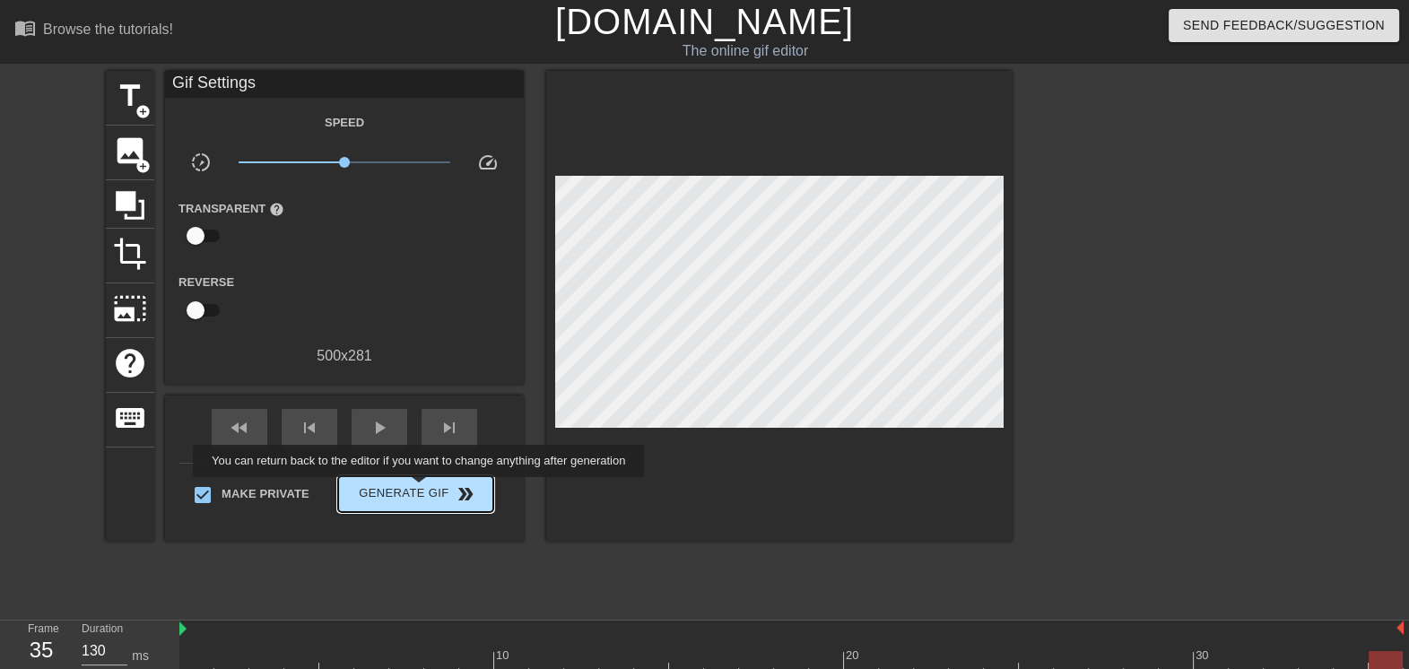
click at [421, 490] on span "Generate Gif double_arrow" at bounding box center [415, 494] width 141 height 22
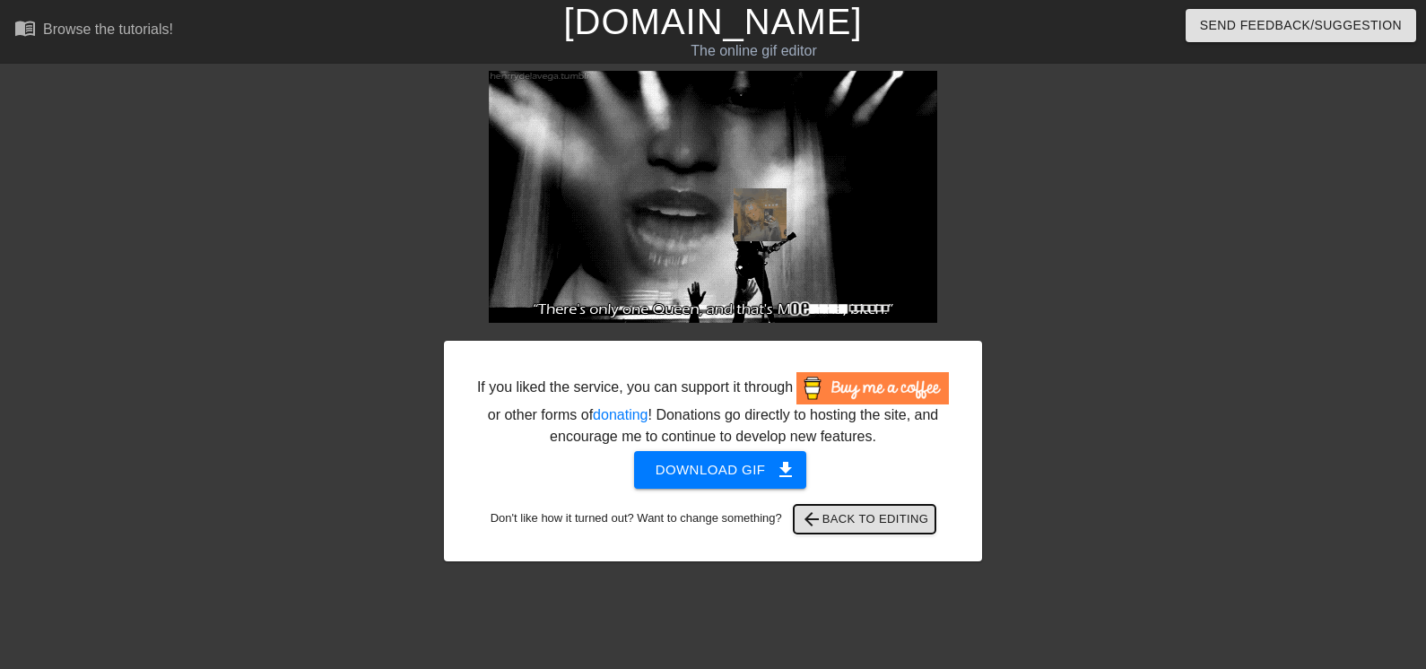
click at [869, 523] on span "arrow_back Back to Editing" at bounding box center [865, 520] width 128 height 22
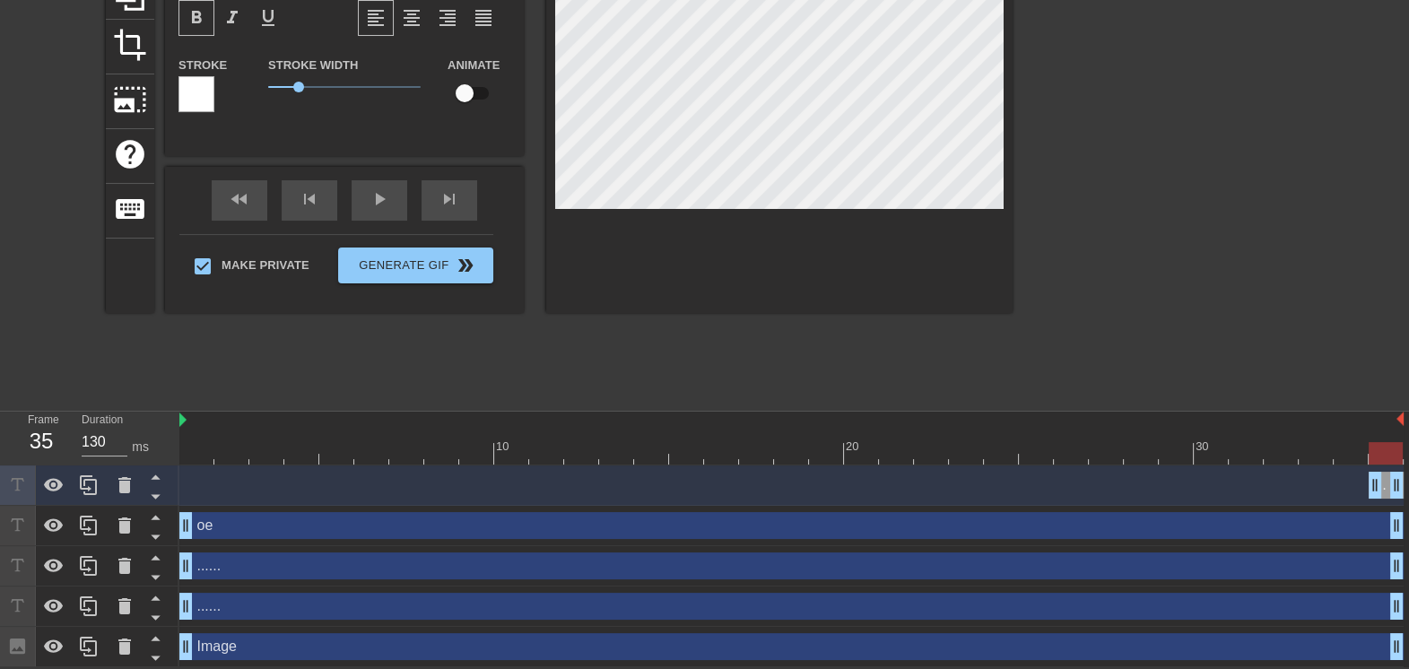
scroll to position [210, 0]
type input "110"
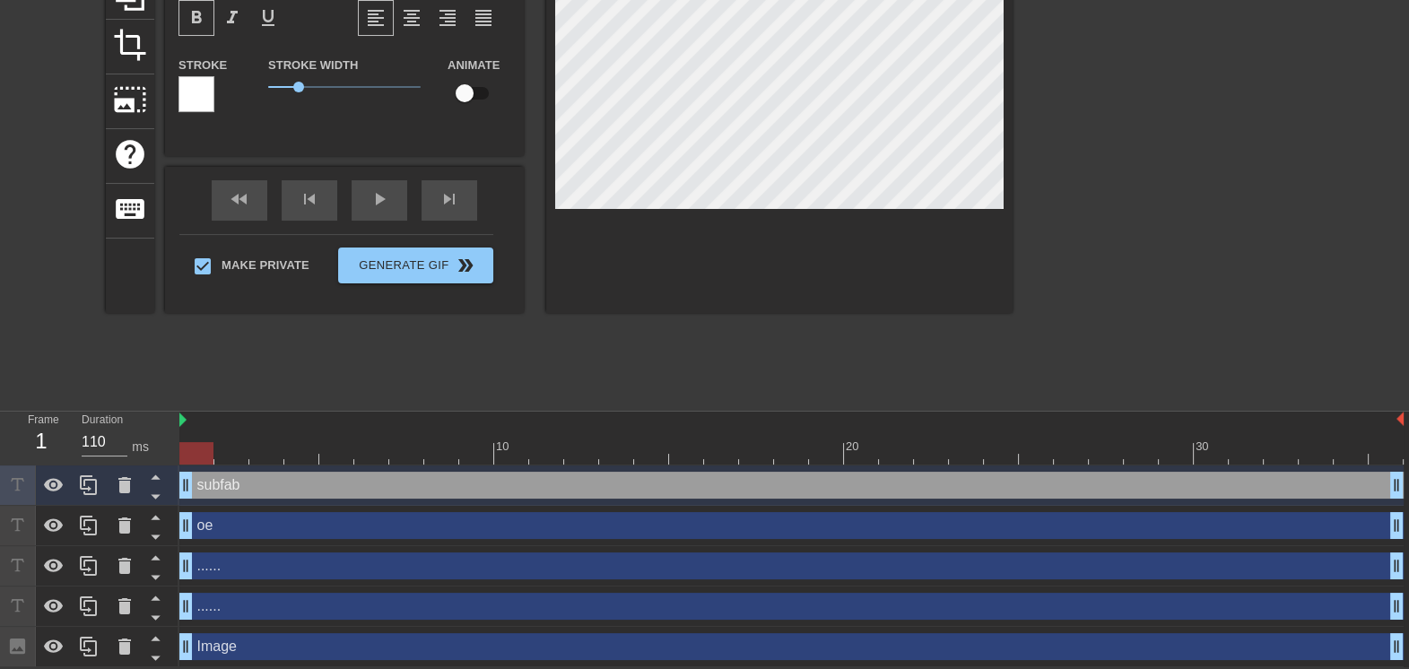
drag, startPoint x: 1372, startPoint y: 484, endPoint x: 81, endPoint y: 398, distance: 1294.4
click at [81, 398] on div "menu_book Browse the tutorials! Gifntext.com The online gif editor Send Feedbac…" at bounding box center [704, 229] width 1409 height 876
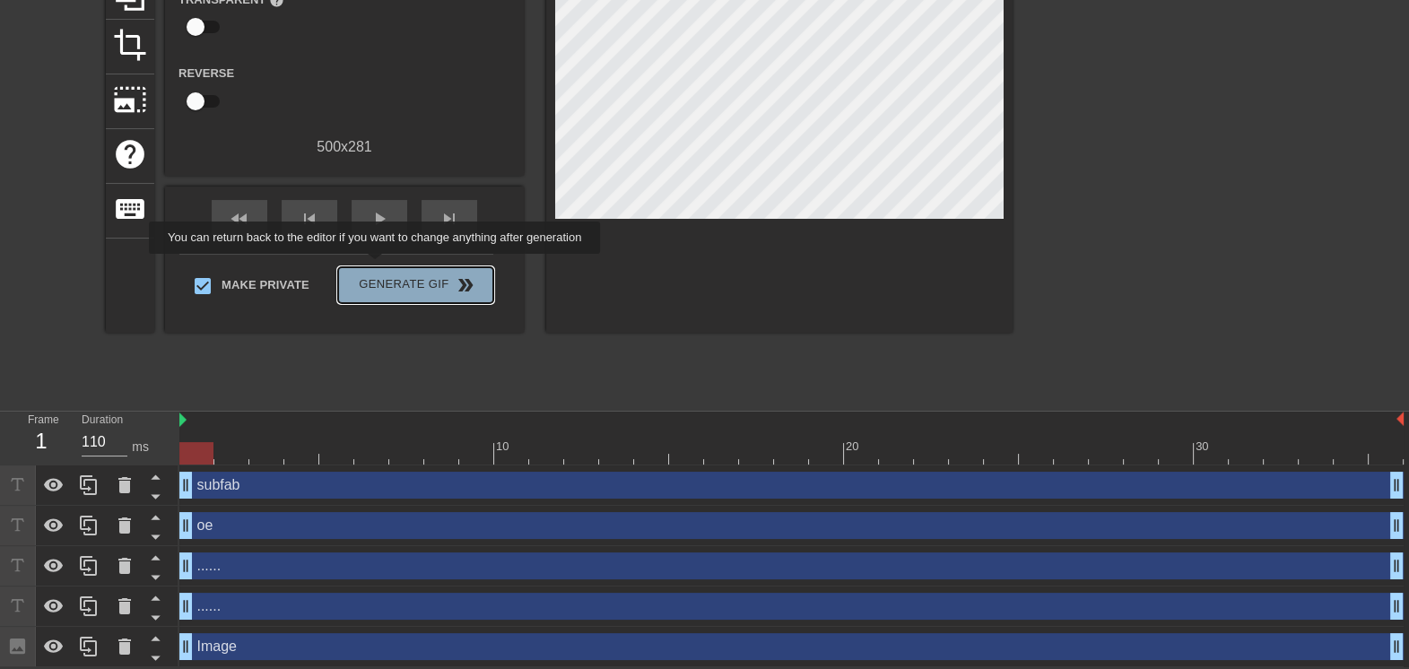
click at [377, 267] on button "Generate Gif double_arrow" at bounding box center [415, 285] width 155 height 36
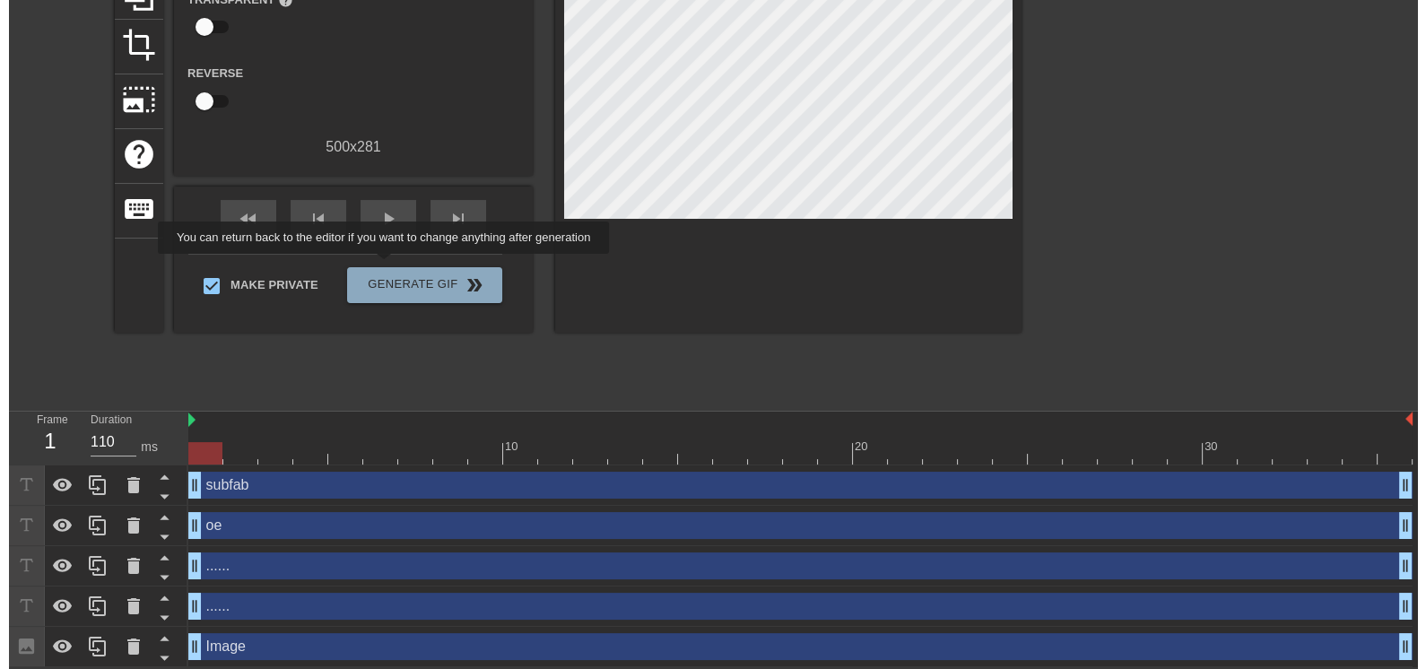
scroll to position [0, 0]
